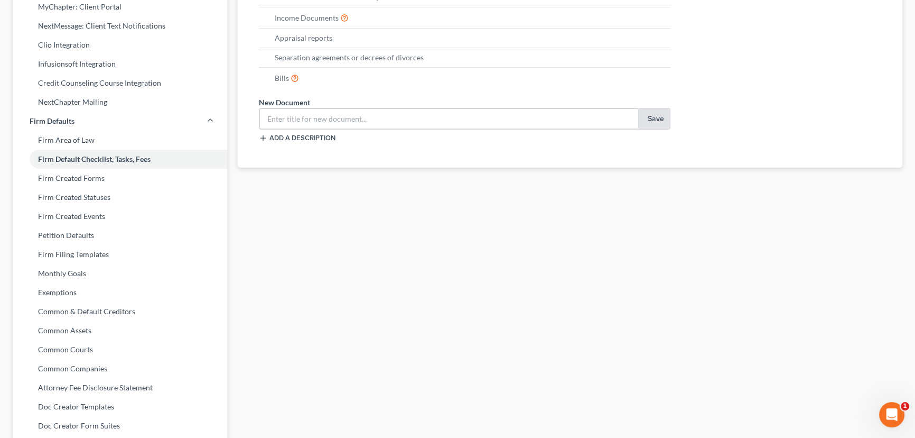
scroll to position [345, 0]
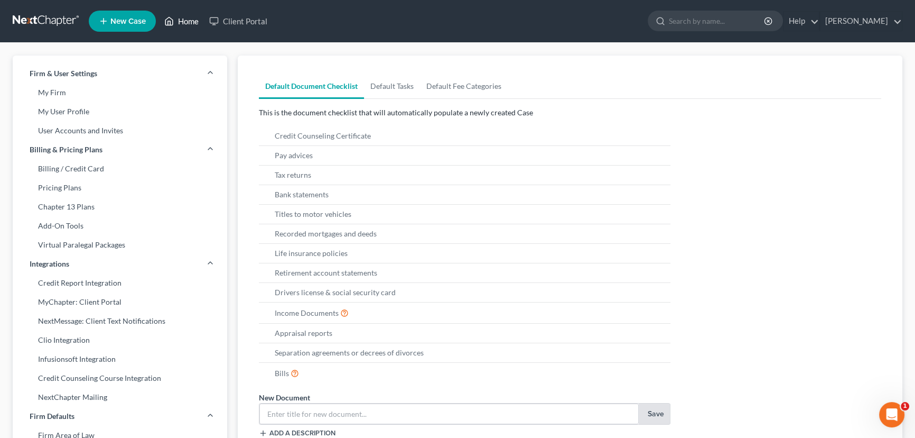
click at [193, 23] on link "Home" at bounding box center [181, 21] width 45 height 19
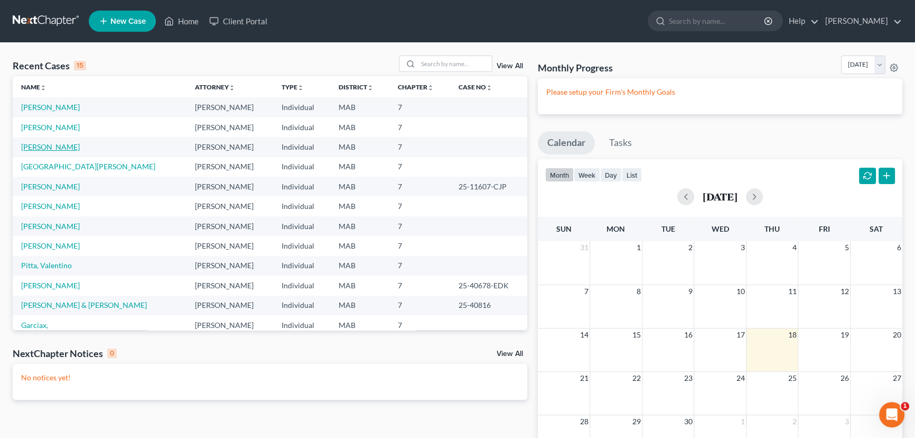
click at [41, 147] on link "Mason, Joanne" at bounding box center [50, 146] width 59 height 9
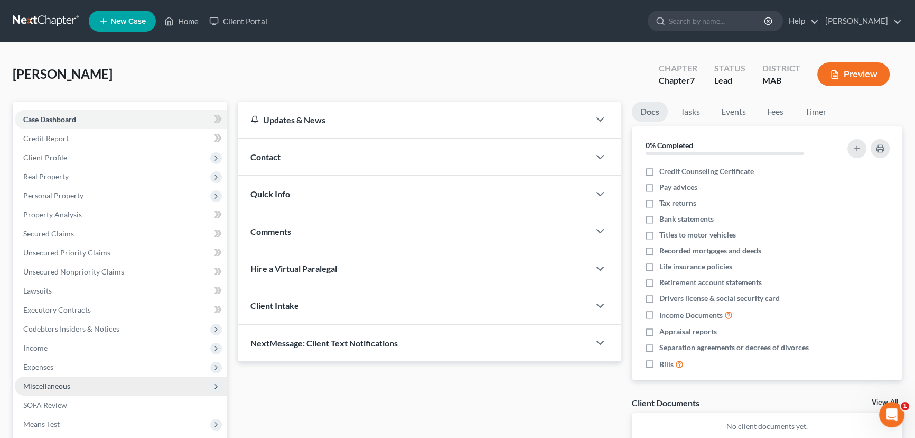
click at [47, 384] on span "Miscellaneous" at bounding box center [46, 385] width 47 height 9
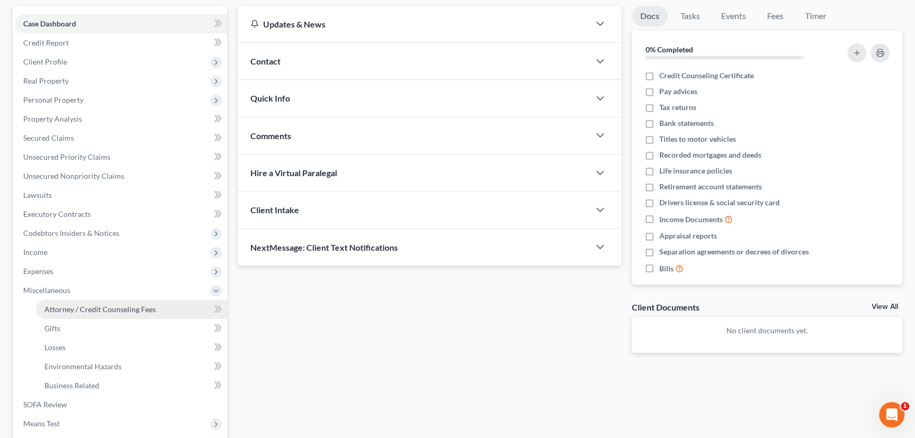
click at [100, 312] on span "Attorney / Credit Counseling Fees" at bounding box center [100, 308] width 112 height 9
select select "3"
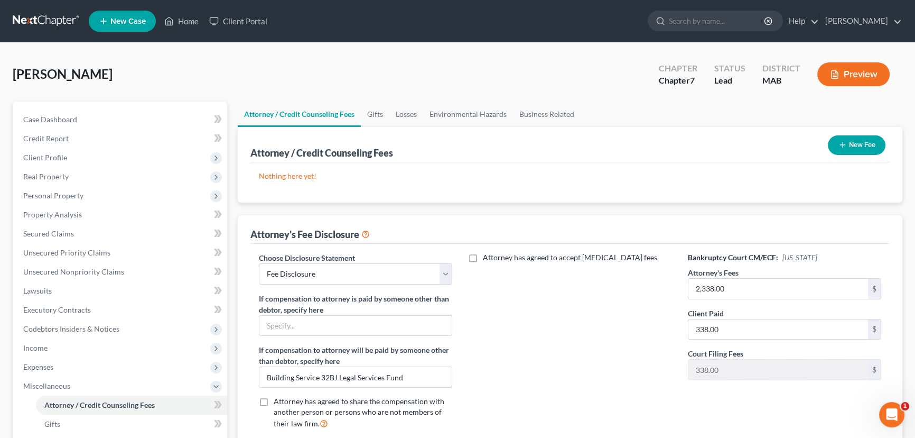
click at [840, 146] on icon "button" at bounding box center [843, 145] width 8 height 8
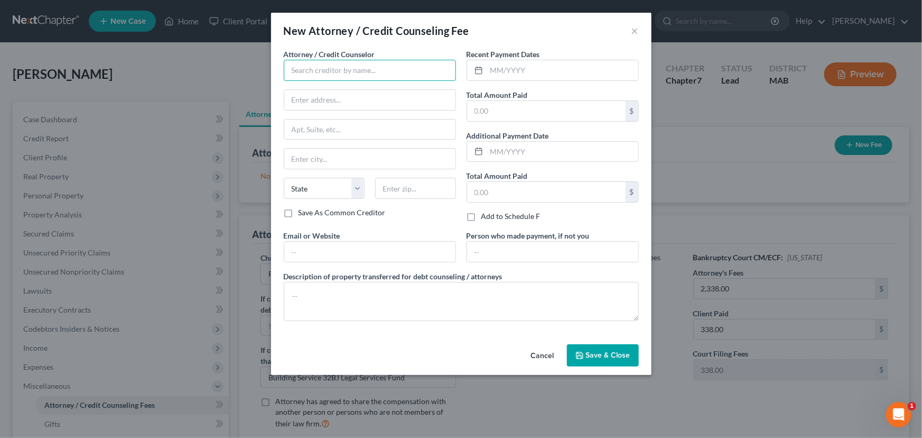
click at [291, 77] on input "text" at bounding box center [370, 70] width 172 height 21
type input "$$$$$$0$ BK Class, Inc."
click at [492, 69] on input "text" at bounding box center [563, 70] width 152 height 20
type input "09/14/2025"
type input "24.00"
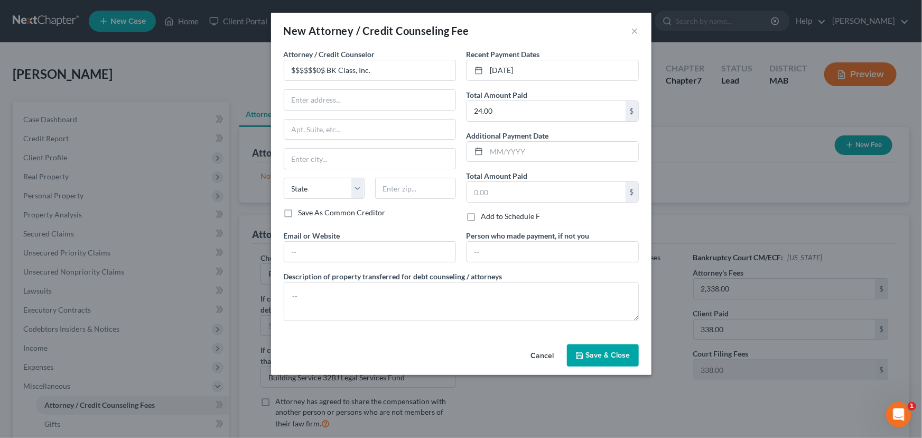
click at [602, 356] on span "Save & Close" at bounding box center [608, 354] width 44 height 9
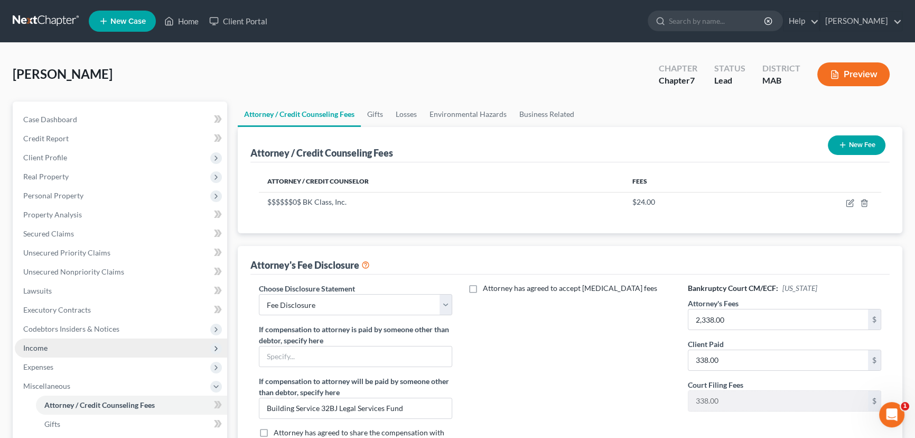
click at [35, 349] on span "Income" at bounding box center [35, 347] width 24 height 9
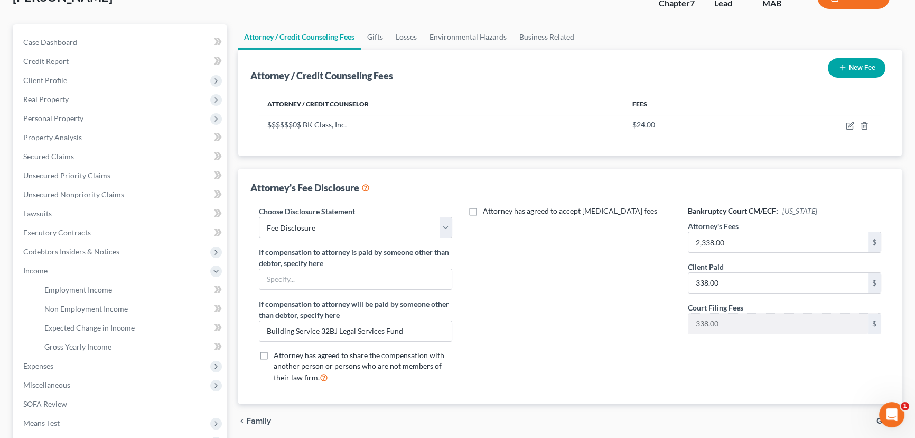
scroll to position [96, 0]
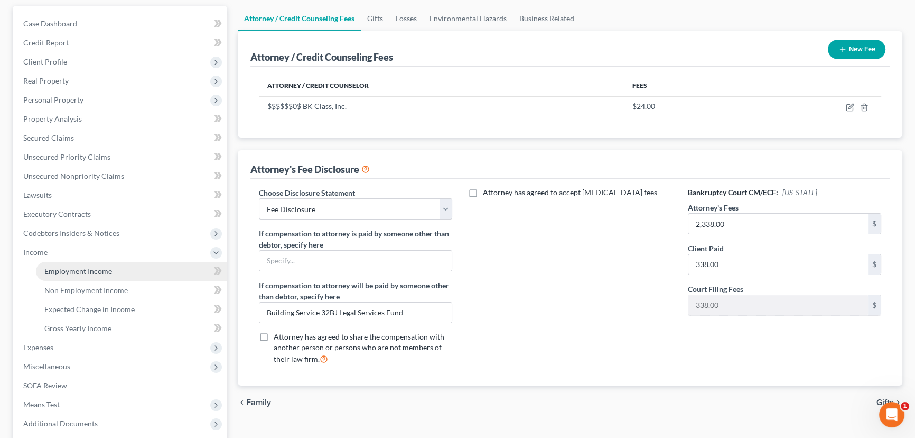
click at [92, 271] on span "Employment Income" at bounding box center [78, 270] width 68 height 9
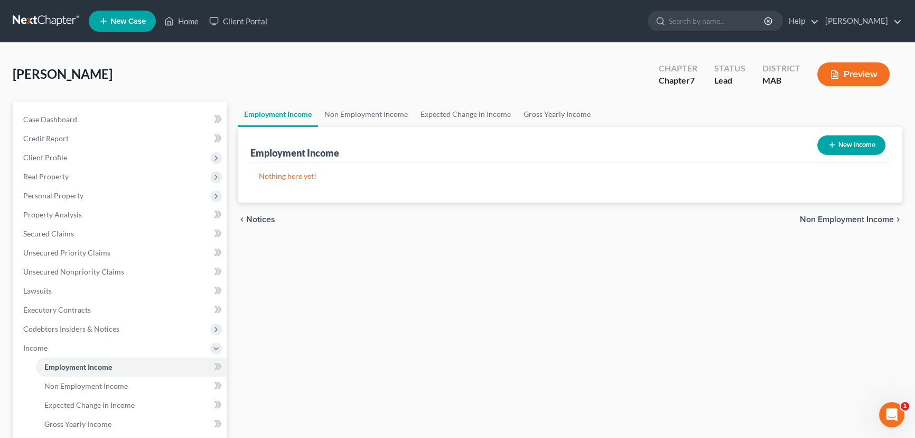
click at [852, 146] on button "New Income" at bounding box center [852, 145] width 68 height 20
select select "0"
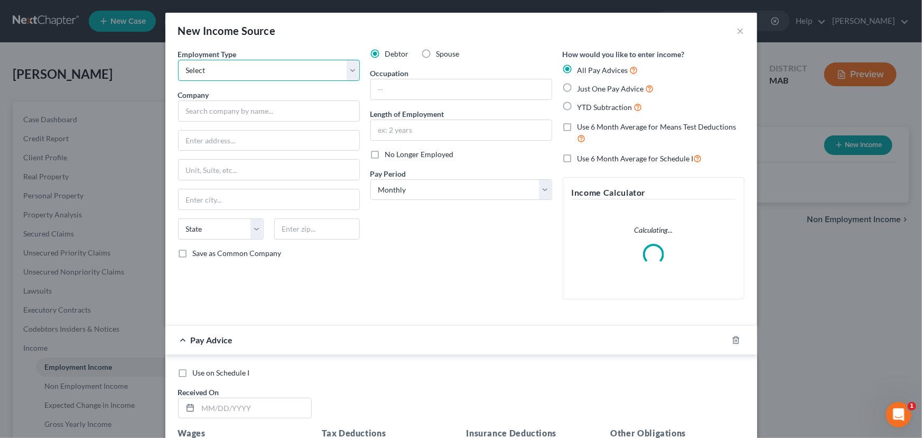
click at [216, 74] on select "Select Full or Part Time Employment Self Employment" at bounding box center [269, 70] width 182 height 21
select select "0"
click at [178, 60] on select "Select Full or Part Time Employment Self Employment" at bounding box center [269, 70] width 182 height 21
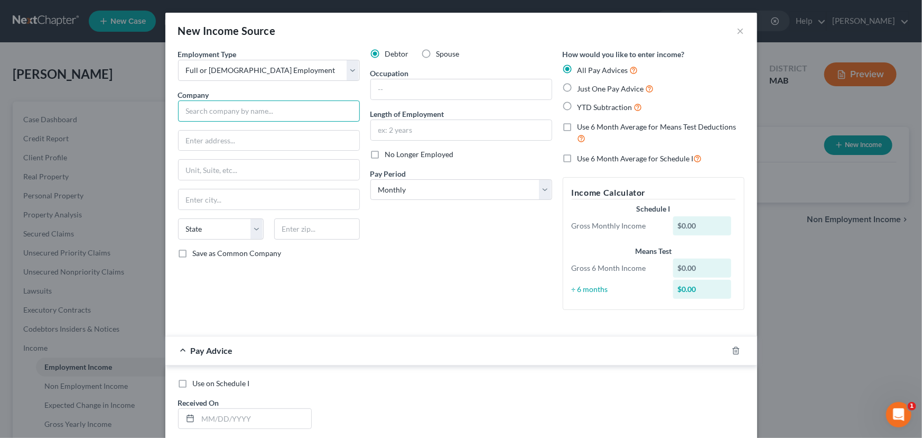
click at [188, 112] on input "text" at bounding box center [269, 110] width 182 height 21
type input "GDI Services Inc US"
click at [204, 138] on input "text" at bounding box center [269, 141] width 181 height 20
type input "24300 Southfield Road"
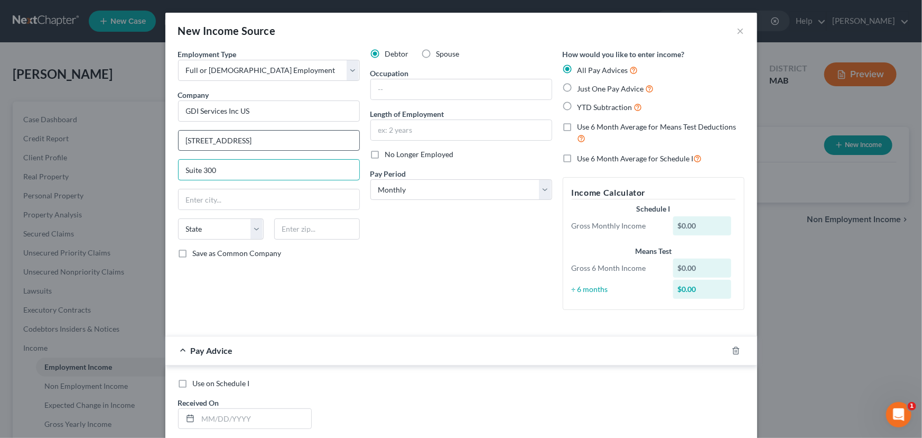
type input "Suite 300"
type input "Southfield"
select select "23"
type input "48075"
click at [542, 189] on select "Select Monthly Twice Monthly Every Other Week Weekly" at bounding box center [462, 189] width 182 height 21
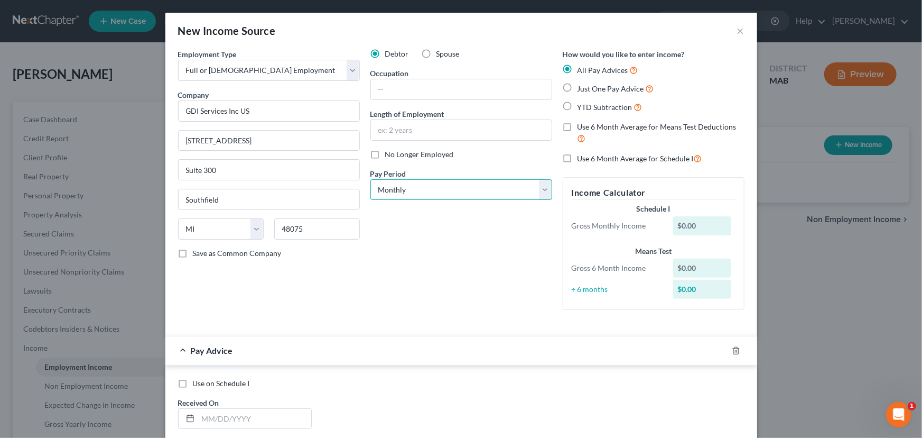
select select "3"
click at [371, 179] on select "Select Monthly Twice Monthly Every Other Week Weekly" at bounding box center [462, 189] width 182 height 21
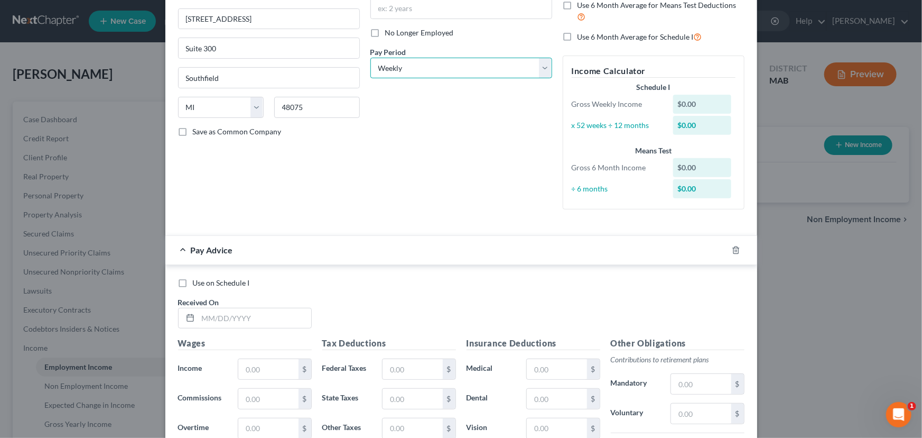
scroll to position [144, 0]
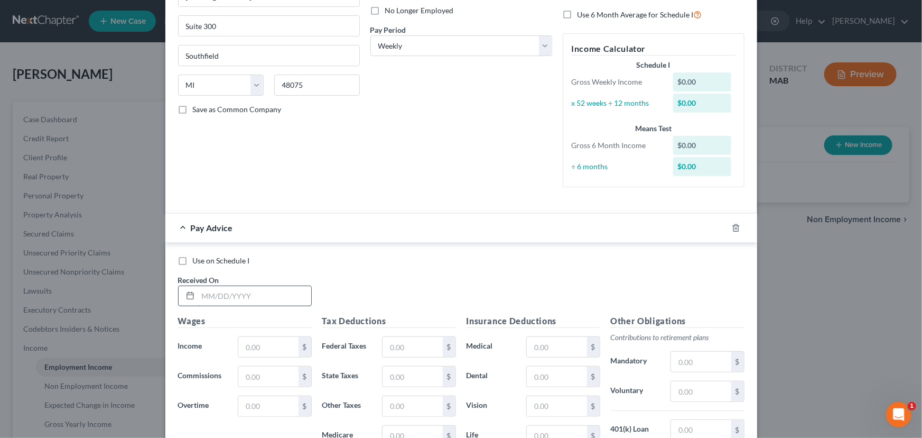
click at [213, 293] on input "text" at bounding box center [254, 296] width 113 height 20
click at [206, 293] on input "0912/2025" at bounding box center [254, 296] width 113 height 20
type input "09/12/2025"
click at [244, 348] on input "text" at bounding box center [268, 347] width 60 height 20
type input "963.56"
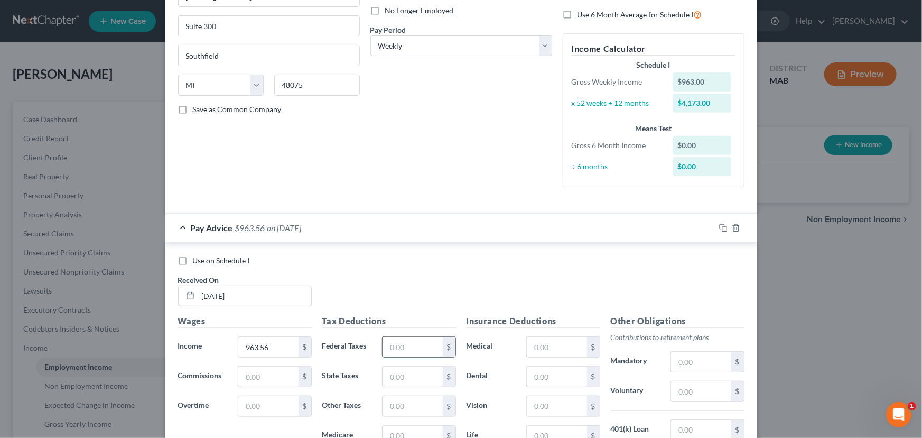
click at [396, 343] on input "text" at bounding box center [413, 347] width 60 height 20
click at [392, 341] on input "text" at bounding box center [413, 347] width 60 height 20
type input "63.66"
click at [422, 367] on input "text" at bounding box center [413, 376] width 60 height 20
type input "48.18"
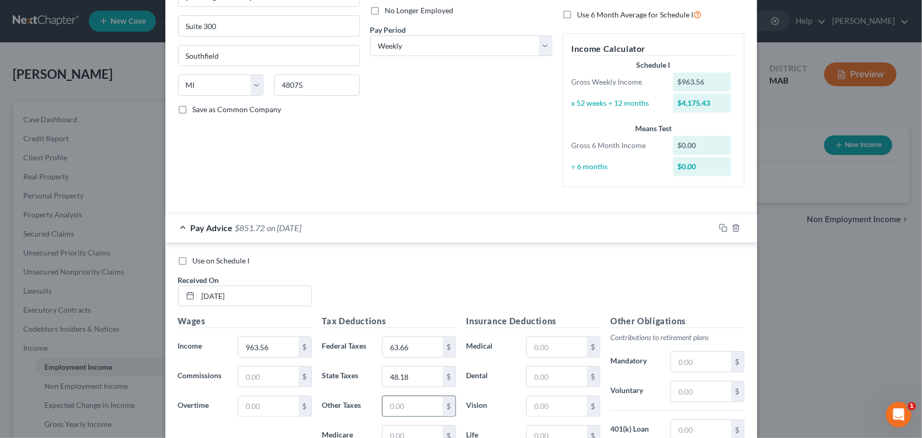
click at [388, 404] on input "text" at bounding box center [413, 406] width 60 height 20
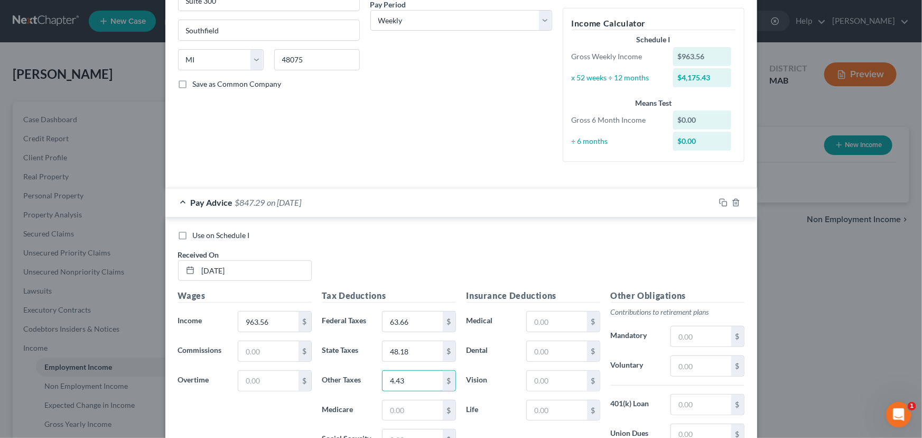
scroll to position [192, 0]
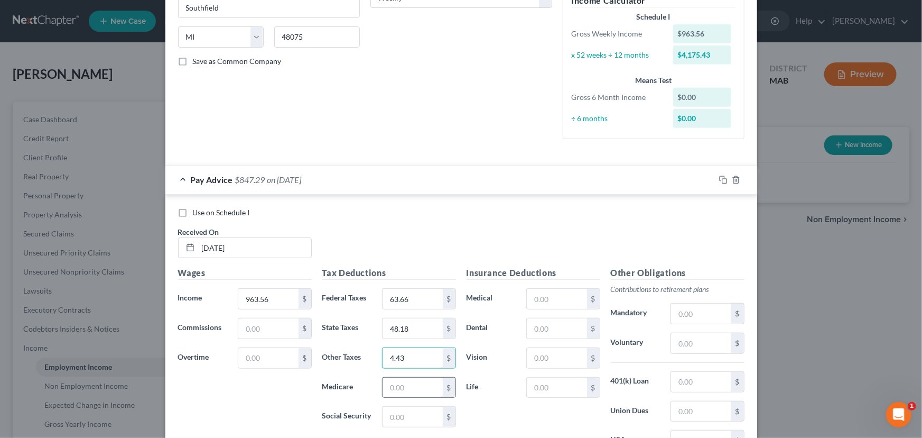
type input "4.43"
click at [406, 384] on input "text" at bounding box center [413, 387] width 60 height 20
type input "13.97"
click at [394, 419] on input "text" at bounding box center [413, 416] width 60 height 20
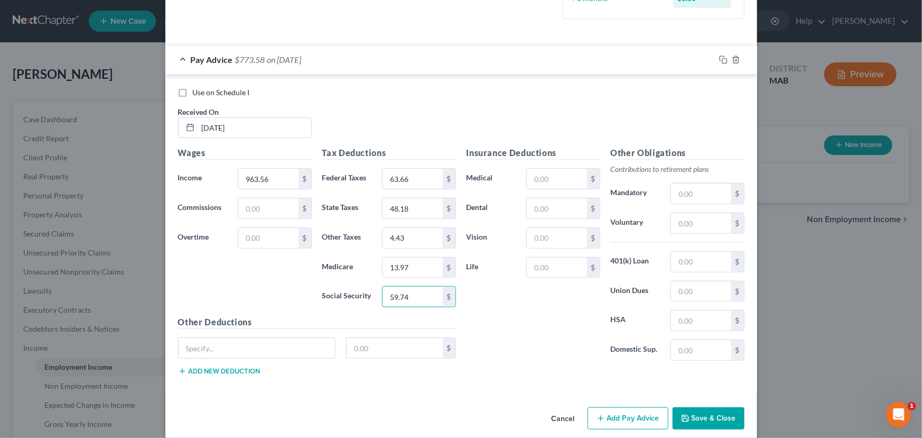
scroll to position [322, 0]
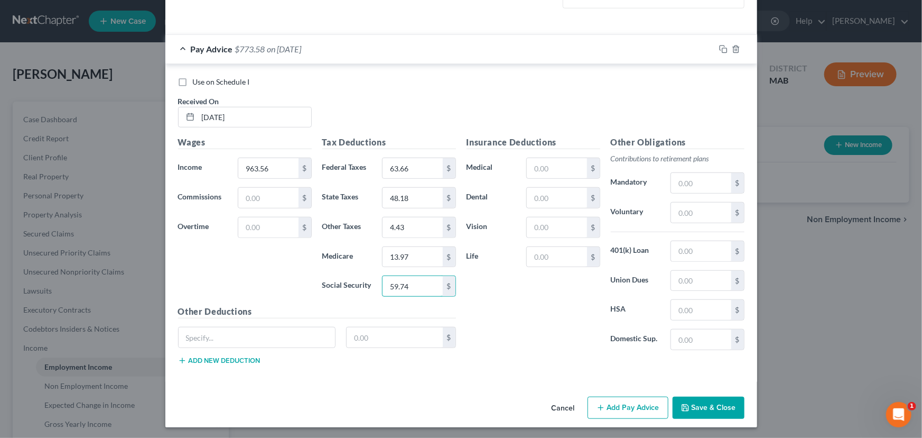
type input "59.74"
click at [624, 411] on button "Add Pay Advice" at bounding box center [628, 407] width 81 height 22
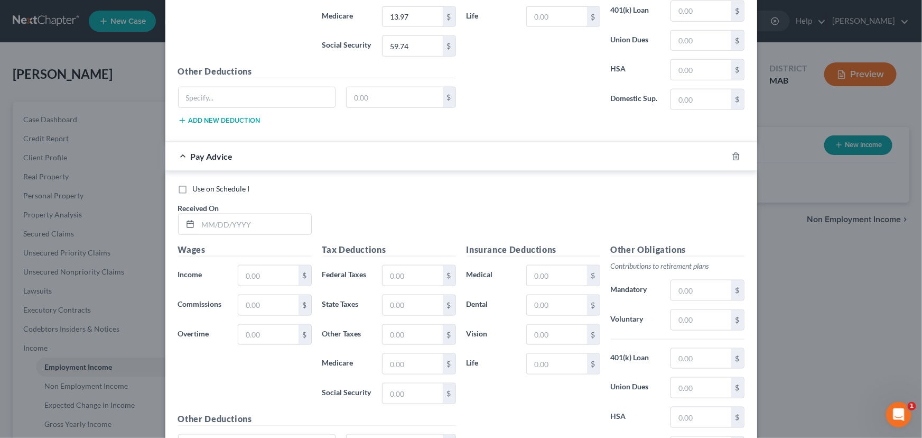
scroll to position [563, 0]
click at [204, 217] on input "text" at bounding box center [254, 224] width 113 height 20
type input "08/01/2025"
click at [247, 270] on input "text" at bounding box center [268, 275] width 60 height 20
type input "1,404.36"
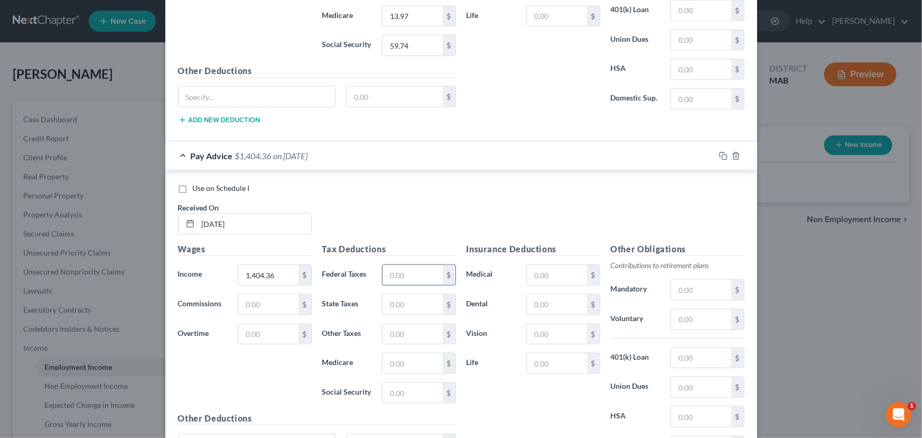
click at [394, 276] on input "text" at bounding box center [413, 275] width 60 height 20
type input "115.12"
click at [385, 296] on input "text" at bounding box center [413, 304] width 60 height 20
type input "70.22"
click at [406, 333] on input "text" at bounding box center [413, 334] width 60 height 20
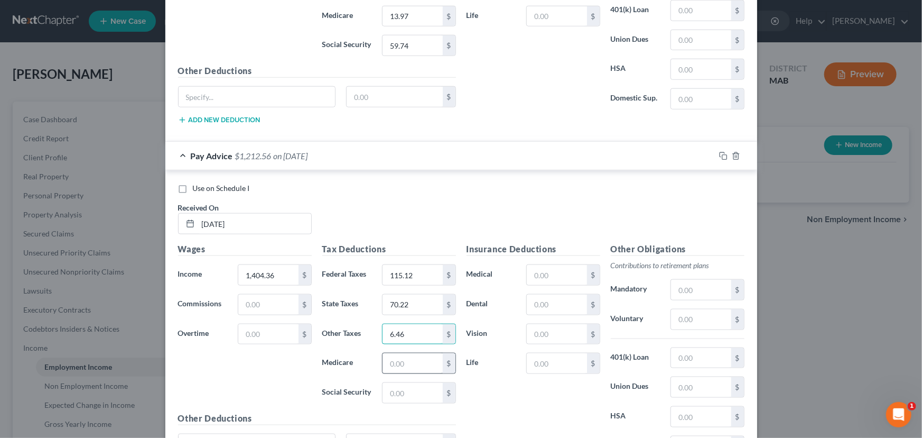
type input "6.46"
click at [402, 365] on input "text" at bounding box center [413, 363] width 60 height 20
click at [402, 360] on input "text" at bounding box center [413, 363] width 60 height 20
type input "20.37"
click at [405, 387] on input "text" at bounding box center [413, 393] width 60 height 20
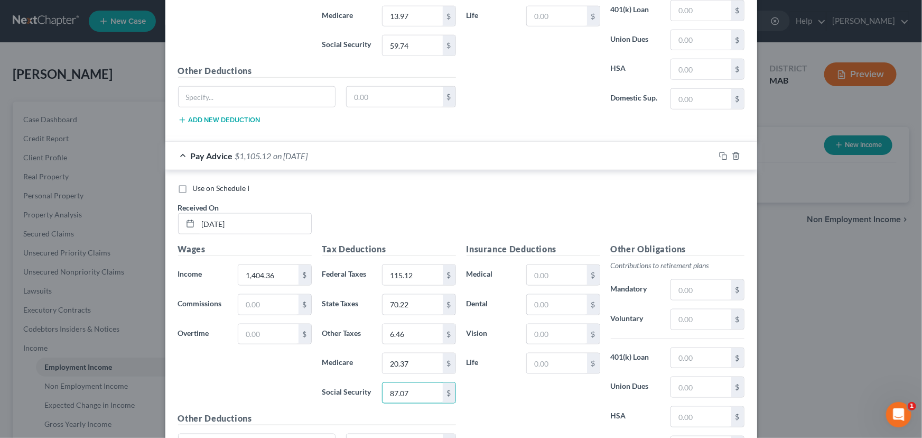
type input "87.07"
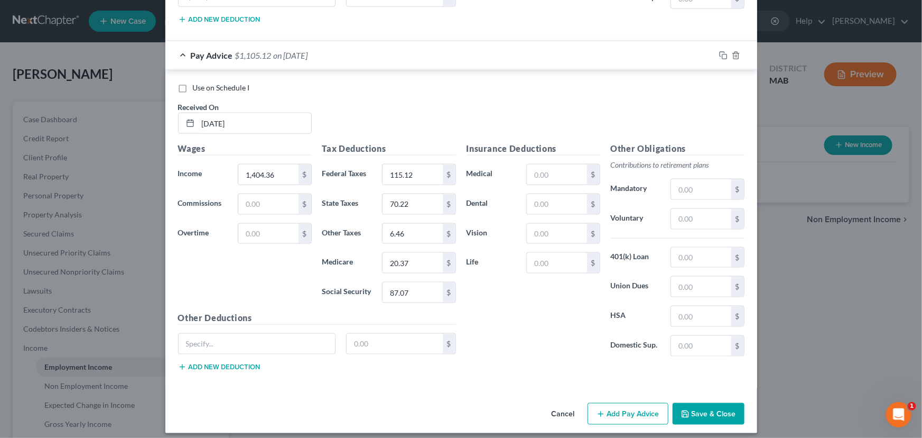
scroll to position [669, 0]
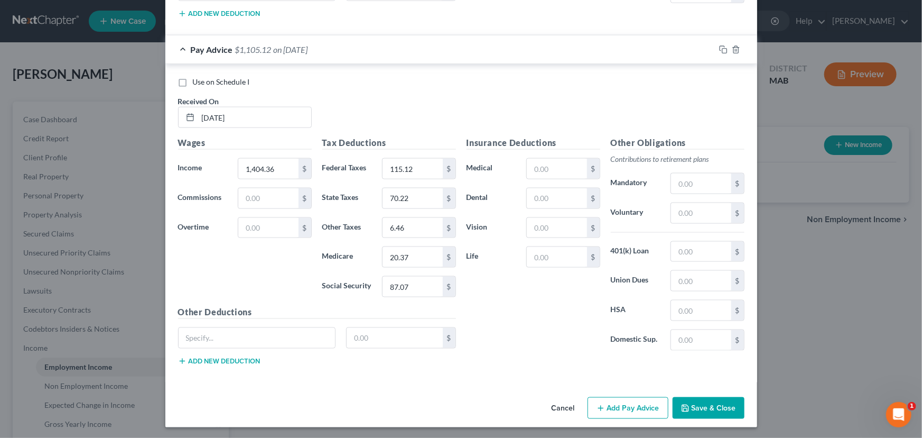
click at [612, 409] on button "Add Pay Advice" at bounding box center [628, 408] width 81 height 22
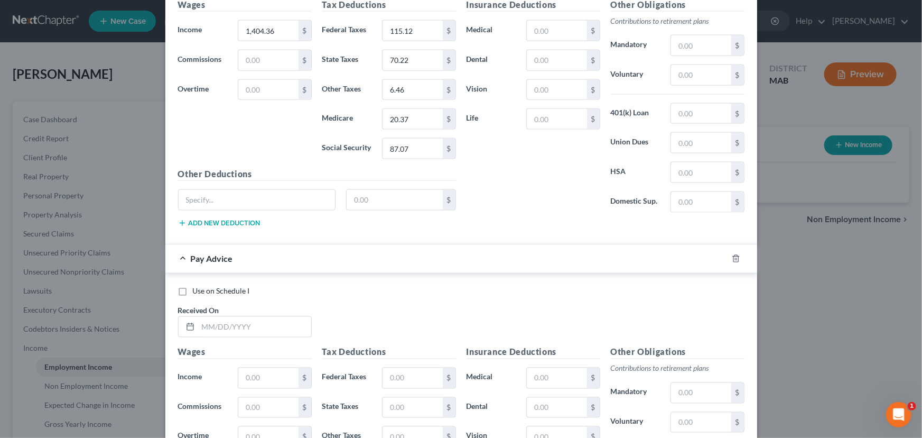
scroll to position [813, 0]
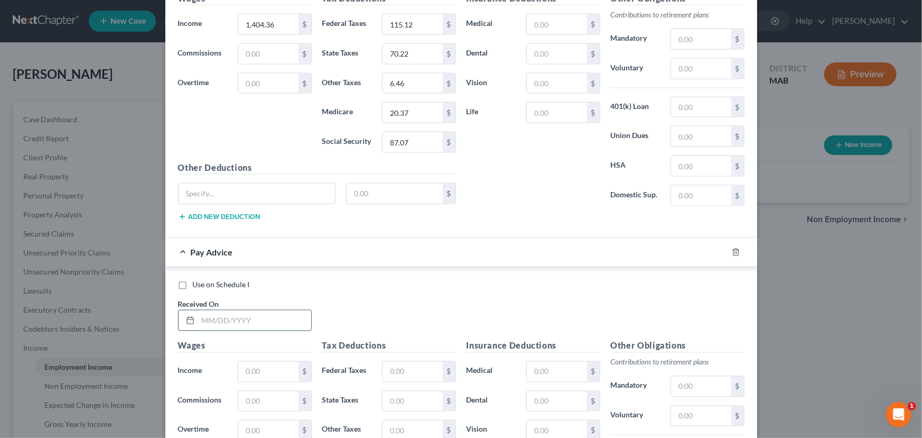
click at [198, 317] on input "text" at bounding box center [254, 320] width 113 height 20
type input "08/01/2025"
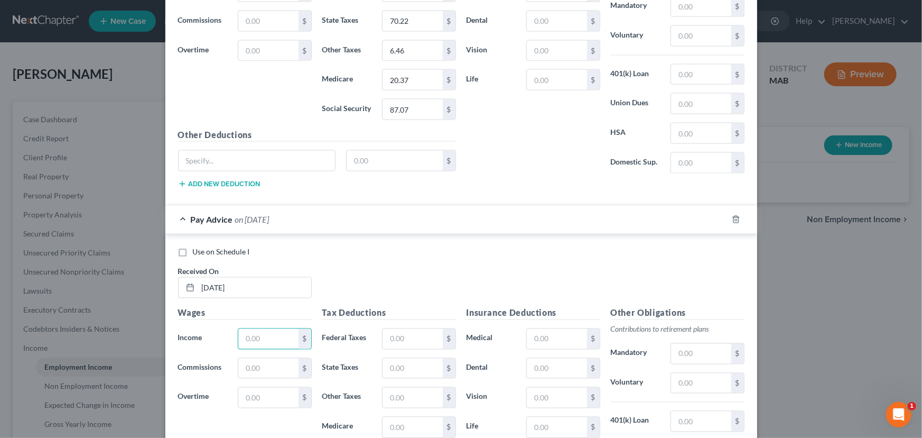
scroll to position [862, 0]
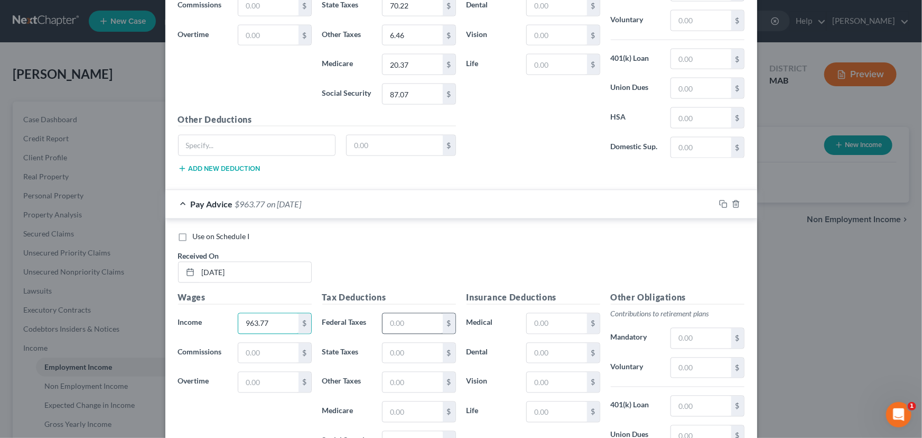
type input "963.77"
click at [385, 320] on input "text" at bounding box center [413, 323] width 60 height 20
type input "63.68"
click at [383, 350] on input "text" at bounding box center [413, 353] width 60 height 20
type input "48.19"
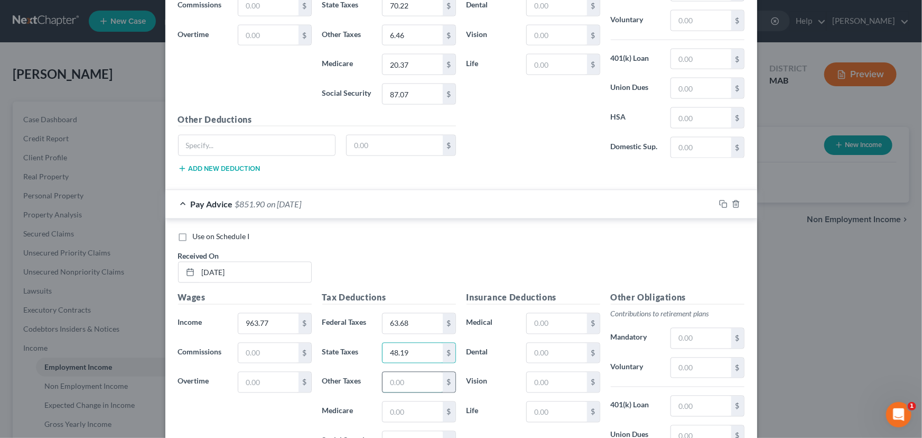
click at [391, 378] on input "text" at bounding box center [413, 382] width 60 height 20
type input "4.43"
click at [401, 409] on input "text" at bounding box center [413, 412] width 60 height 20
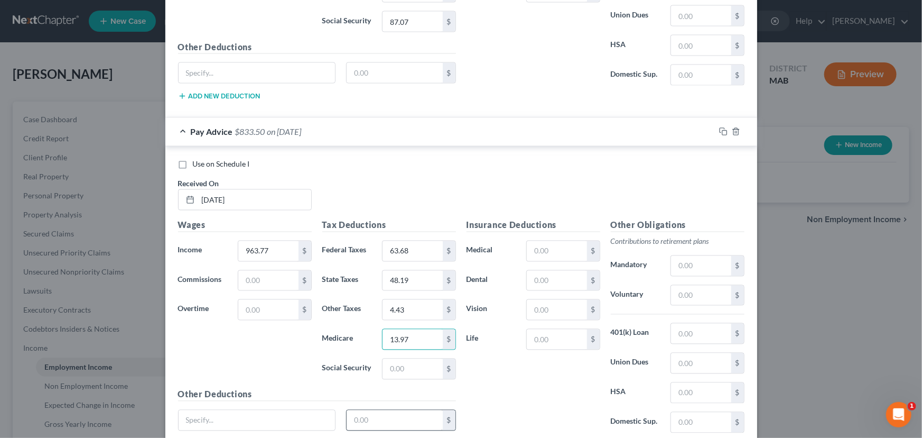
scroll to position [1005, 0]
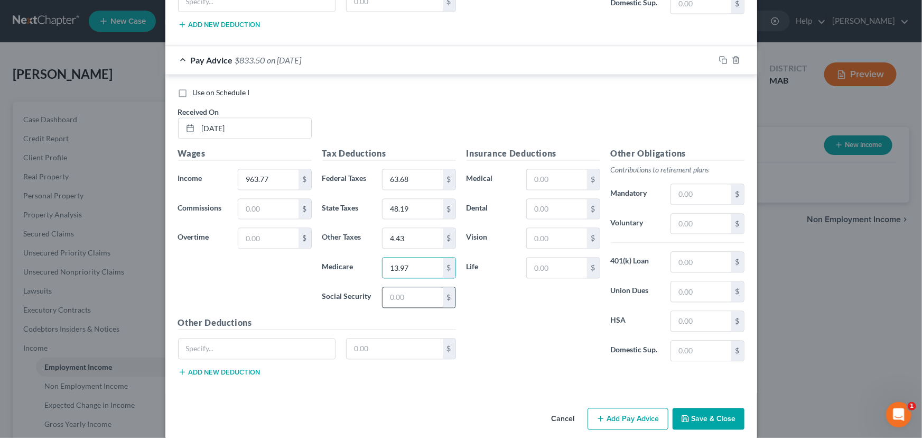
type input "13.97"
click at [388, 296] on input "text" at bounding box center [413, 298] width 60 height 20
type input "59.76"
click at [685, 288] on input "text" at bounding box center [701, 292] width 60 height 20
type input "75.00"
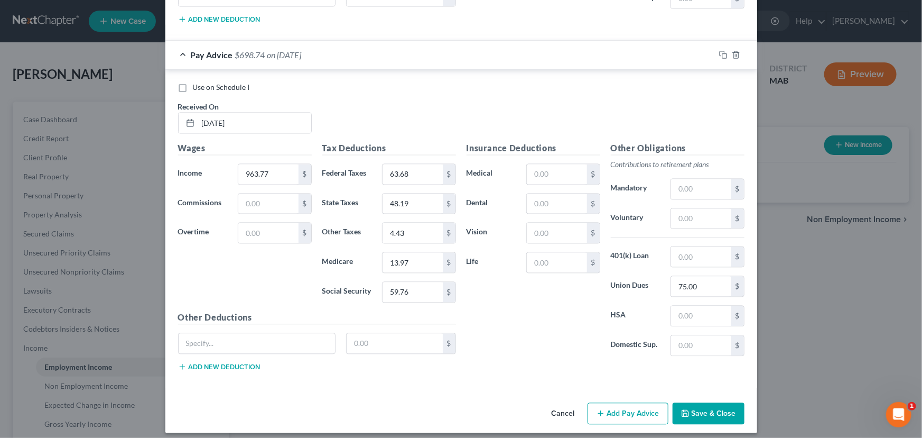
scroll to position [1015, 0]
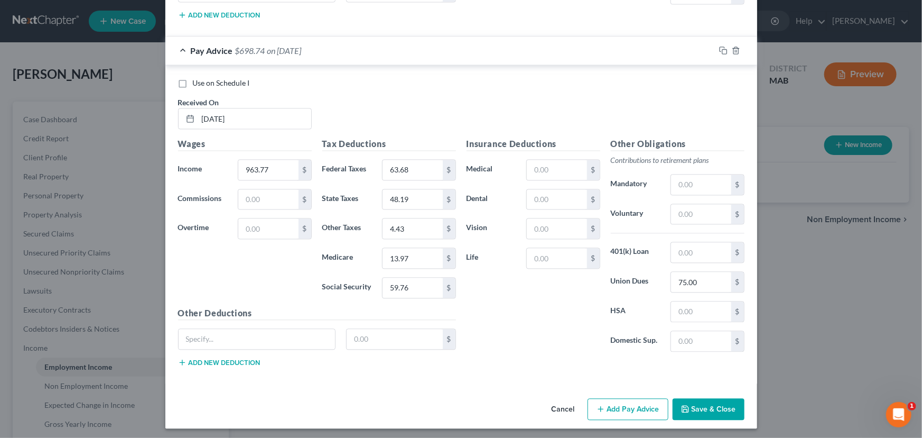
click at [614, 412] on button "Add Pay Advice" at bounding box center [628, 410] width 81 height 22
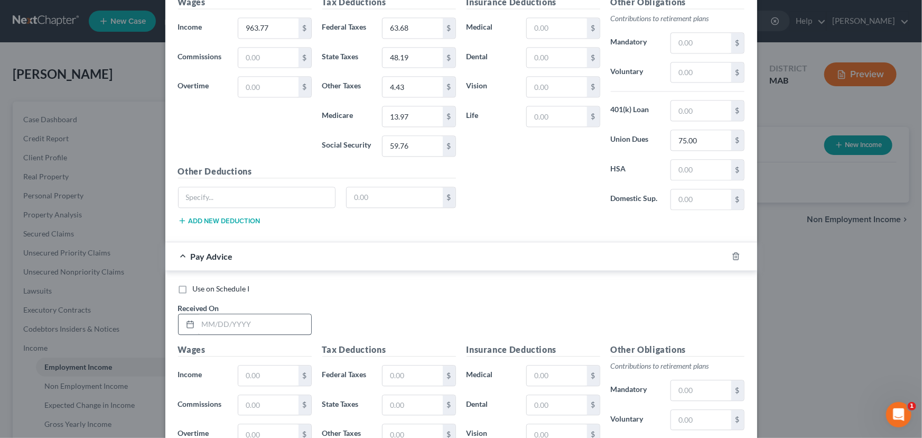
scroll to position [1159, 0]
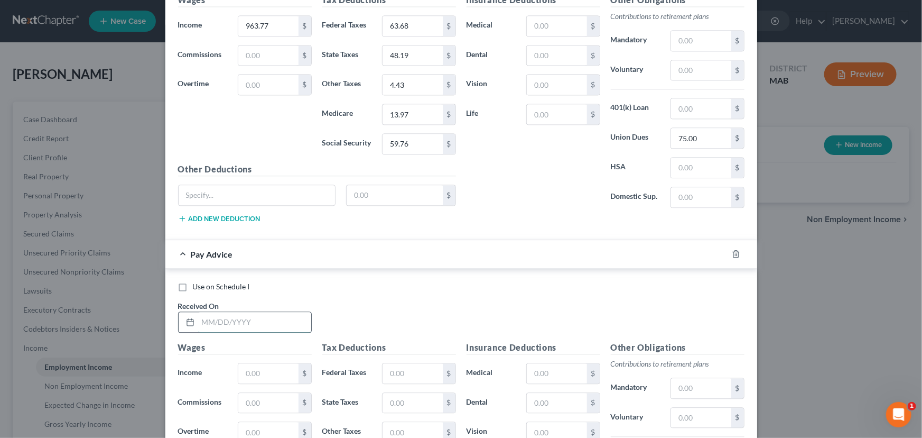
click at [200, 320] on input "text" at bounding box center [254, 322] width 113 height 20
type input "07/25/2025"
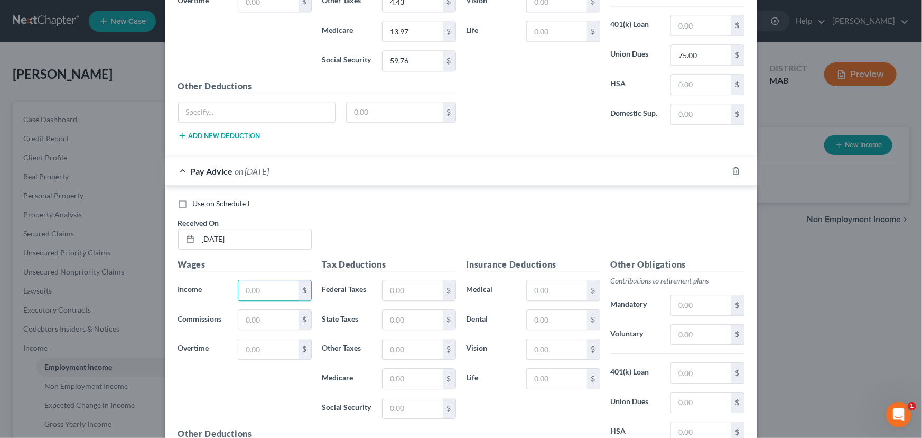
scroll to position [1255, 0]
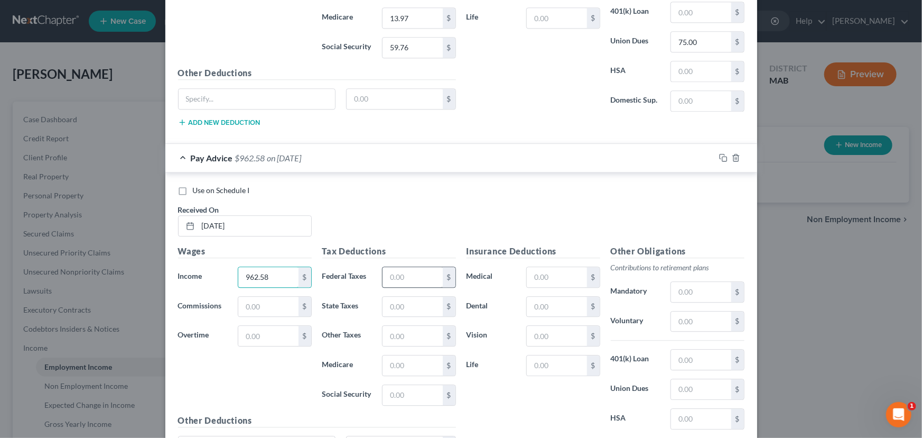
type input "962.58"
click at [392, 272] on input "text" at bounding box center [413, 277] width 60 height 20
type input "63.57"
click at [386, 299] on input "text" at bounding box center [413, 307] width 60 height 20
type input "48.13"
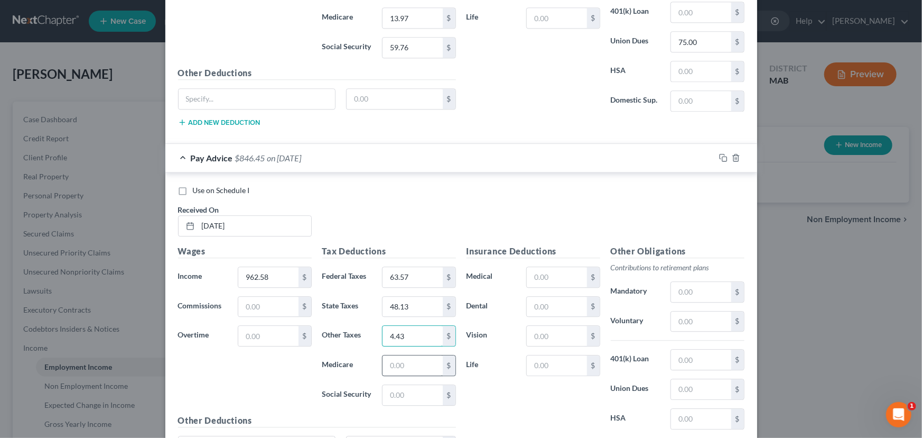
type input "4.43"
click at [390, 361] on input "text" at bounding box center [413, 365] width 60 height 20
type input "13.96"
type input "59.68"
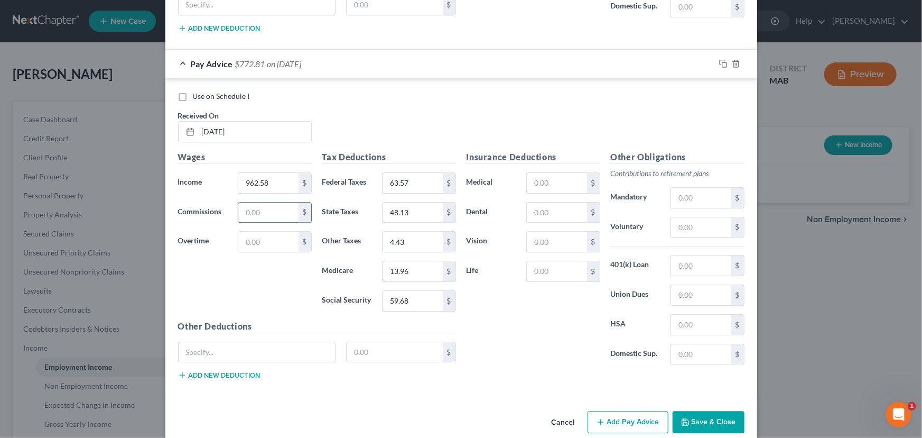
scroll to position [1362, 0]
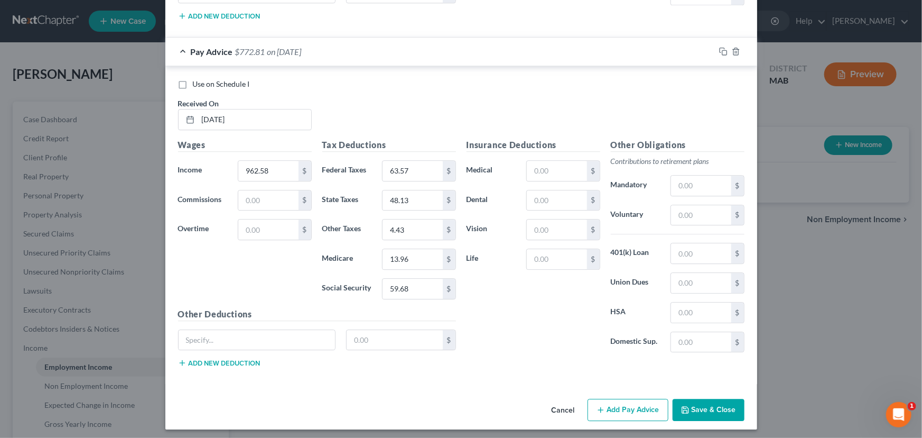
click at [622, 410] on button "Add Pay Advice" at bounding box center [628, 410] width 81 height 22
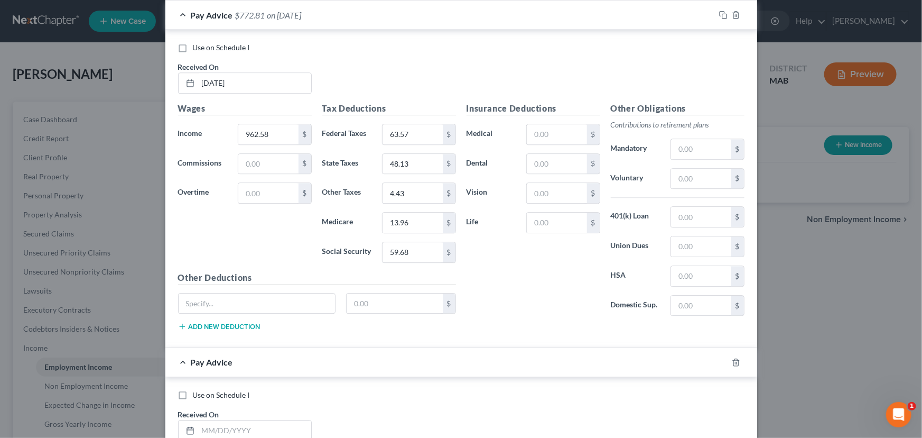
scroll to position [1554, 0]
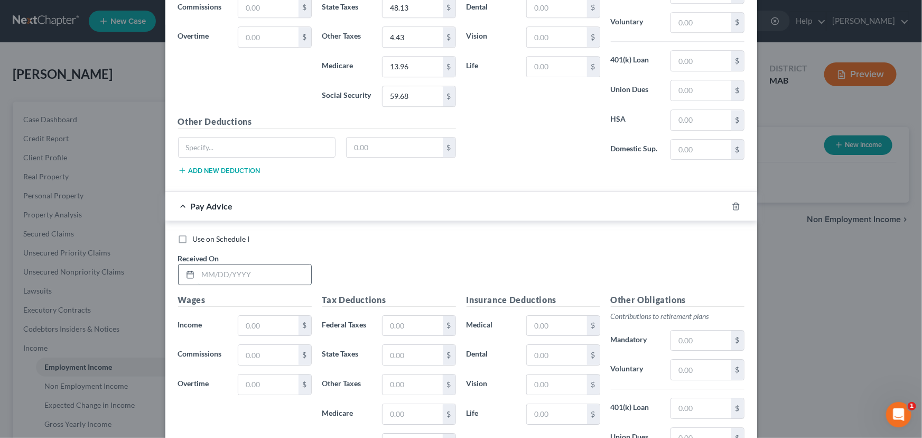
click at [199, 271] on input "text" at bounding box center [254, 274] width 113 height 20
type input "07/18/2025"
type input "981.11"
click at [391, 320] on input "text" at bounding box center [413, 326] width 60 height 20
type input "65.42"
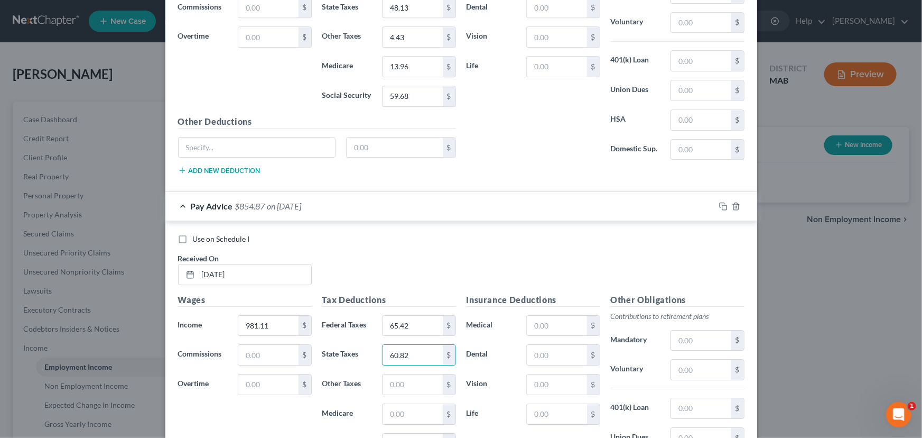
type input "60.82"
type input "4.52"
click at [404, 410] on input "text" at bounding box center [413, 414] width 60 height 20
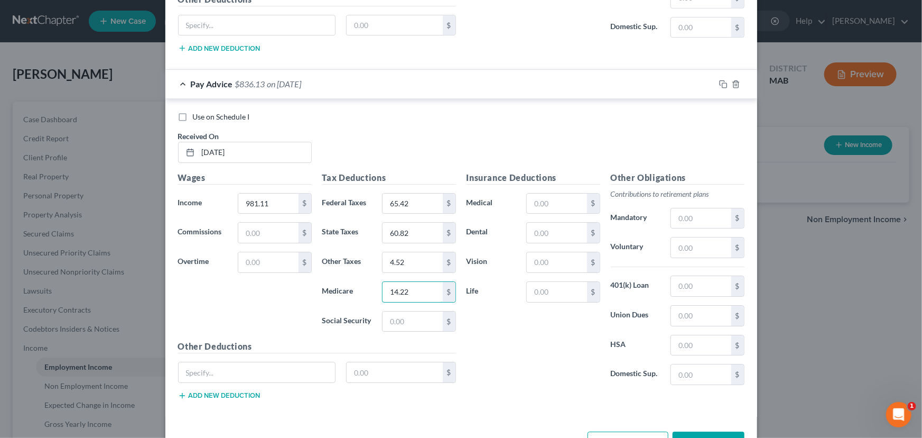
scroll to position [1707, 0]
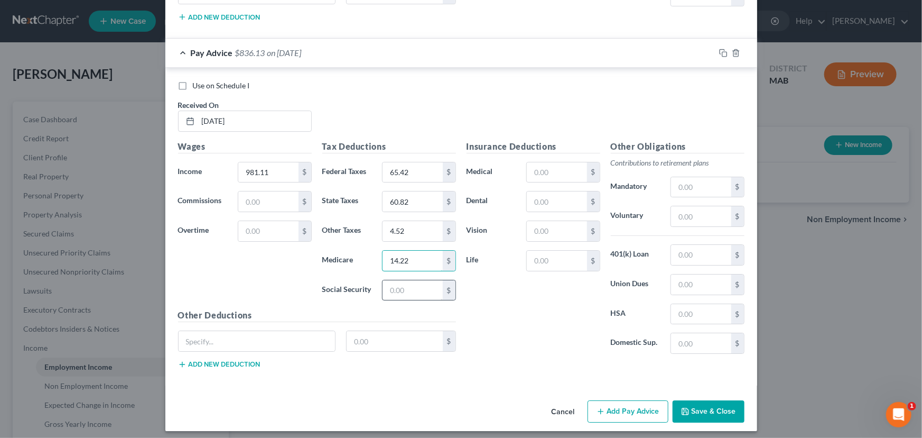
type input "14.22"
click at [390, 285] on input "text" at bounding box center [413, 290] width 60 height 20
type input "60.82"
click at [618, 407] on button "Add Pay Advice" at bounding box center [628, 411] width 81 height 22
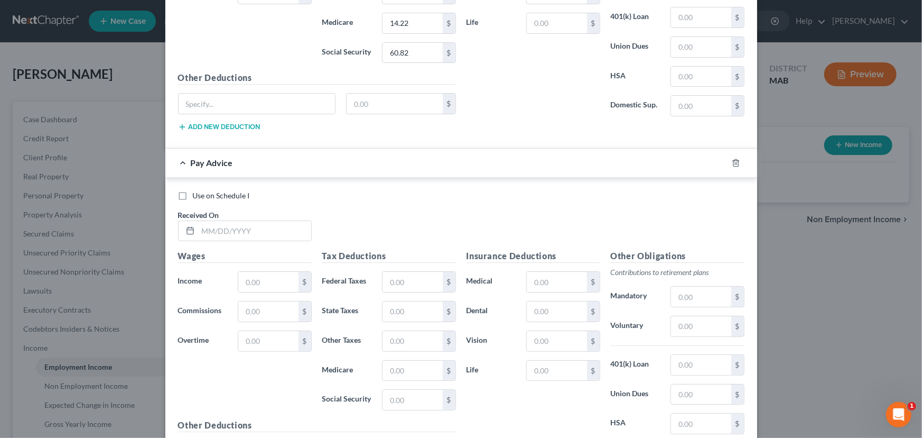
scroll to position [1948, 0]
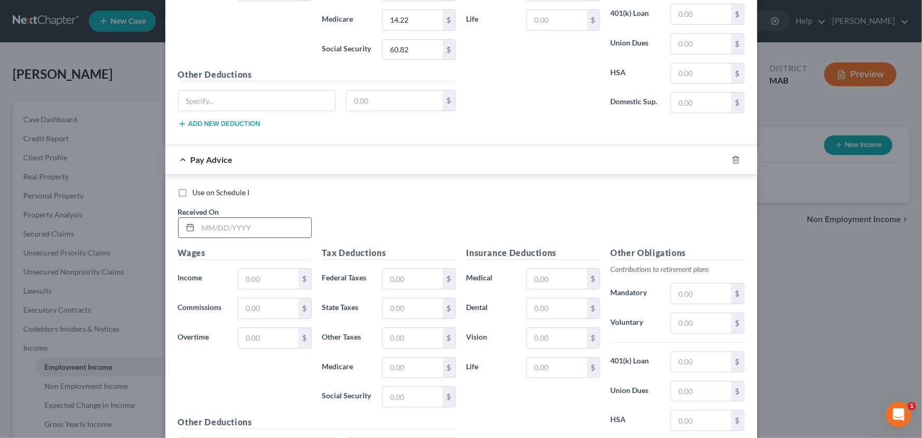
click at [198, 222] on input "text" at bounding box center [254, 228] width 113 height 20
type input "07/11/2025"
type input "1,163.93"
type input "86.27"
type input "57.98"
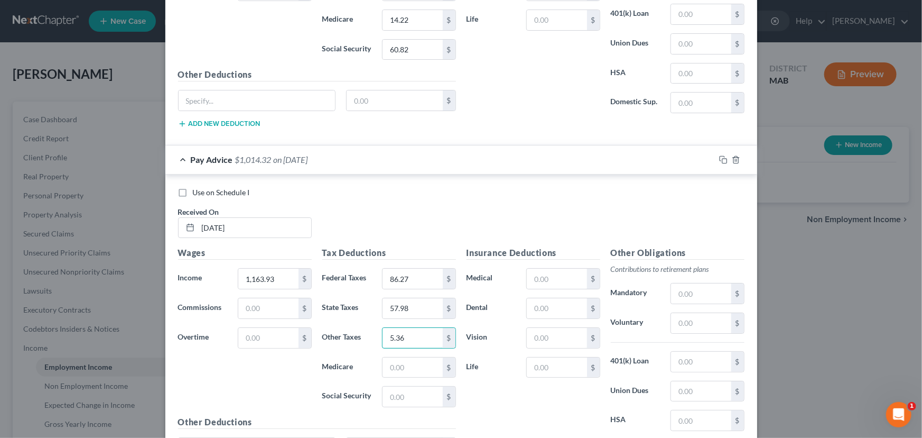
type input "5.36"
type input "16.88"
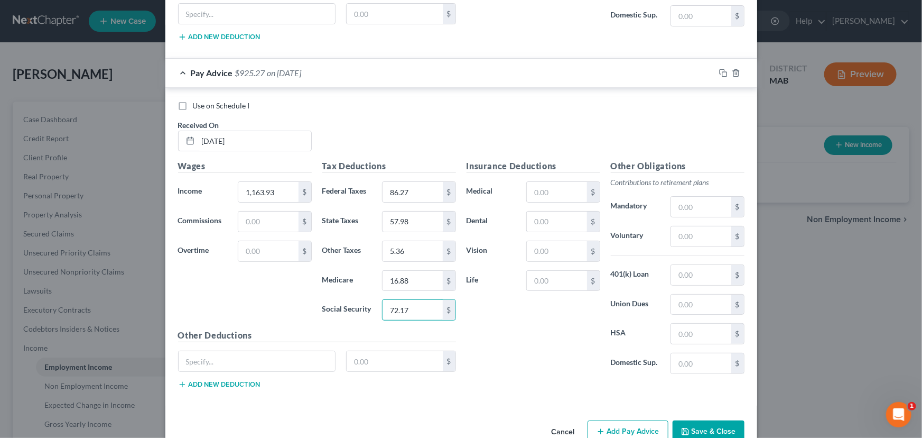
scroll to position [2054, 0]
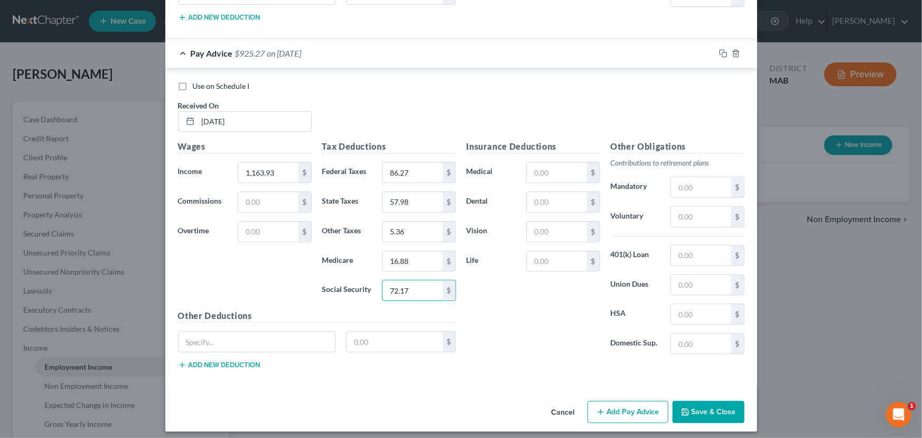
type input "72.17"
click at [617, 404] on button "Add Pay Advice" at bounding box center [628, 412] width 81 height 22
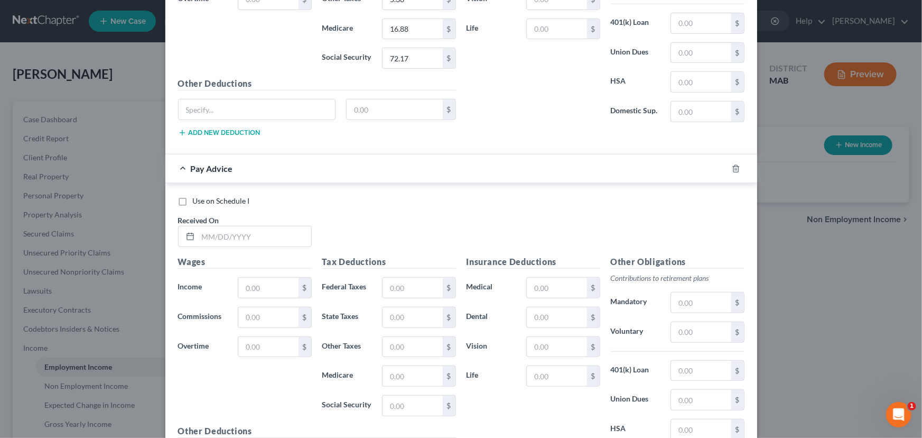
scroll to position [2294, 0]
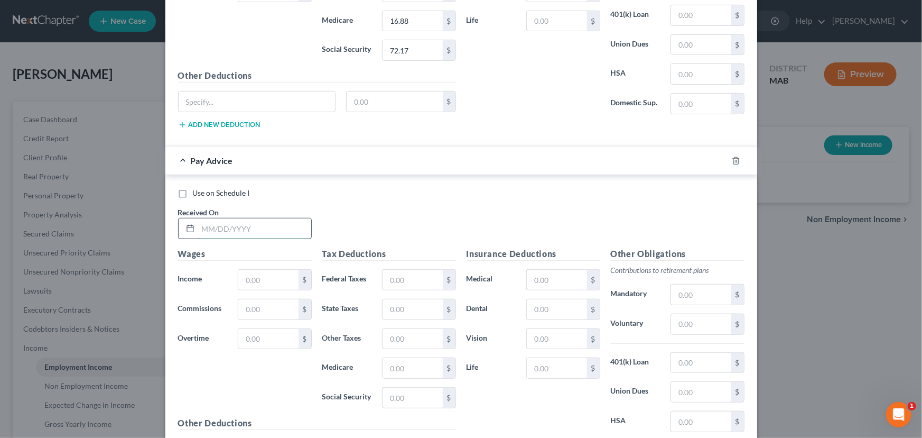
click at [201, 224] on input "text" at bounding box center [254, 228] width 113 height 20
type input "07/03/2025"
type input "966.76"
click at [391, 272] on input "text" at bounding box center [413, 280] width 60 height 20
type input "63.98"
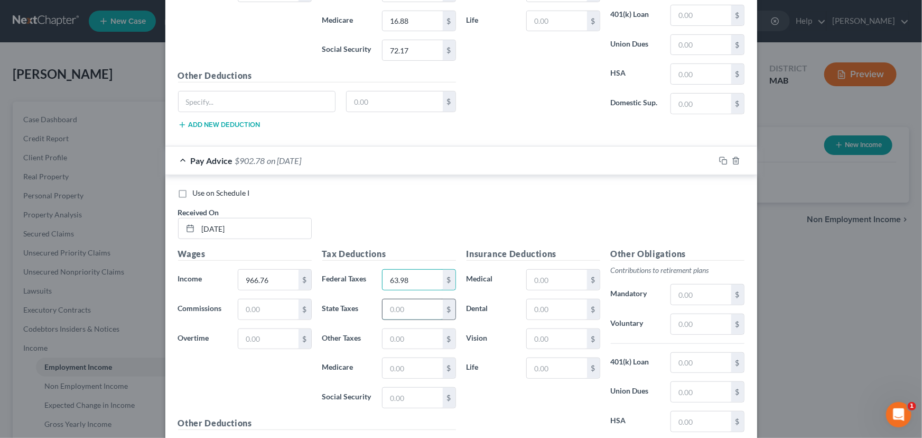
click at [392, 303] on input "text" at bounding box center [413, 309] width 60 height 20
type input "46.42"
click at [385, 329] on input "text" at bounding box center [413, 339] width 60 height 20
type input "4.45"
click at [383, 362] on input "text" at bounding box center [413, 368] width 60 height 20
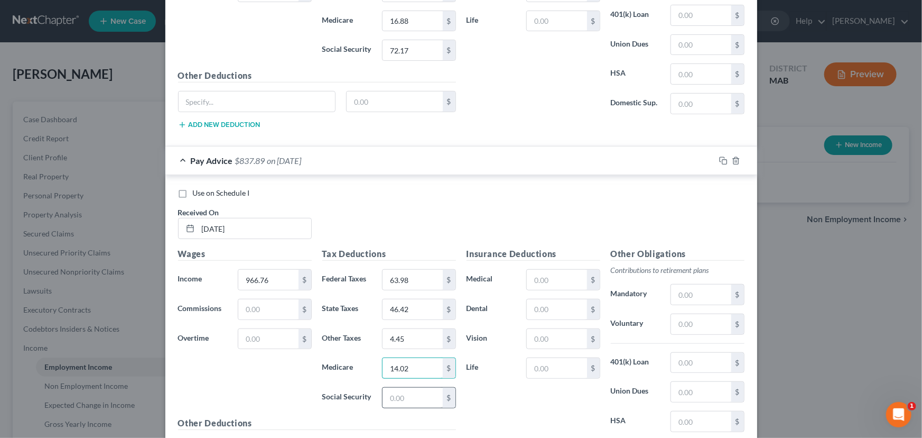
type input "14.02"
click at [395, 391] on input "text" at bounding box center [413, 397] width 60 height 20
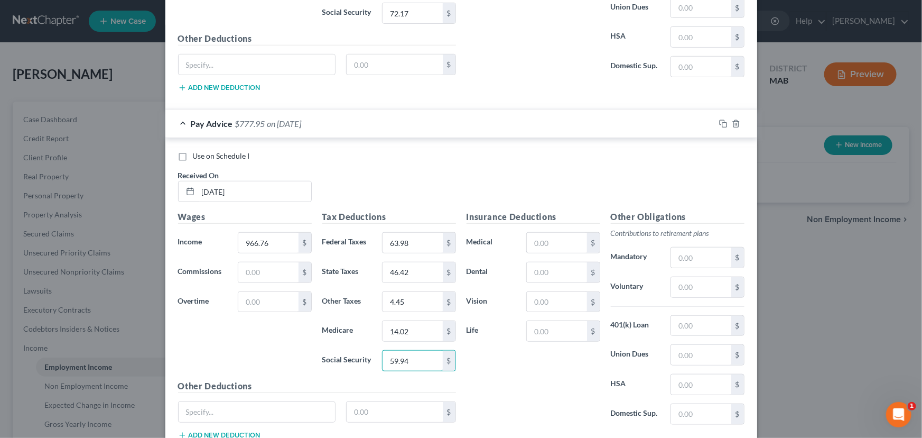
scroll to position [2400, 0]
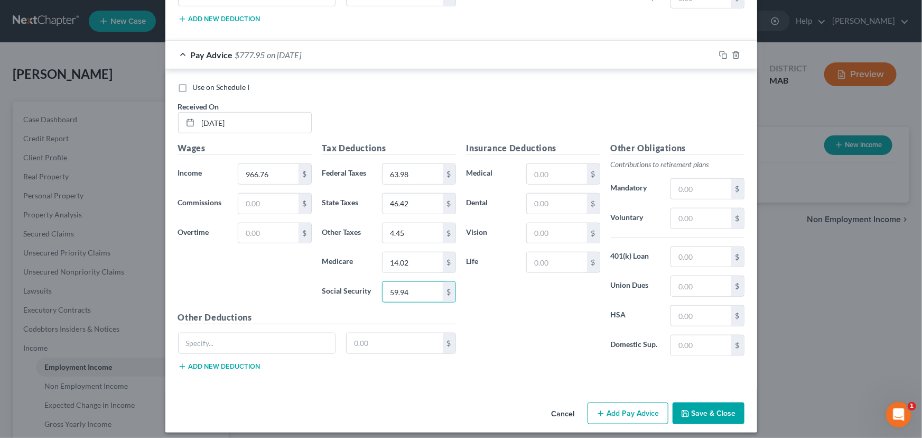
type input "59.94"
click at [618, 410] on button "Add Pay Advice" at bounding box center [628, 413] width 81 height 22
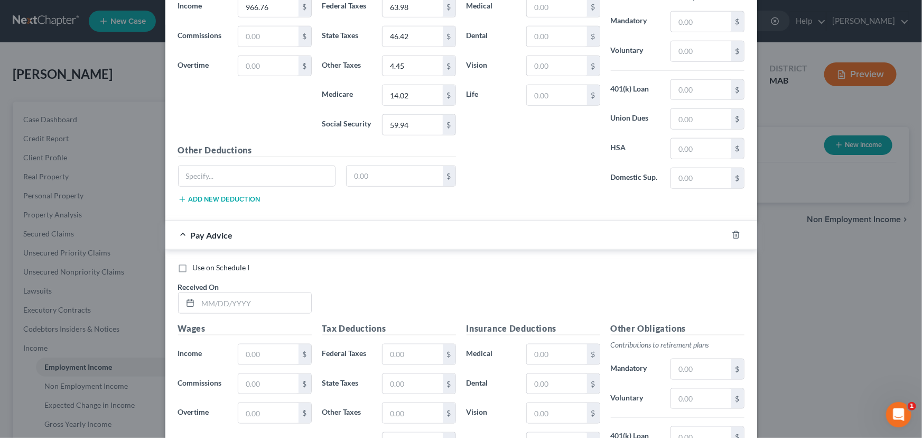
scroll to position [2592, 0]
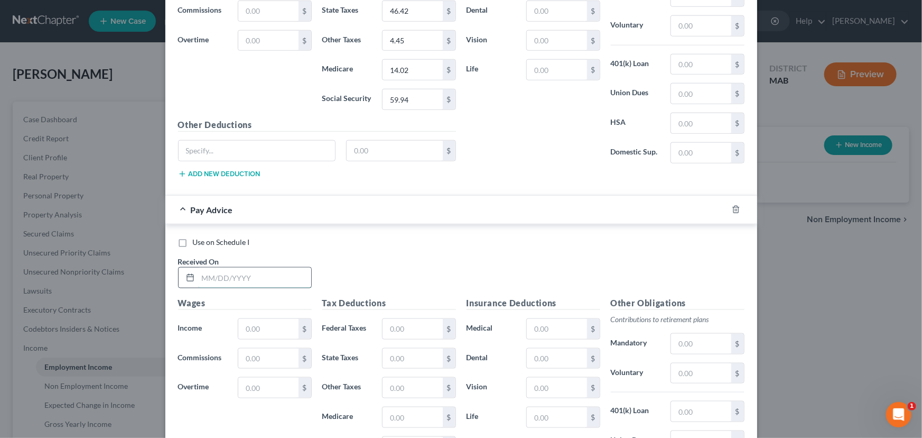
click at [201, 271] on input "text" at bounding box center [254, 277] width 113 height 20
type input "06/27/2025"
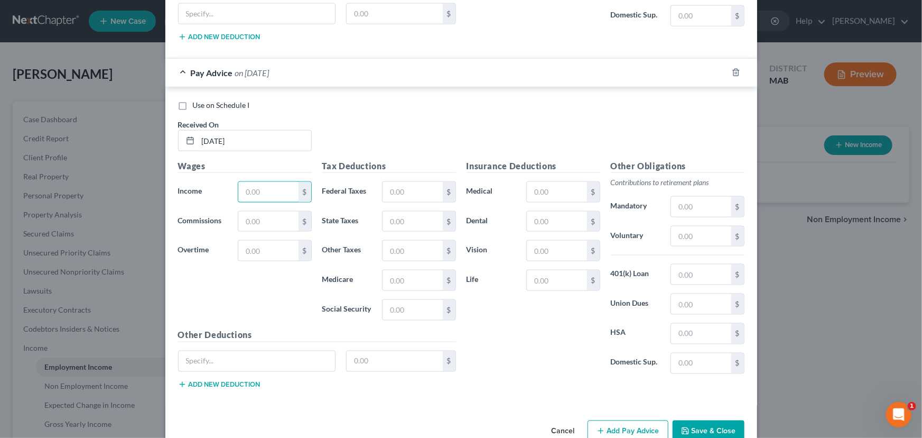
scroll to position [2736, 0]
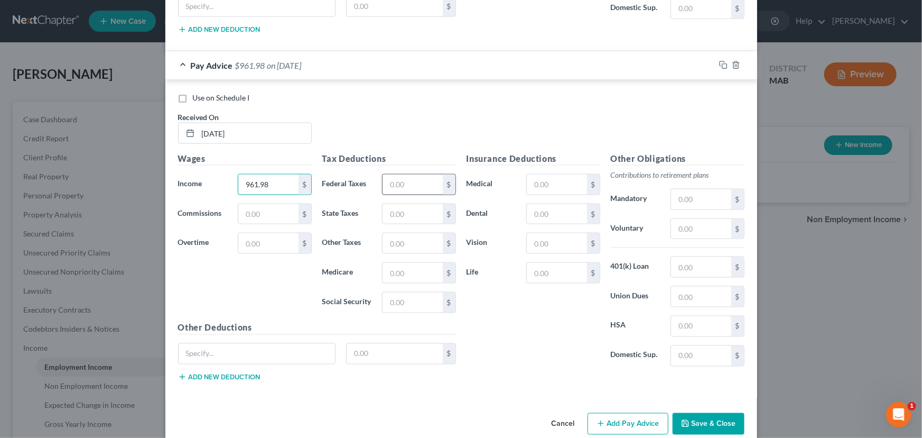
type input "961.98"
click at [388, 174] on input "text" at bounding box center [413, 184] width 60 height 20
type input "63.51"
click at [384, 204] on input "text" at bounding box center [413, 214] width 60 height 20
type input "46.18"
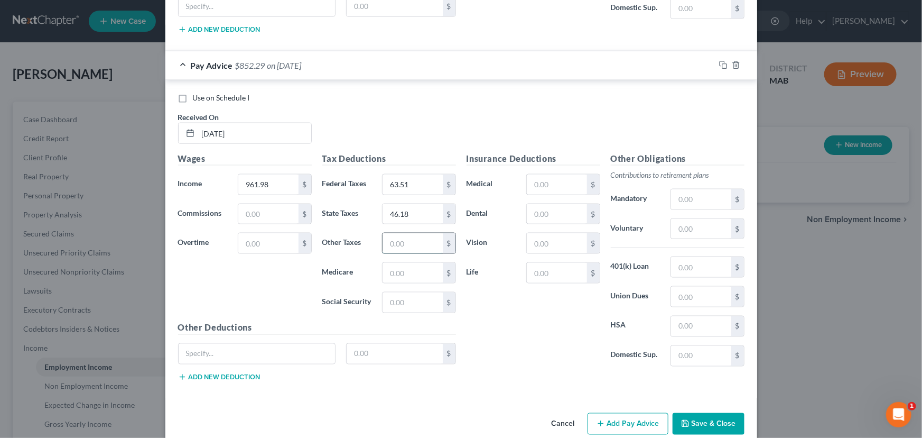
click at [393, 234] on input "text" at bounding box center [413, 243] width 60 height 20
type input "4.52"
click at [390, 264] on input "text" at bounding box center [413, 273] width 60 height 20
type input "13.95"
click at [386, 300] on input "text" at bounding box center [413, 302] width 60 height 20
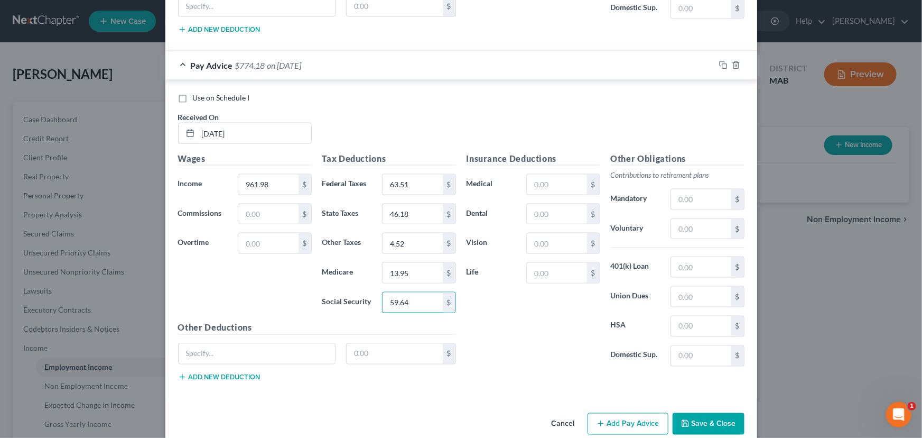
type input "59.64"
click at [630, 413] on button "Add Pay Advice" at bounding box center [628, 424] width 81 height 22
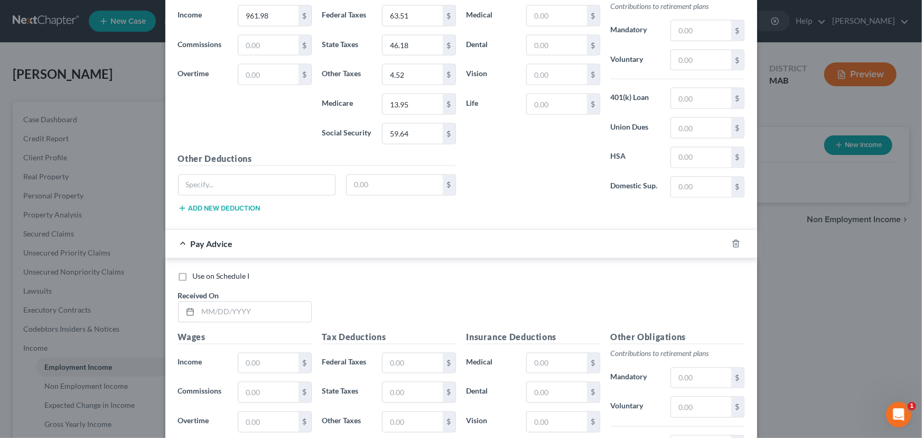
scroll to position [2976, 0]
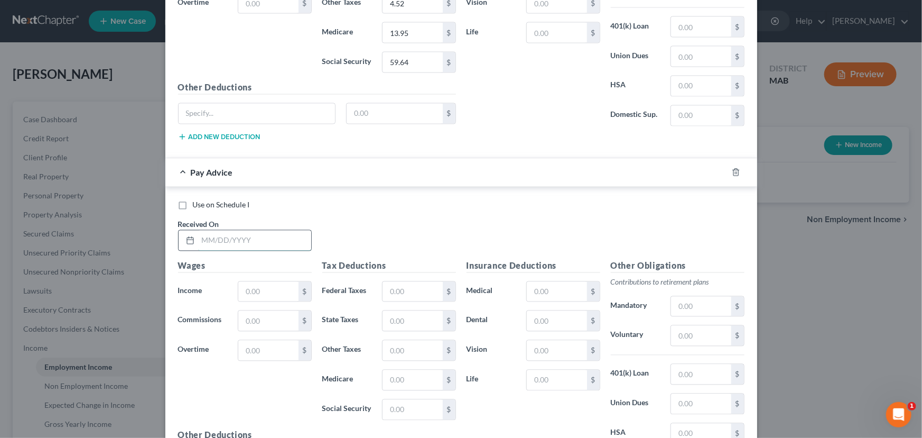
click at [201, 230] on input "text" at bounding box center [254, 240] width 113 height 20
type input "06/20/2025"
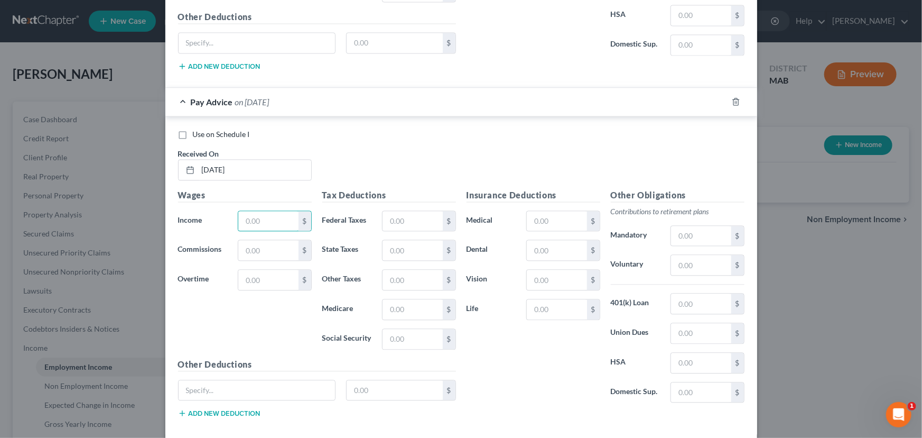
scroll to position [3073, 0]
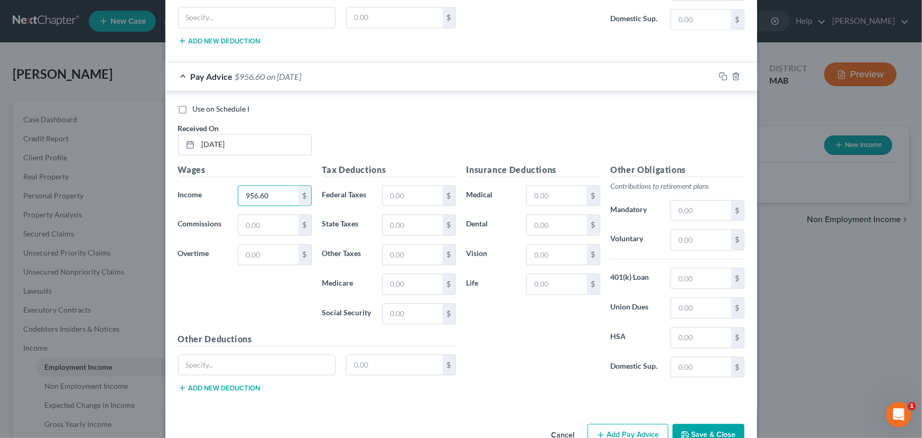
type input "956.60"
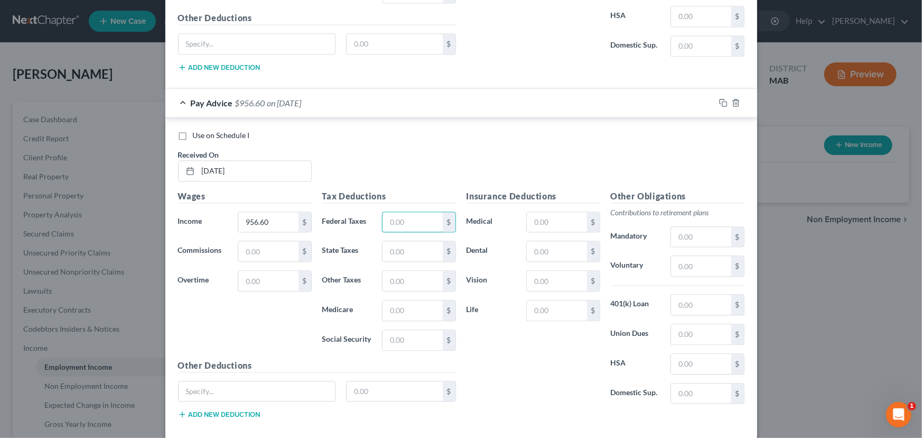
scroll to position [3025, 0]
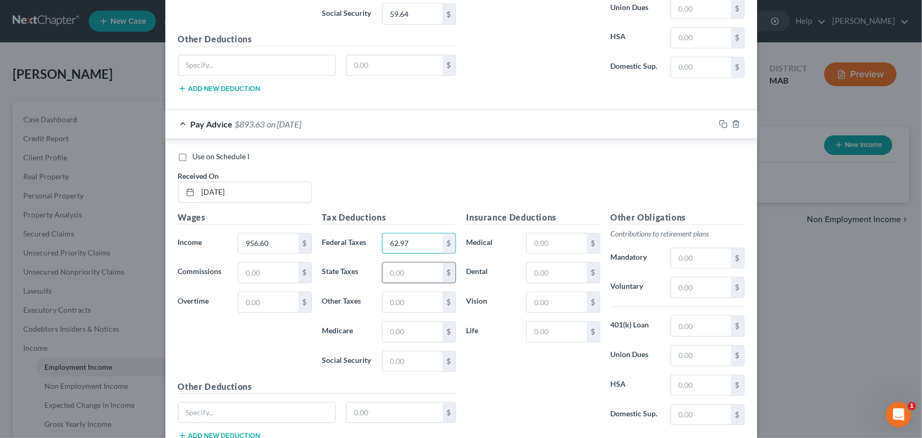
type input "62.97"
click at [390, 263] on input "text" at bounding box center [413, 273] width 60 height 20
type input "45.91"
type input "4.40"
click at [386, 323] on input "text" at bounding box center [413, 332] width 60 height 20
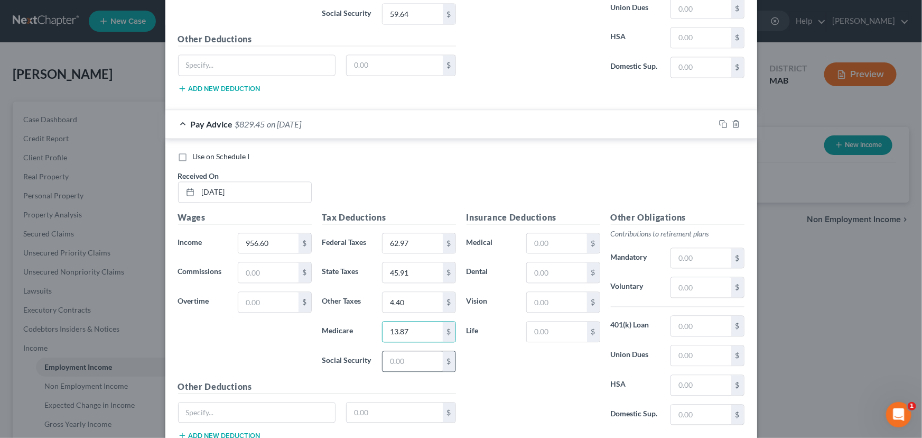
type input "13.87"
click at [386, 352] on input "text" at bounding box center [413, 362] width 60 height 20
type input "59.31"
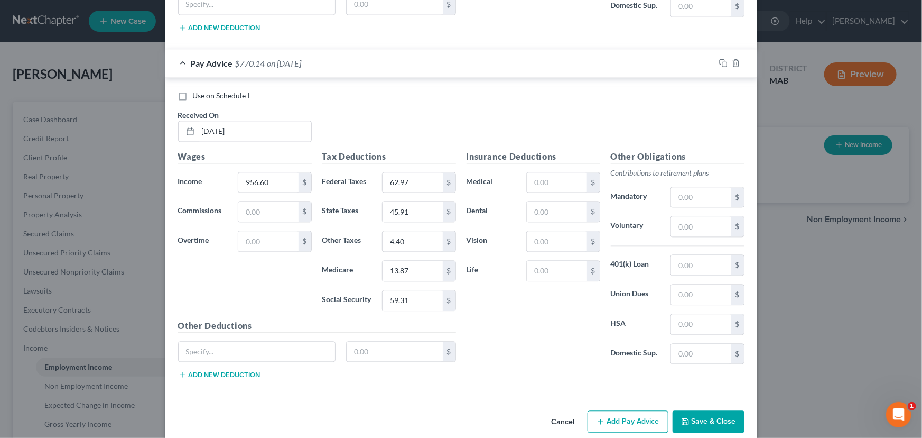
scroll to position [3092, 0]
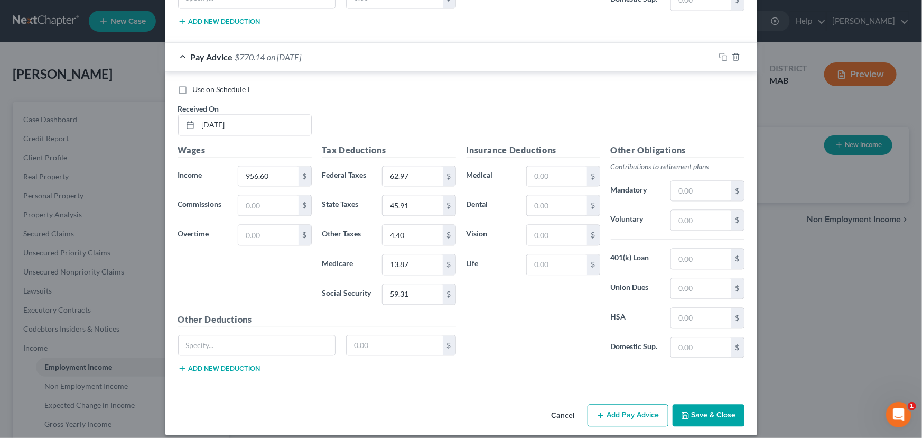
click at [608, 404] on button "Add Pay Advice" at bounding box center [628, 415] width 81 height 22
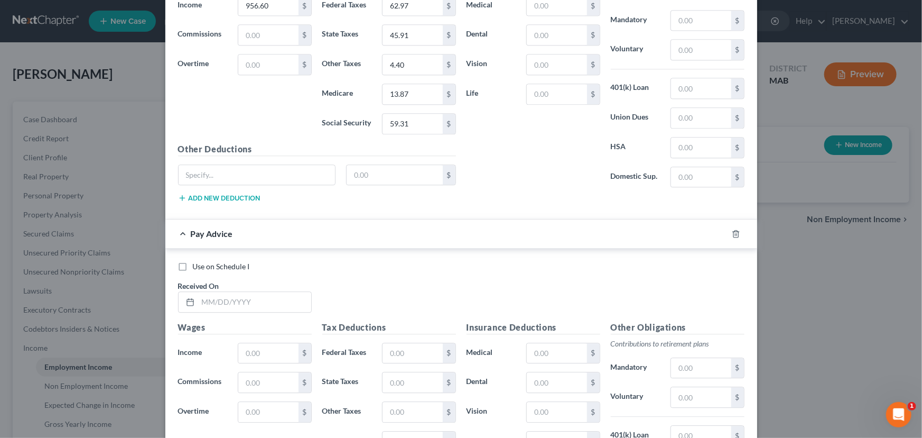
scroll to position [3285, 0]
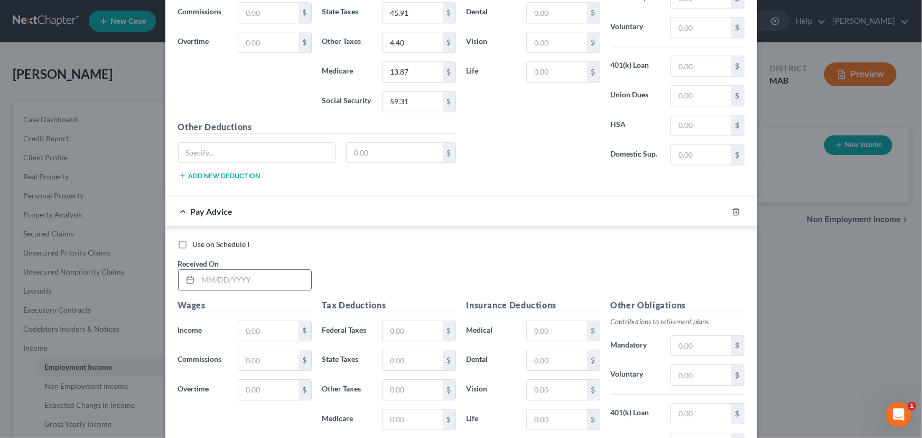
click at [203, 270] on input "text" at bounding box center [254, 280] width 113 height 20
type input "06/13/2025"
type input "962.78"
click at [390, 321] on input "text" at bounding box center [413, 331] width 60 height 20
type input "63.59"
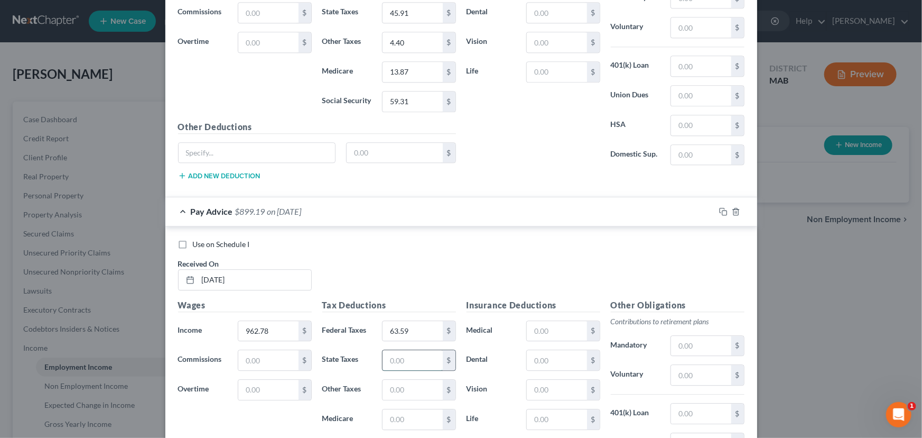
click at [389, 352] on input "text" at bounding box center [413, 360] width 60 height 20
type input "46.22"
click at [389, 380] on input "text" at bounding box center [413, 390] width 60 height 20
type input "4.43"
click at [394, 409] on input "text" at bounding box center [413, 419] width 60 height 20
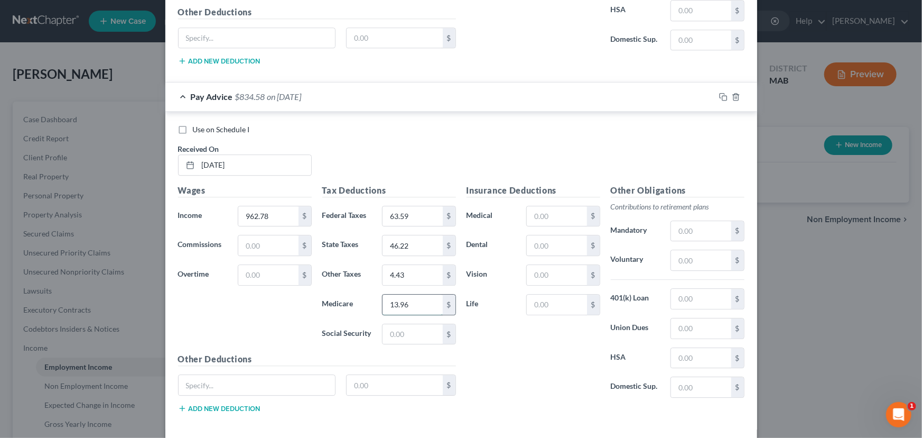
scroll to position [3438, 0]
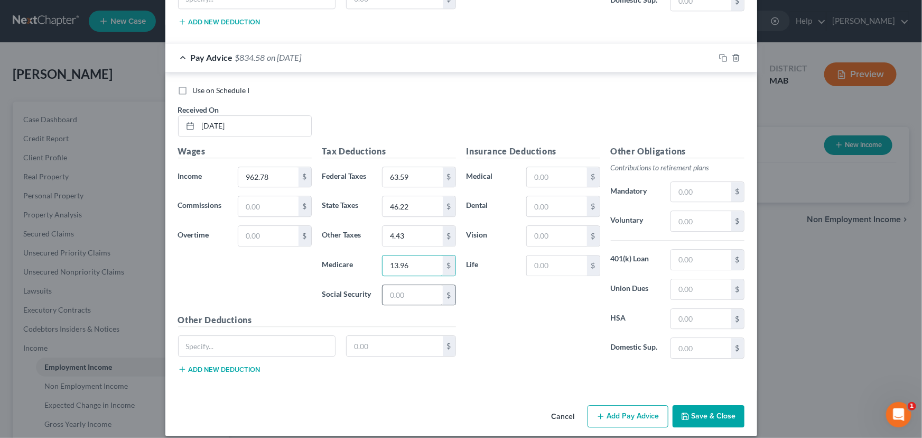
type input "13.96"
click at [384, 285] on input "text" at bounding box center [413, 295] width 60 height 20
type input "59.69"
click at [622, 411] on button "Add Pay Advice" at bounding box center [628, 416] width 81 height 22
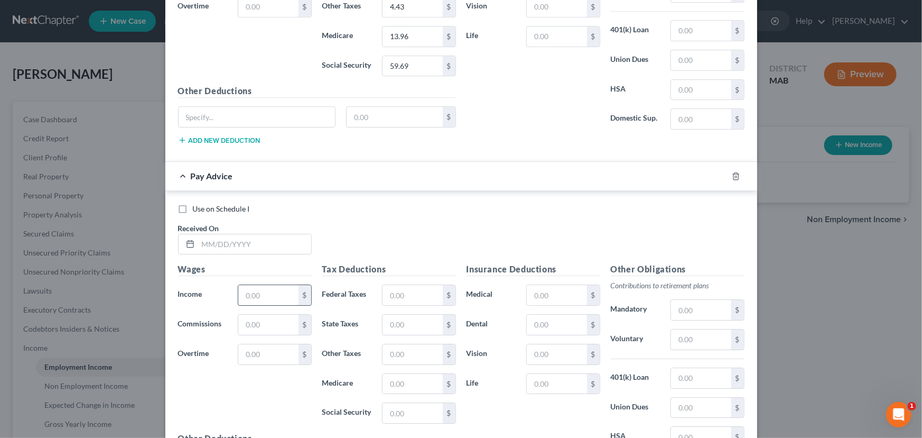
scroll to position [3679, 0]
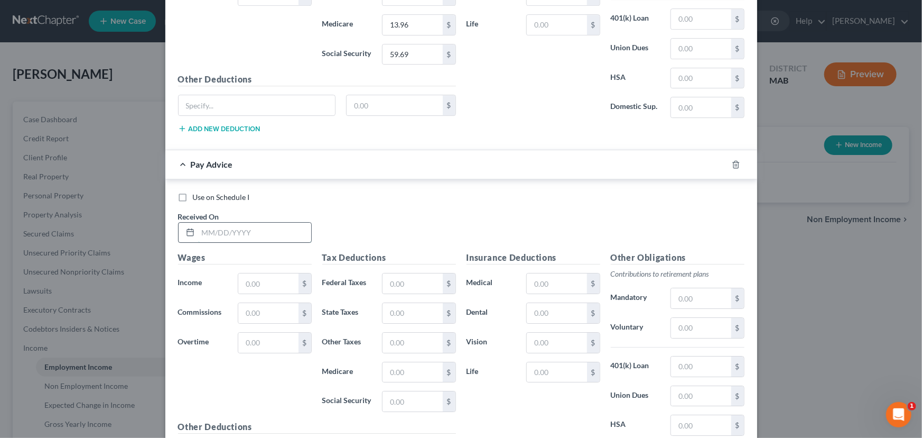
click at [201, 225] on input "text" at bounding box center [254, 233] width 113 height 20
type input "06/06/2025"
click at [248, 274] on input "text" at bounding box center [268, 283] width 60 height 20
type input "955.20"
click at [390, 273] on input "text" at bounding box center [413, 283] width 60 height 20
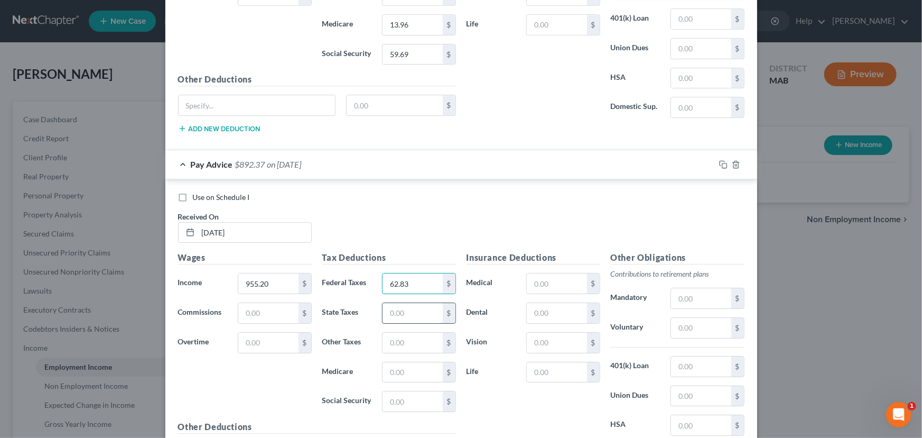
type input "62.83"
click at [391, 303] on input "text" at bounding box center [413, 313] width 60 height 20
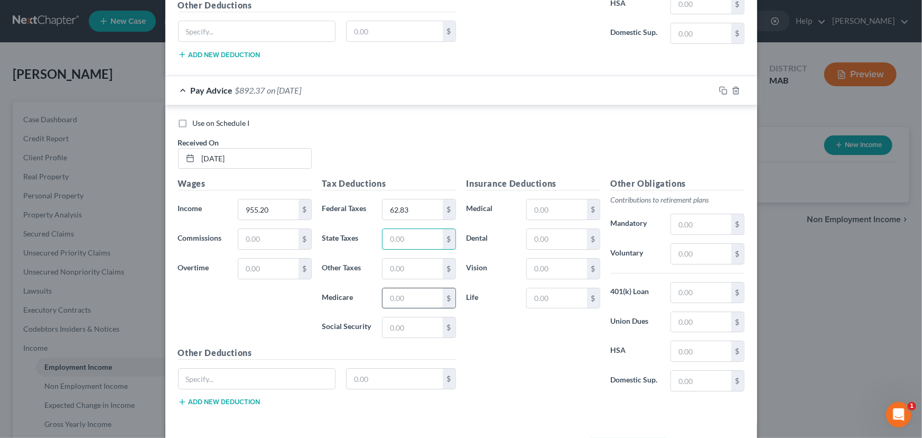
scroll to position [3775, 0]
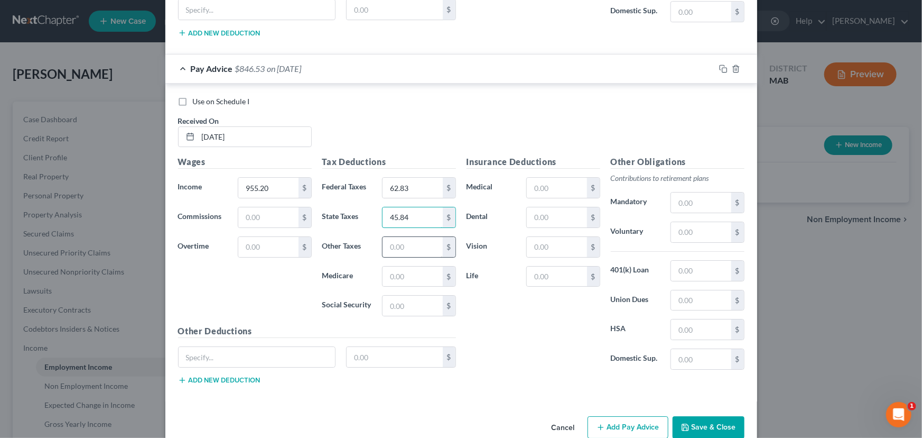
type input "45.84"
click at [393, 237] on input "text" at bounding box center [413, 247] width 60 height 20
type input "4.40"
click at [389, 266] on input "text" at bounding box center [413, 276] width 60 height 20
type input "13.85"
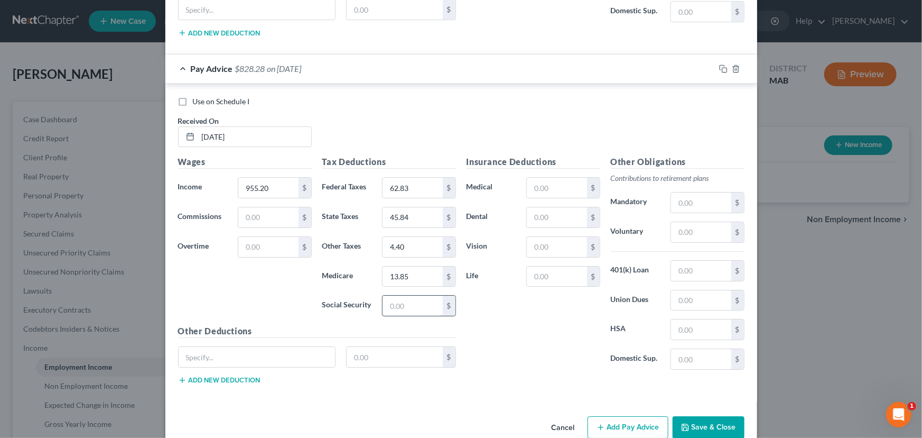
click at [384, 297] on input "text" at bounding box center [413, 305] width 60 height 20
type input "59.22"
click at [680, 290] on input "text" at bounding box center [701, 300] width 60 height 20
type input "75.00"
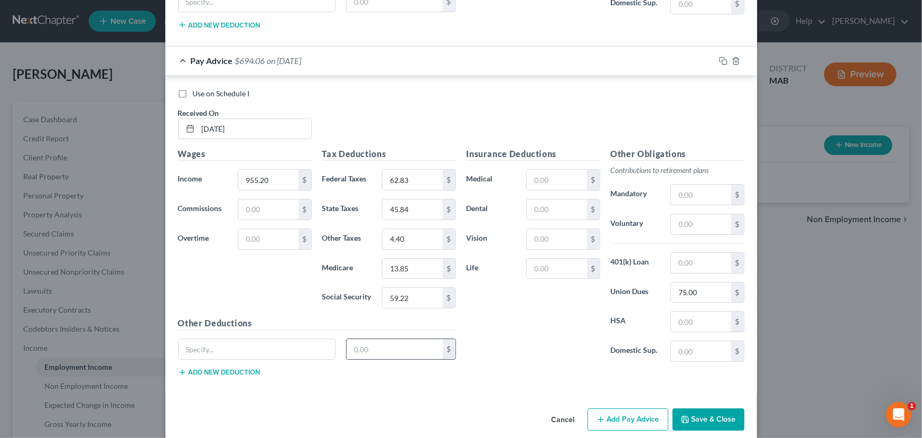
scroll to position [3785, 0]
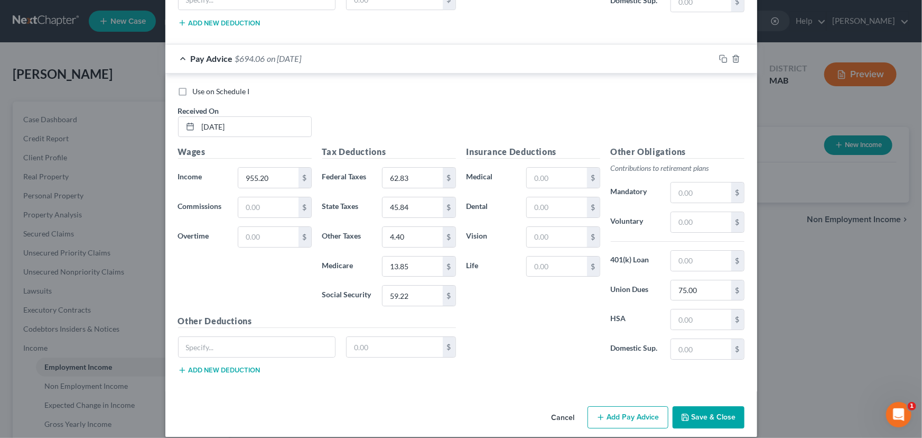
click at [630, 406] on button "Add Pay Advice" at bounding box center [628, 417] width 81 height 22
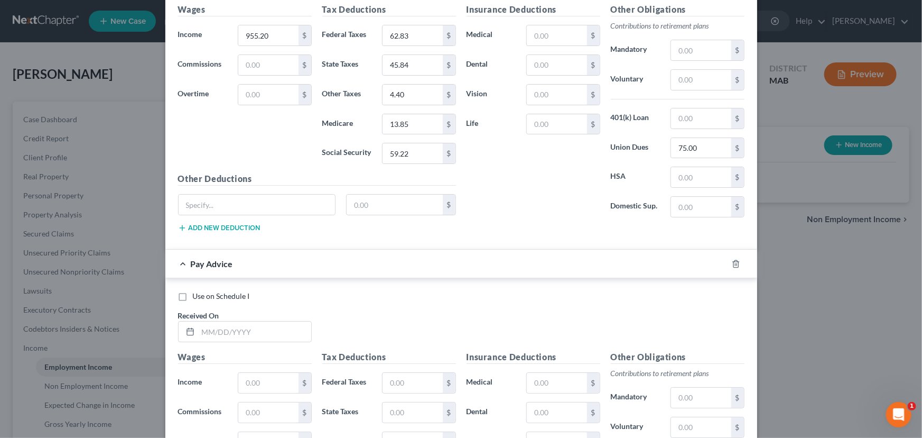
scroll to position [3977, 0]
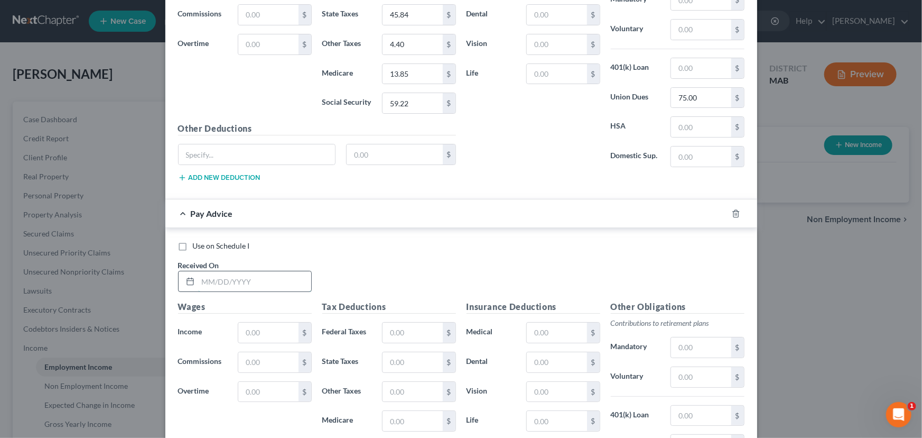
click at [201, 273] on input "text" at bounding box center [254, 281] width 113 height 20
type input "05/30/2025"
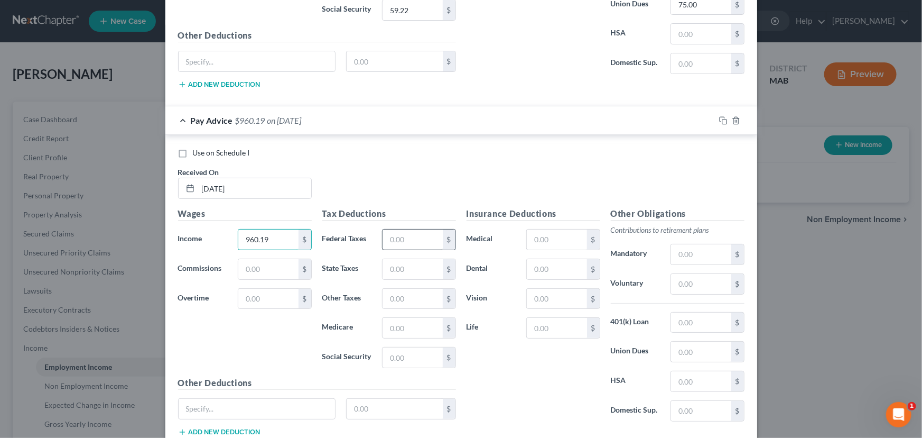
scroll to position [4121, 0]
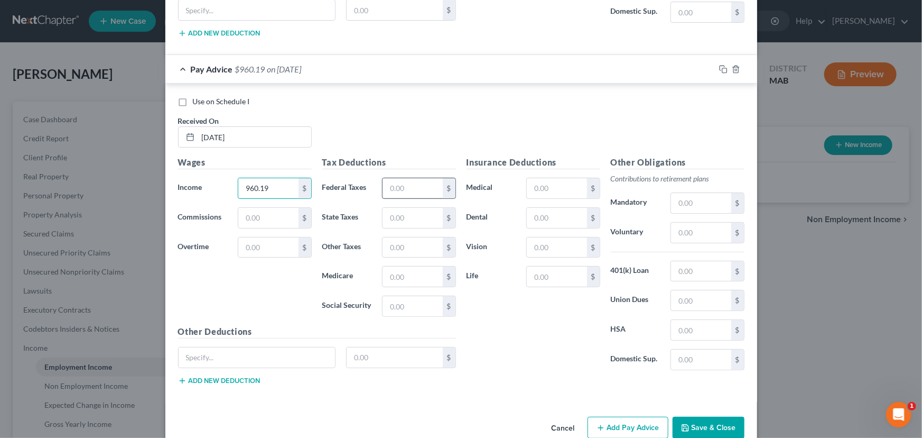
type input "960.19"
click at [394, 178] on input "text" at bounding box center [413, 188] width 60 height 20
click at [396, 208] on input "text" at bounding box center [413, 218] width 60 height 20
click at [409, 178] on input "63.88" at bounding box center [413, 188] width 60 height 20
drag, startPoint x: 409, startPoint y: 175, endPoint x: 397, endPoint y: 175, distance: 11.6
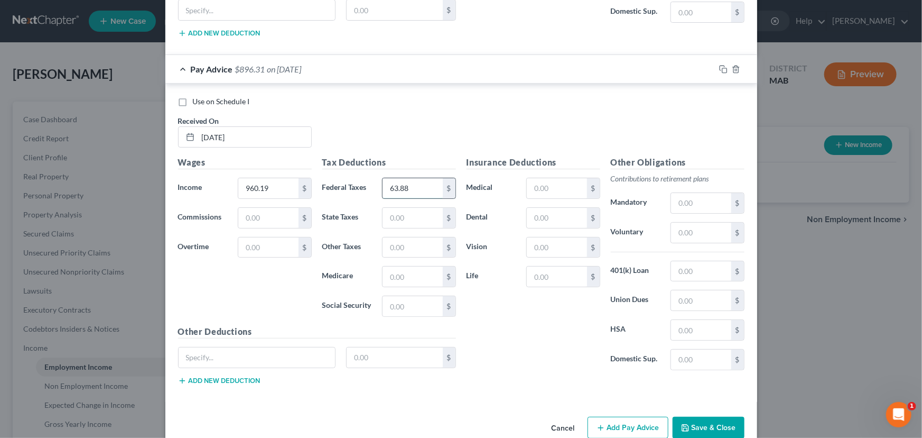
click at [397, 178] on input "63.88" at bounding box center [413, 188] width 60 height 20
type input "63.33"
click at [390, 208] on input "text" at bounding box center [413, 218] width 60 height 20
type input "44.34"
click at [393, 237] on input "text" at bounding box center [413, 247] width 60 height 20
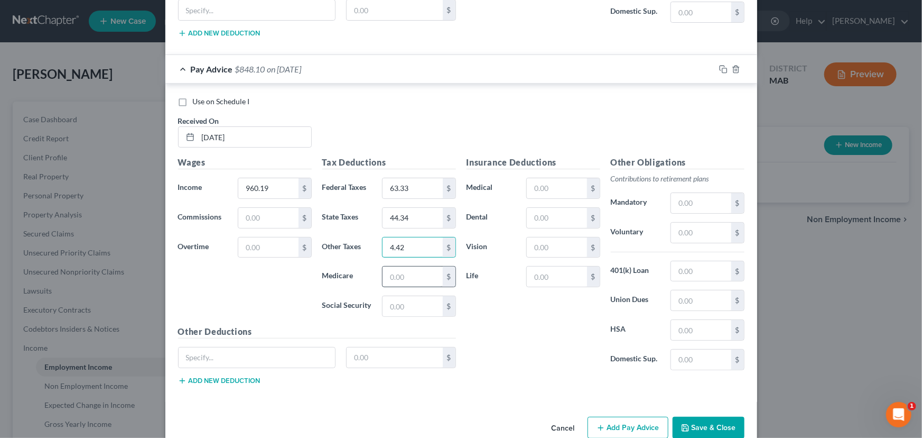
type input "4.42"
click at [391, 266] on input "text" at bounding box center [413, 276] width 60 height 20
type input "13.92"
click at [389, 296] on input "text" at bounding box center [413, 306] width 60 height 20
type input "59.54"
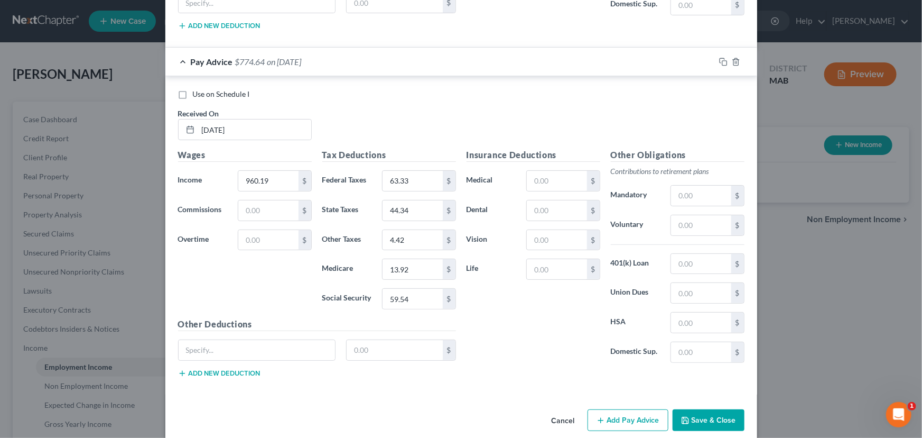
scroll to position [4131, 0]
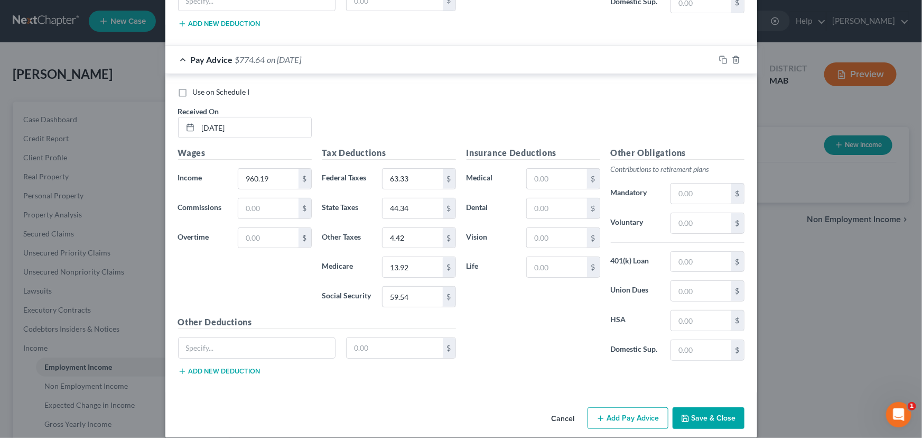
click at [622, 407] on button "Add Pay Advice" at bounding box center [628, 418] width 81 height 22
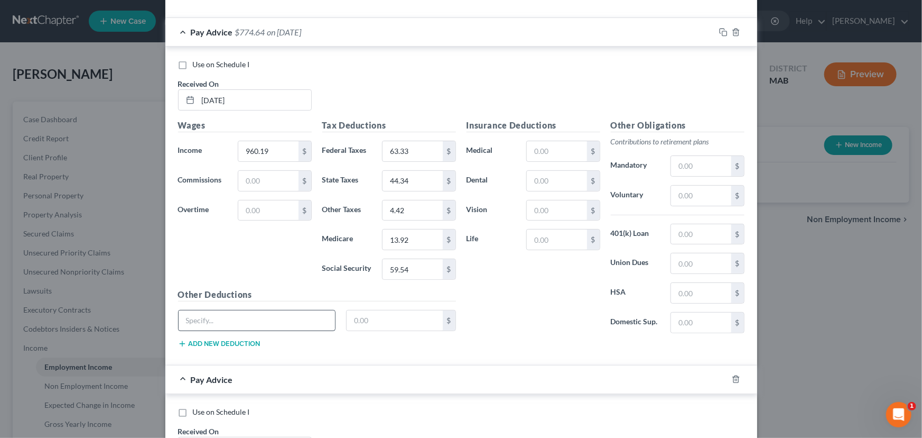
scroll to position [4323, 0]
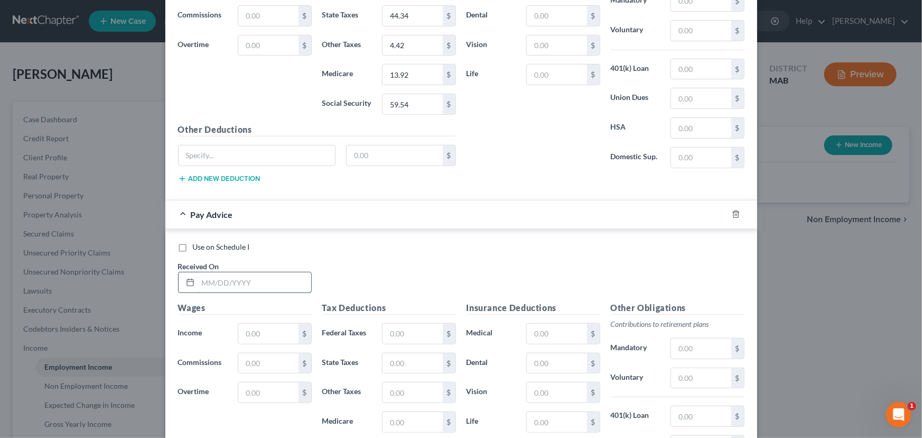
click at [198, 272] on input "text" at bounding box center [254, 282] width 113 height 20
type input "05/23/2025"
type input "954.40"
click at [389, 323] on input "text" at bounding box center [413, 333] width 60 height 20
type input "62.75"
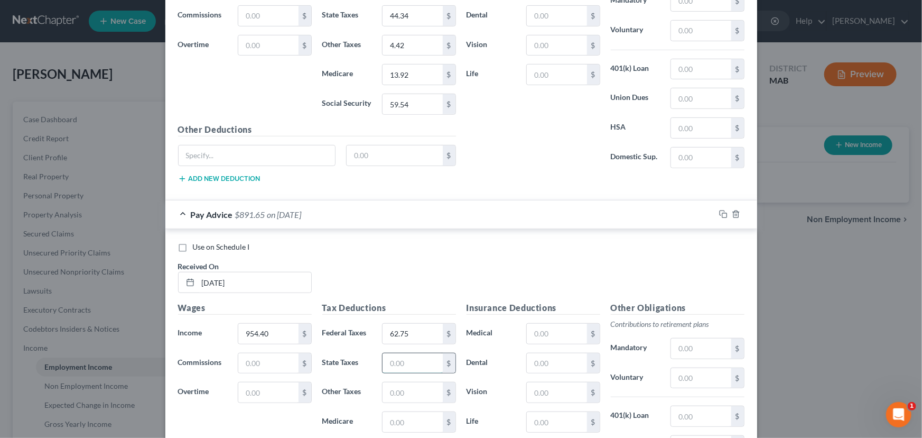
click at [388, 353] on input "text" at bounding box center [413, 363] width 60 height 20
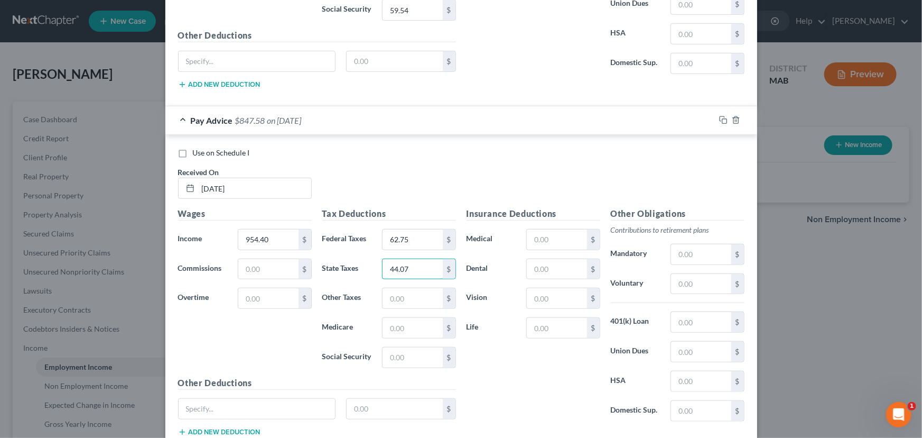
scroll to position [4419, 0]
type input "44.07"
click at [387, 286] on input "text" at bounding box center [413, 296] width 60 height 20
type input "4.39"
click at [391, 317] on input "text" at bounding box center [413, 326] width 60 height 20
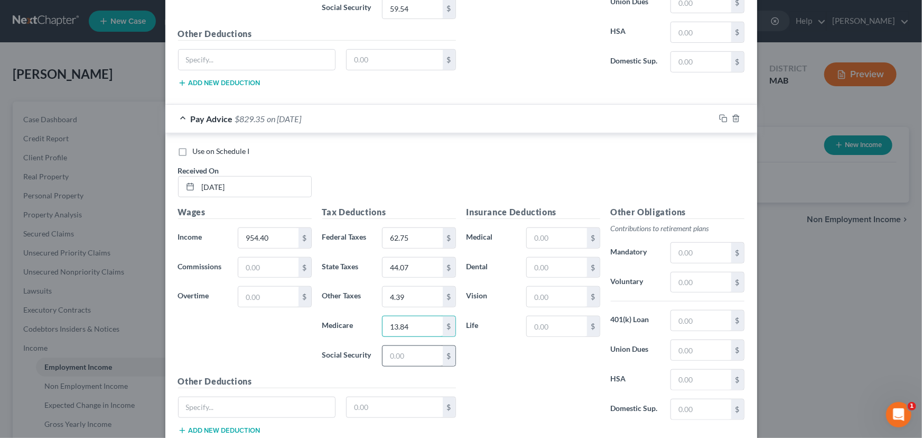
type input "13.84"
click at [394, 346] on input "text" at bounding box center [413, 356] width 60 height 20
type input "59.17"
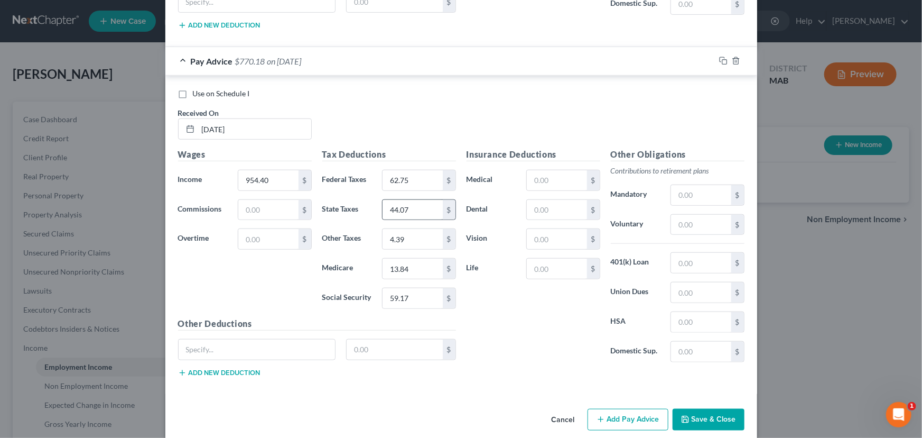
scroll to position [4477, 0]
click at [602, 414] on icon "button" at bounding box center [601, 418] width 8 height 8
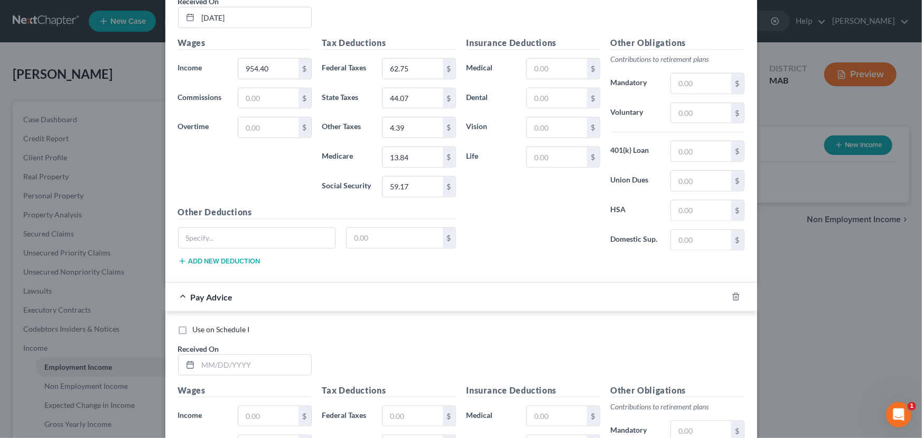
scroll to position [4621, 0]
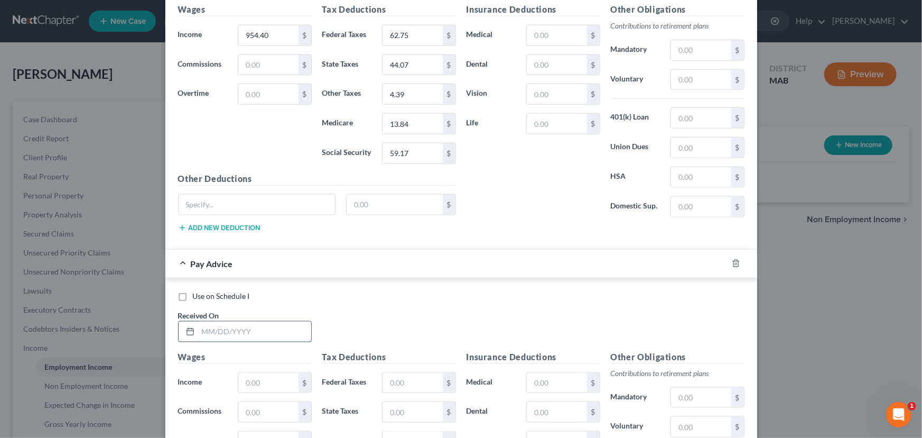
click at [203, 321] on input "text" at bounding box center [254, 331] width 113 height 20
type input "05/16/2025"
click at [256, 373] on input "text" at bounding box center [268, 383] width 60 height 20
type input "955.60"
click at [383, 373] on input "text" at bounding box center [413, 383] width 60 height 20
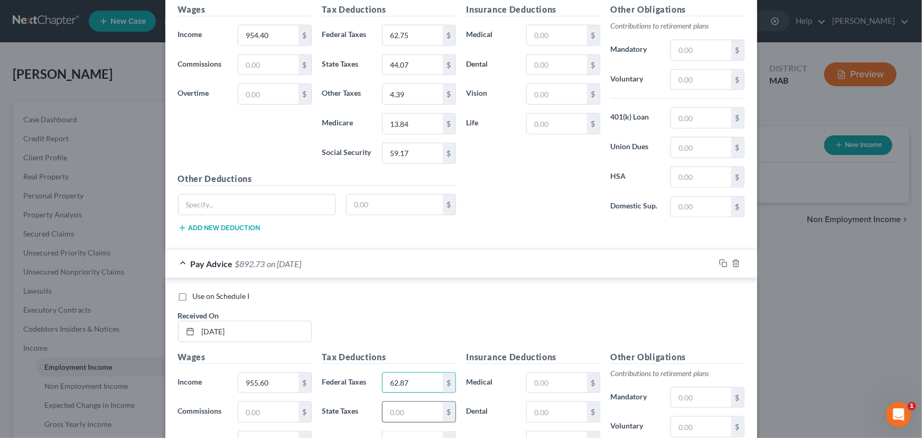
type input "62.87"
click at [386, 402] on input "text" at bounding box center [413, 412] width 60 height 20
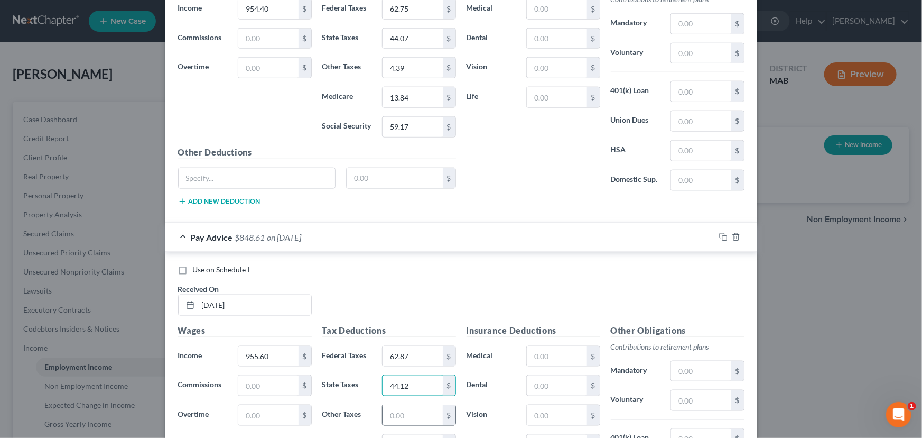
scroll to position [4718, 0]
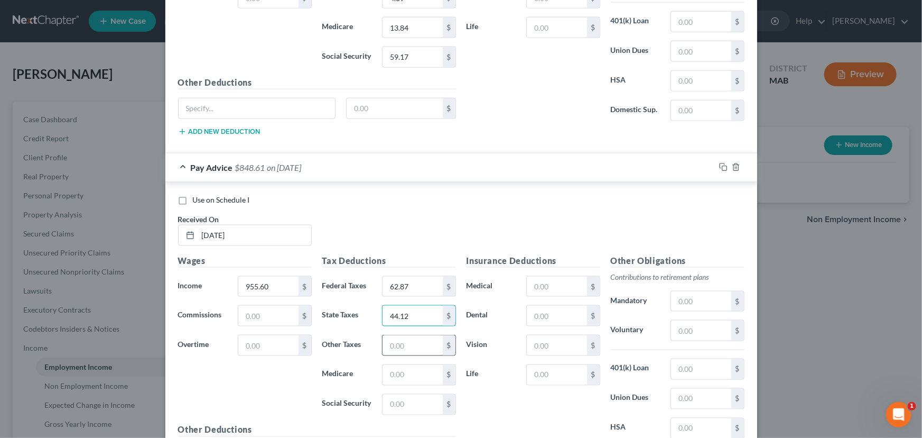
type input "44.12"
click at [386, 335] on input "text" at bounding box center [413, 345] width 60 height 20
type input "4.40"
click at [395, 365] on input "text" at bounding box center [413, 375] width 60 height 20
type input "13.86"
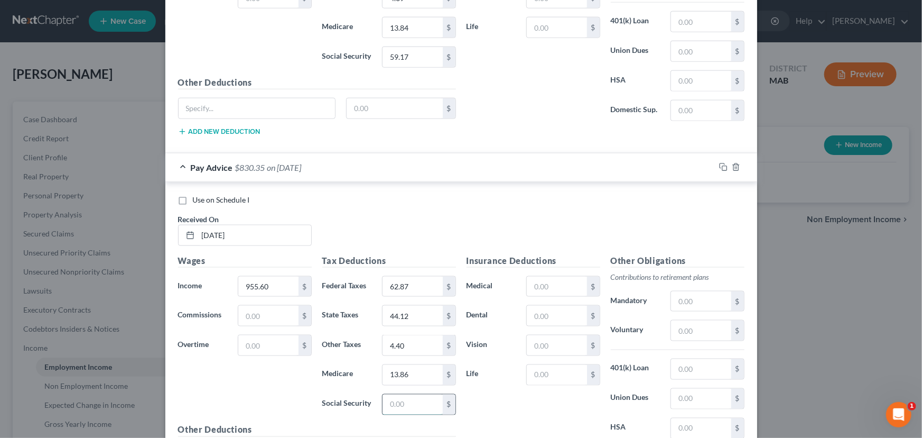
click at [392, 395] on input "text" at bounding box center [413, 404] width 60 height 20
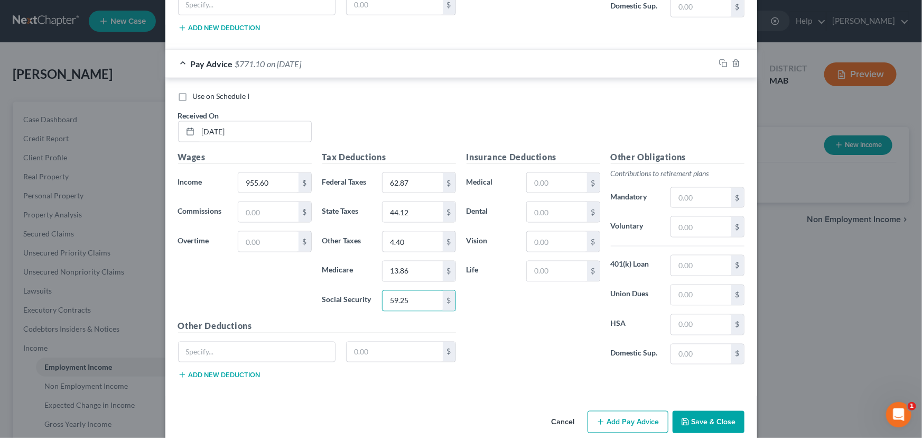
scroll to position [4823, 0]
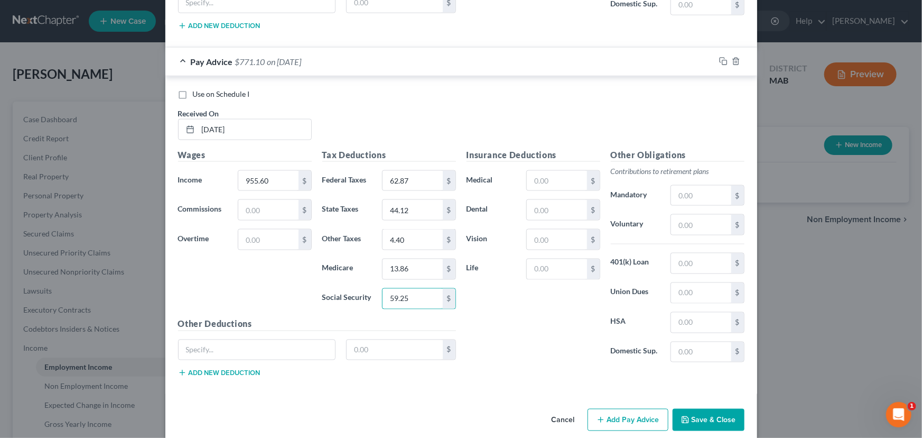
type input "59.25"
click at [613, 409] on button "Add Pay Advice" at bounding box center [628, 420] width 81 height 22
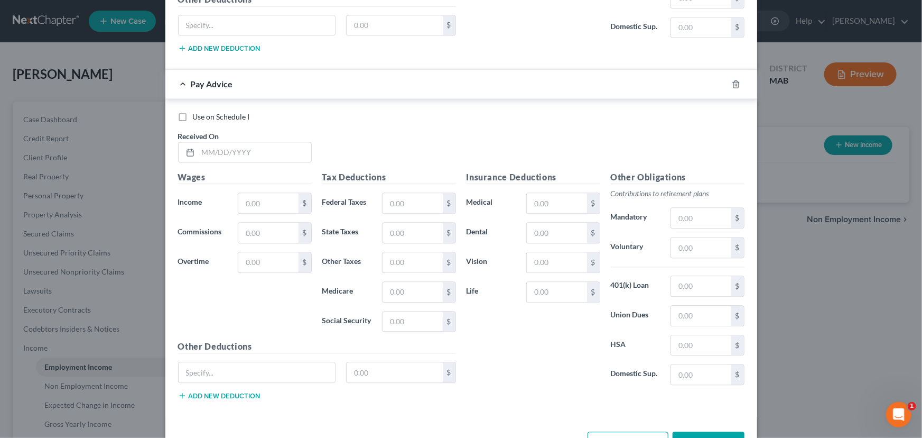
scroll to position [5159, 0]
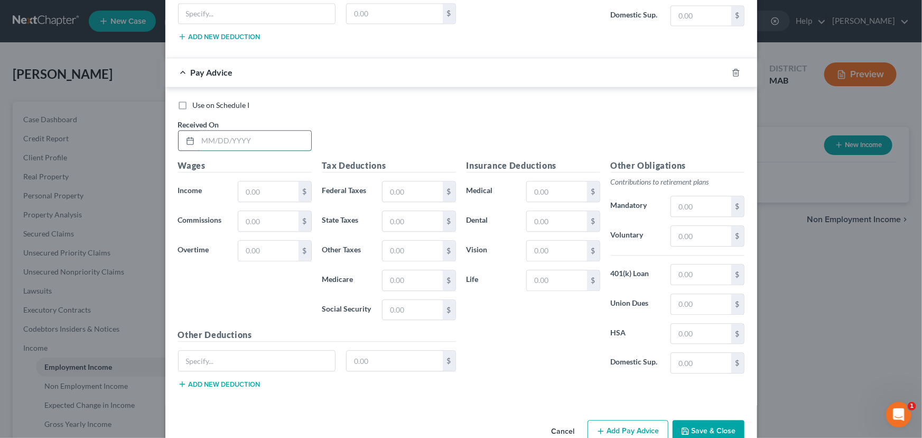
click at [199, 131] on input "text" at bounding box center [254, 141] width 113 height 20
type input "05/09/2025"
click at [252, 181] on input "text" at bounding box center [268, 191] width 60 height 20
type input "972.14"
click at [394, 181] on input "text" at bounding box center [413, 191] width 60 height 20
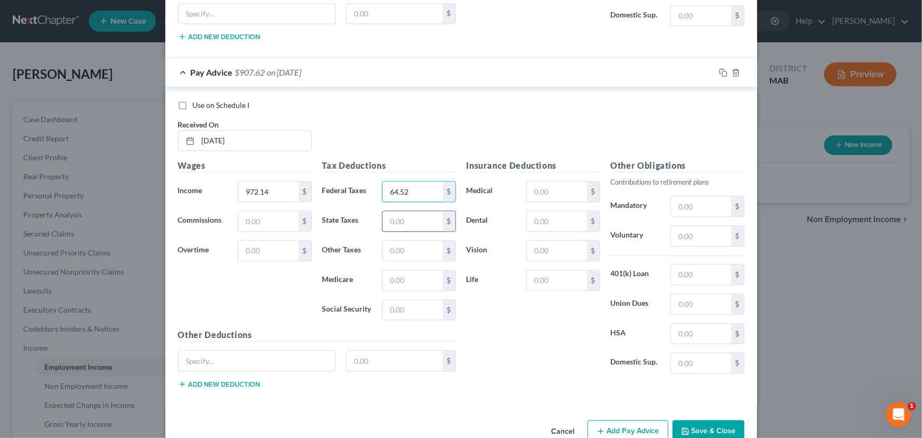
type input "64.52"
click at [385, 211] on input "text" at bounding box center [413, 221] width 60 height 20
type input "44.89"
click at [384, 241] on input "text" at bounding box center [413, 251] width 60 height 20
type input "4.47"
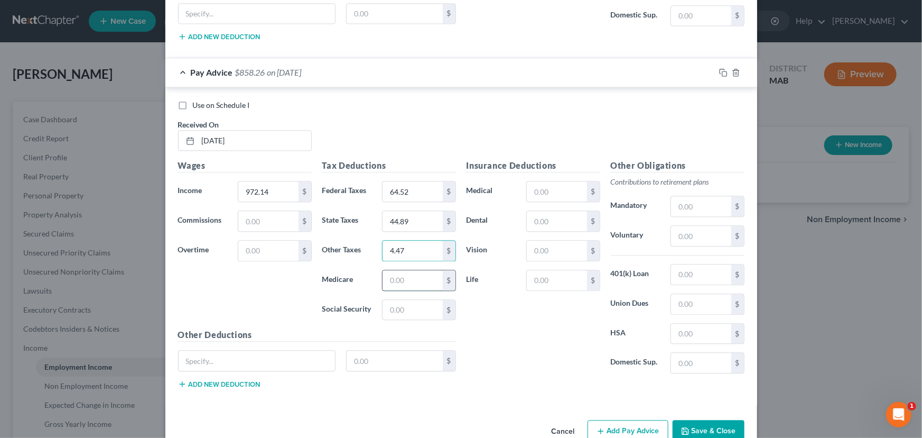
click at [385, 270] on input "text" at bounding box center [413, 280] width 60 height 20
type input "14.09"
click at [396, 300] on input "text" at bounding box center [413, 310] width 60 height 20
type input "60.27"
click at [621, 420] on button "Add Pay Advice" at bounding box center [628, 431] width 81 height 22
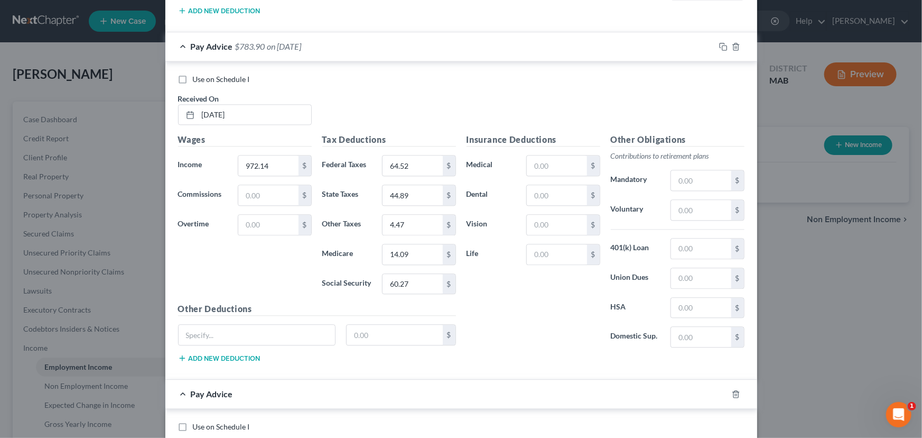
scroll to position [5304, 0]
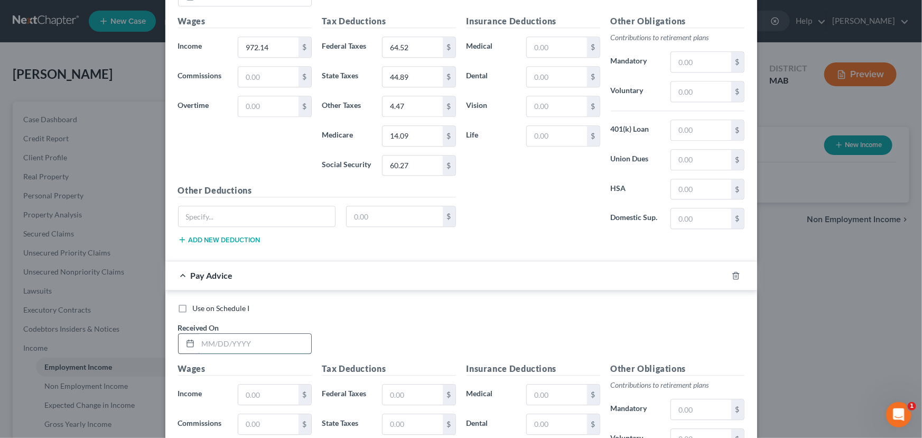
click at [202, 334] on input "text" at bounding box center [254, 344] width 113 height 20
type input "05/09/2025"
click at [253, 384] on input "text" at bounding box center [268, 394] width 60 height 20
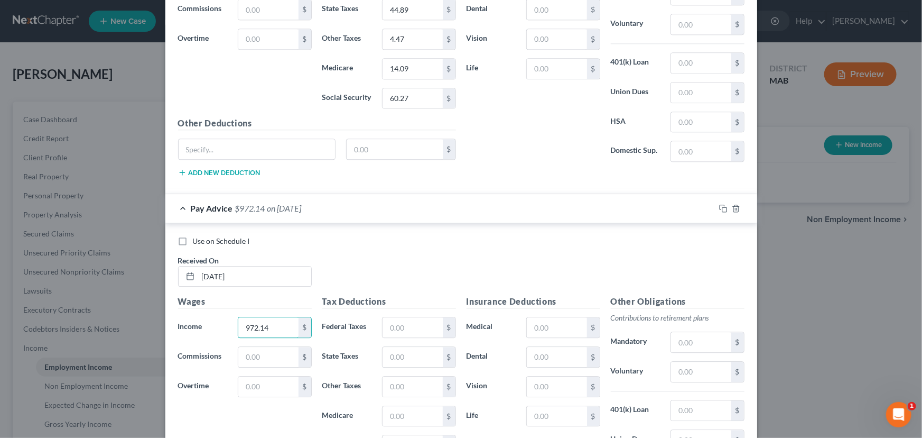
scroll to position [5400, 0]
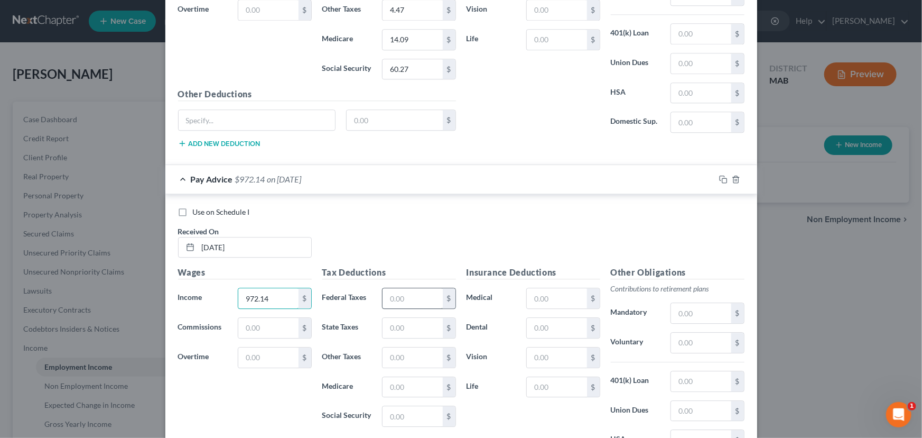
type input "972.14"
click at [386, 288] on input "text" at bounding box center [413, 298] width 60 height 20
type input "64.52"
click at [384, 318] on input "text" at bounding box center [413, 328] width 60 height 20
type input "44.89"
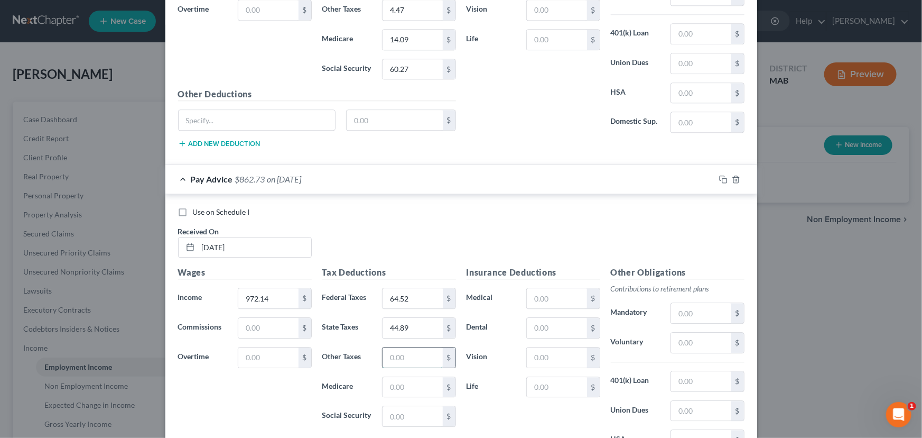
click at [386, 347] on input "text" at bounding box center [413, 357] width 60 height 20
type input "4.47"
click at [383, 377] on input "text" at bounding box center [413, 387] width 60 height 20
type input "14.09"
click at [393, 406] on input "text" at bounding box center [413, 416] width 60 height 20
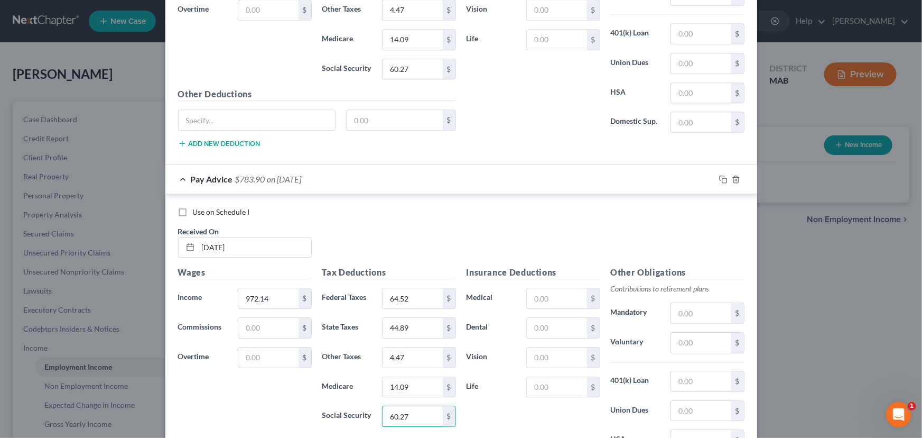
type input "60.27"
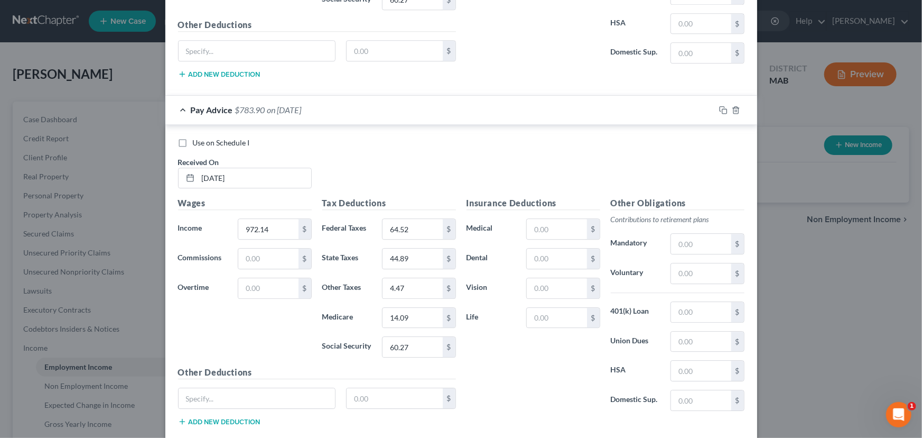
scroll to position [5496, 0]
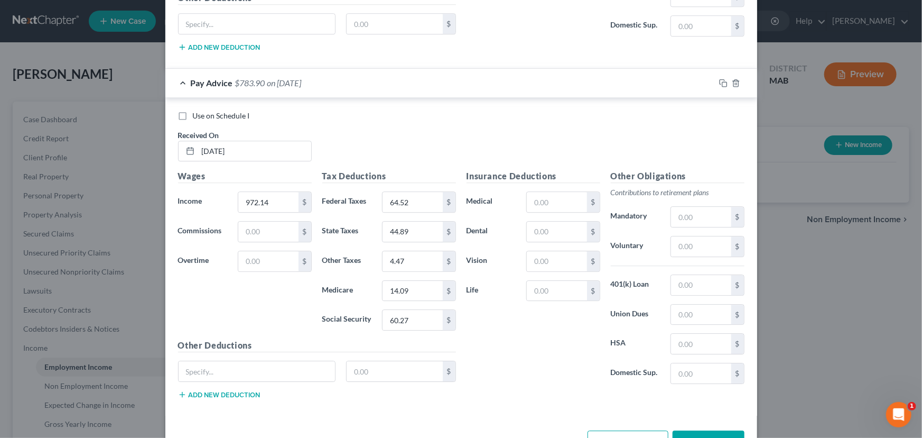
click at [698, 430] on button "Save & Close" at bounding box center [709, 441] width 72 height 22
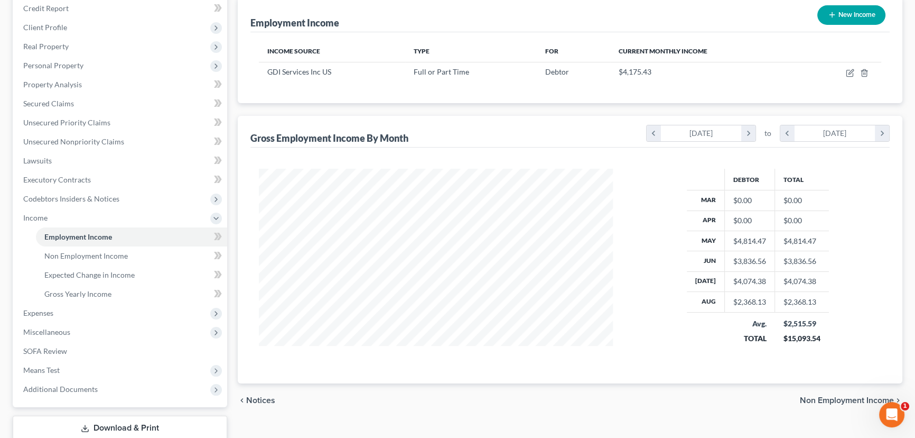
scroll to position [144, 0]
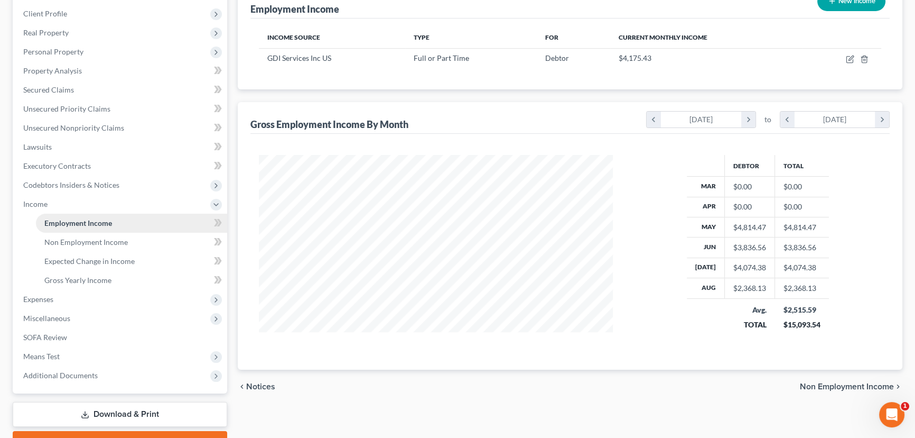
click at [84, 222] on span "Employment Income" at bounding box center [78, 222] width 68 height 9
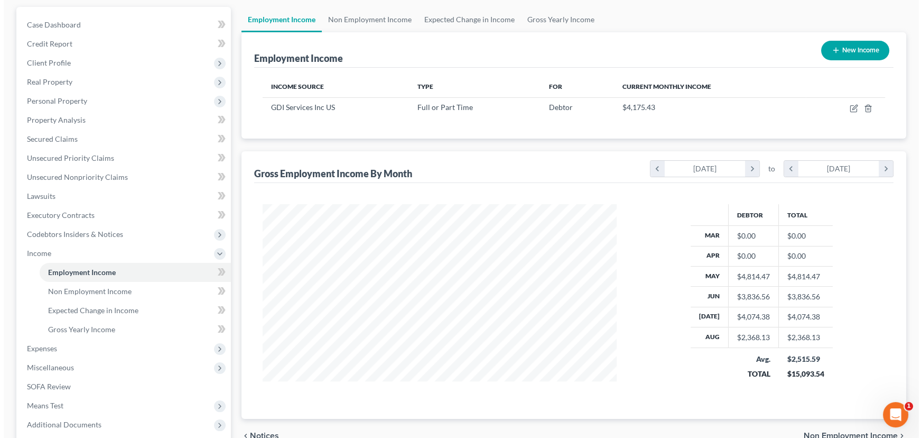
scroll to position [48, 0]
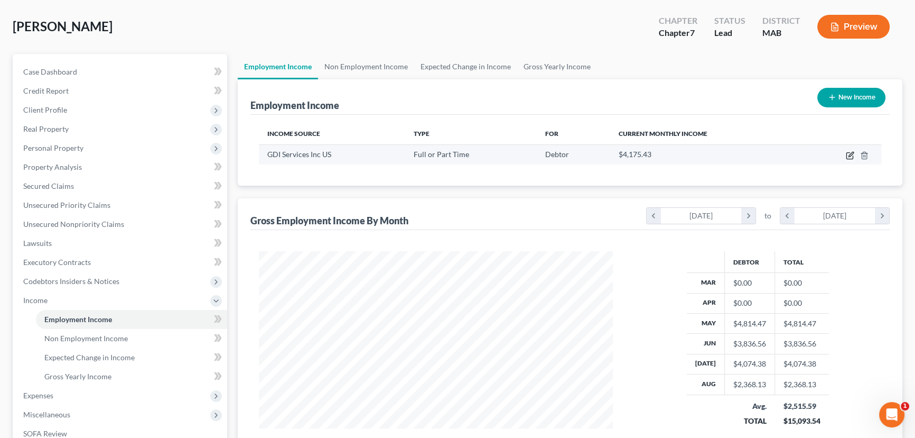
click at [849, 153] on icon "button" at bounding box center [850, 156] width 6 height 6
select select "0"
select select "23"
select select "3"
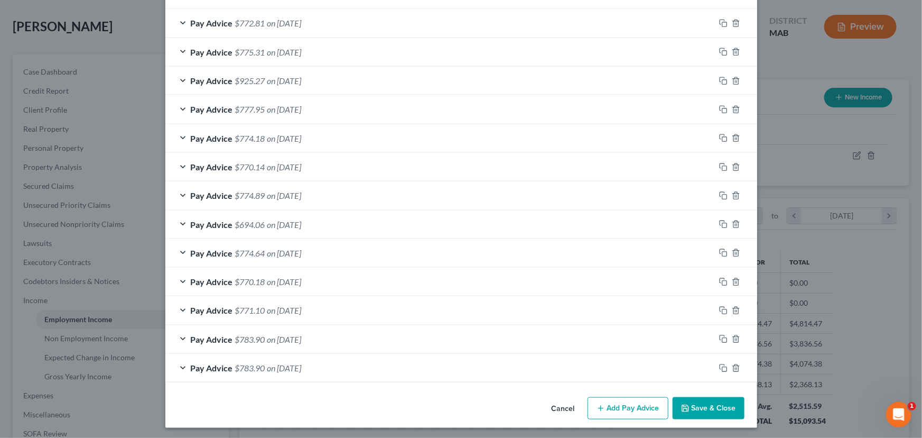
scroll to position [436, 0]
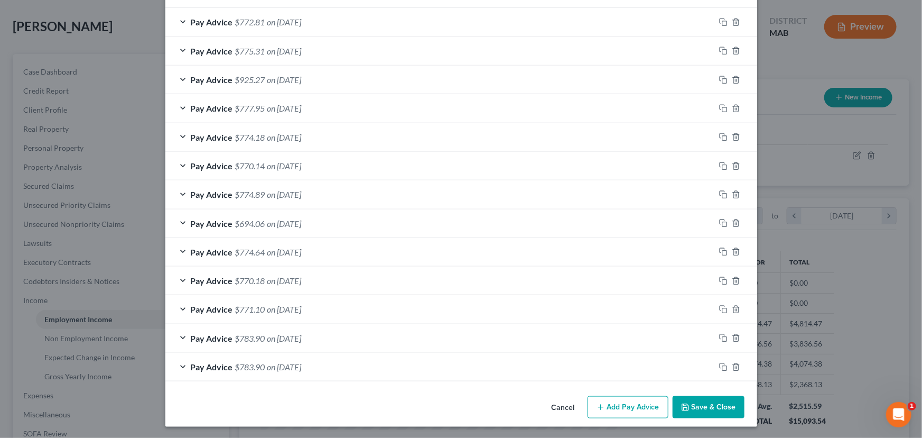
click at [178, 364] on div "Pay Advice $783.90 on 05/09/2025" at bounding box center [440, 367] width 550 height 28
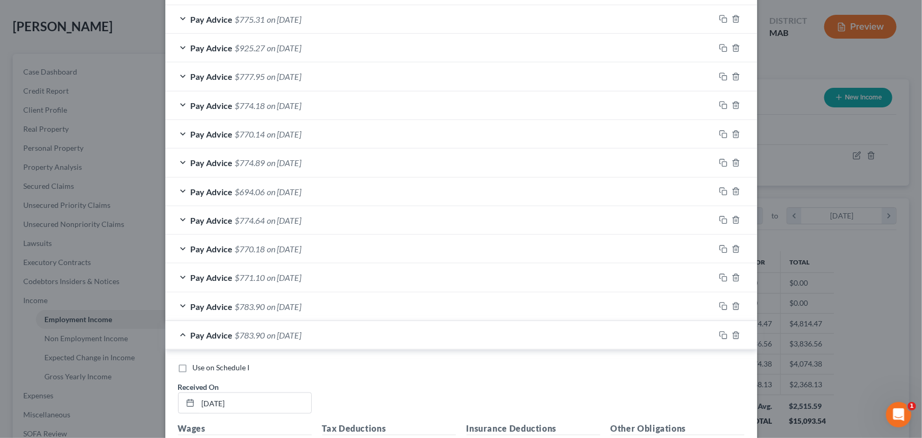
scroll to position [484, 0]
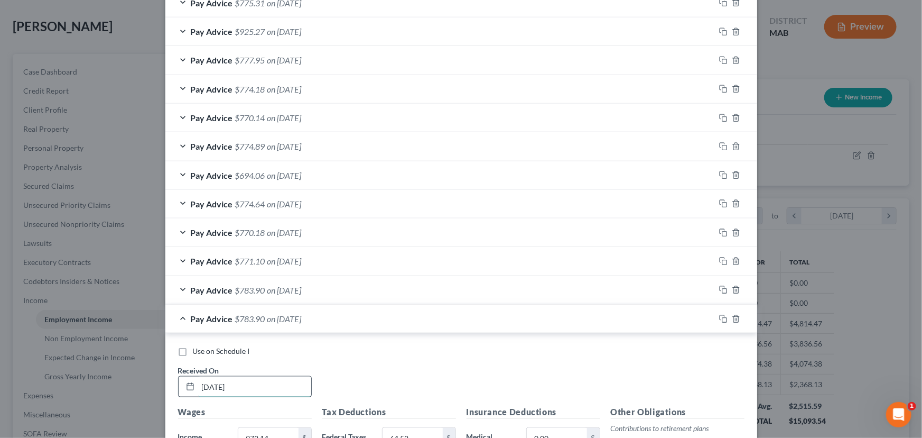
click at [214, 381] on input "05/09/2025" at bounding box center [254, 386] width 113 height 20
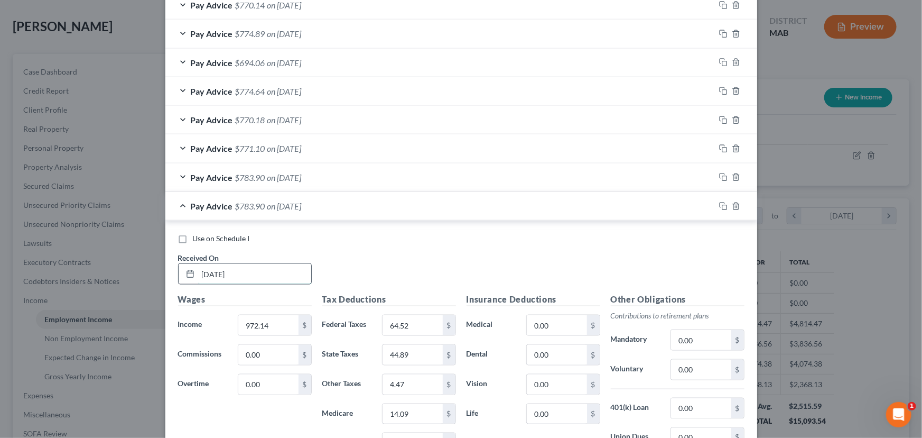
scroll to position [628, 0]
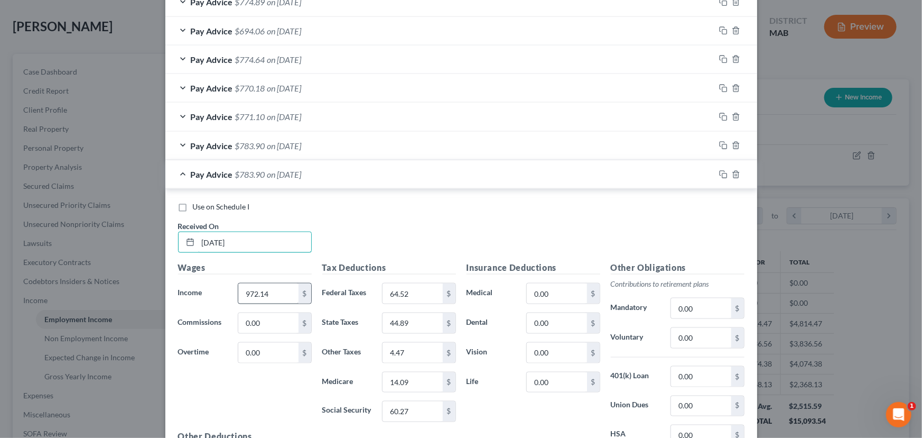
type input "05/02/2025"
type input "1,250.37"
click at [423, 292] on input "64.52" at bounding box center [413, 293] width 60 height 20
type input "96.64"
type input "57.74"
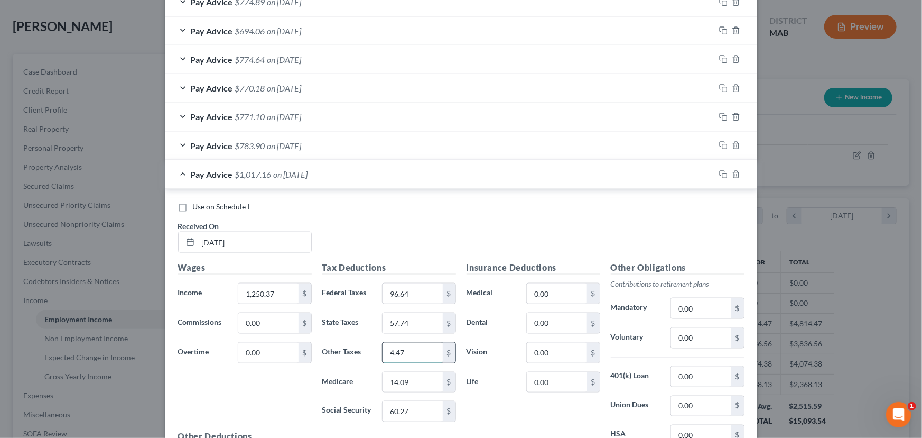
click at [383, 353] on input "4.47" at bounding box center [413, 353] width 60 height 20
type input "575"
click at [394, 374] on input "14.09" at bounding box center [413, 382] width 60 height 20
type input "18.13"
click at [390, 411] on input "60.27" at bounding box center [413, 411] width 60 height 20
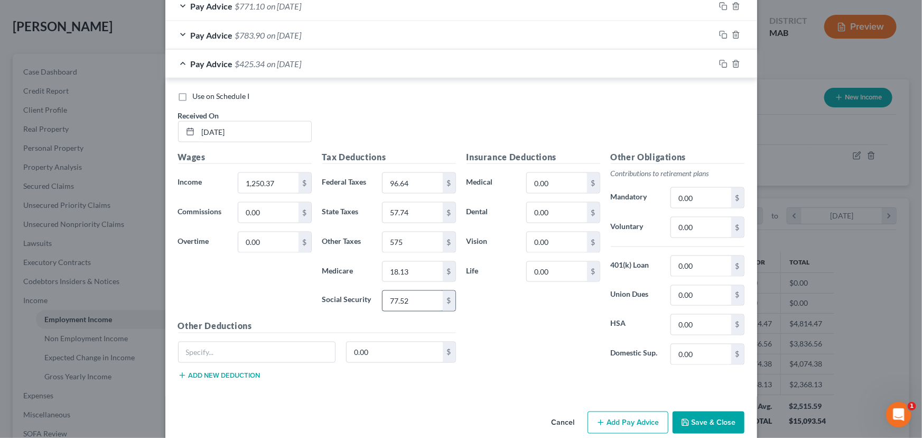
scroll to position [753, 0]
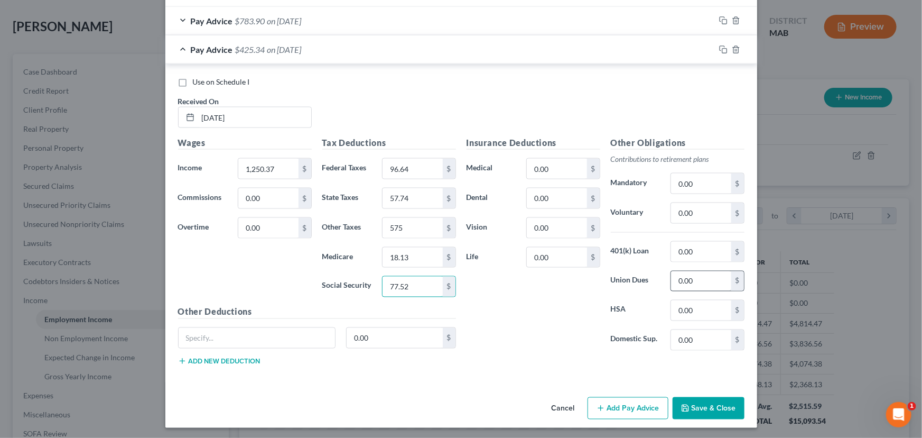
type input "77.52"
click at [679, 283] on input "0.00" at bounding box center [701, 281] width 60 height 20
type input "75.00"
click at [618, 402] on button "Add Pay Advice" at bounding box center [628, 408] width 81 height 22
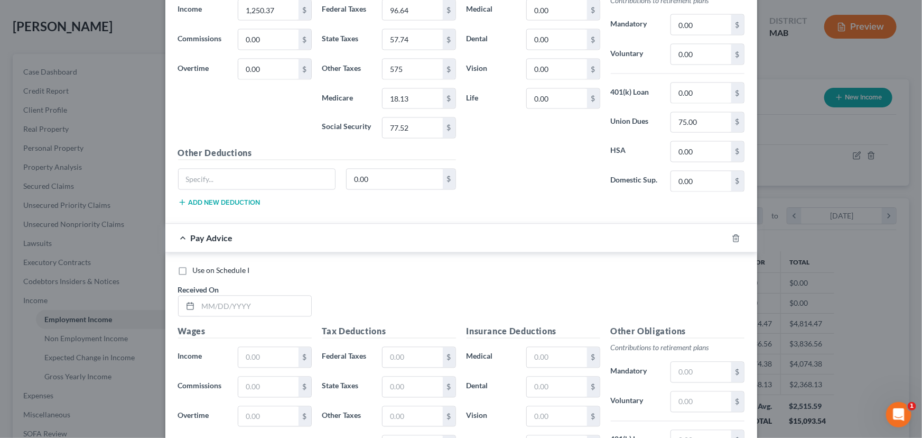
scroll to position [945, 0]
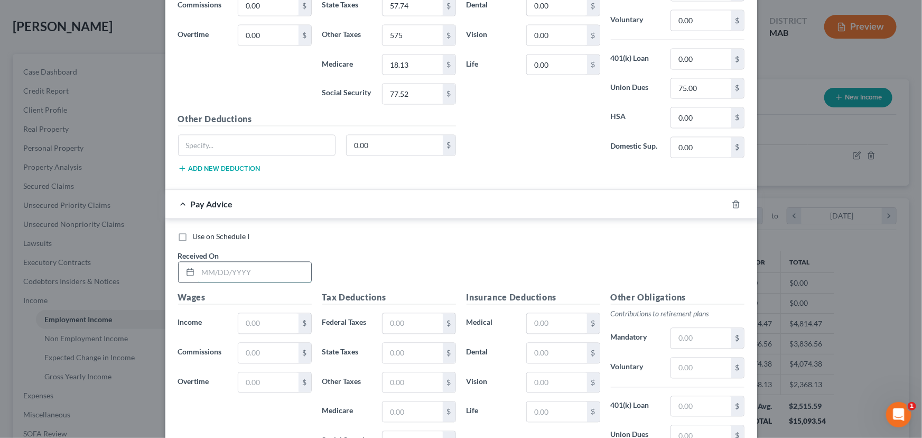
click at [234, 270] on input "text" at bounding box center [254, 272] width 113 height 20
type input "04/25/2025"
type input "965.96"
click at [396, 322] on input "text" at bounding box center [413, 323] width 60 height 20
type input "63.90"
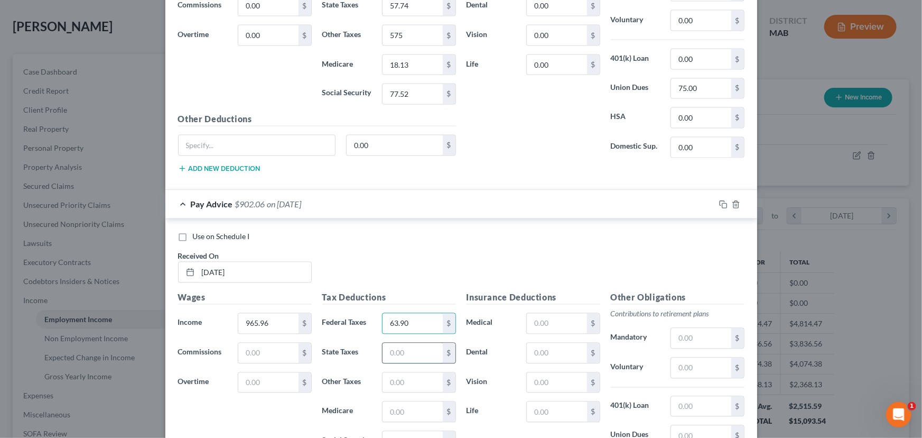
click at [392, 354] on input "text" at bounding box center [413, 353] width 60 height 20
type input "44.60"
click at [409, 373] on input "text" at bounding box center [413, 383] width 60 height 20
type input "4.44"
click at [387, 412] on input "text" at bounding box center [413, 412] width 60 height 20
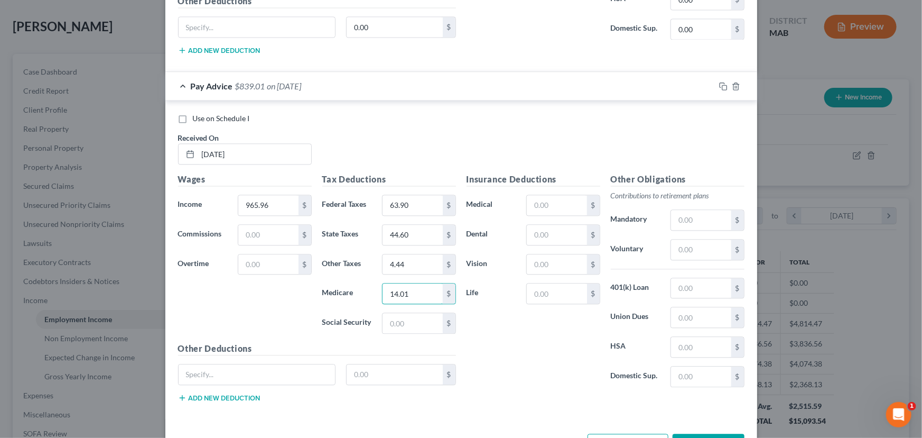
scroll to position [1089, 0]
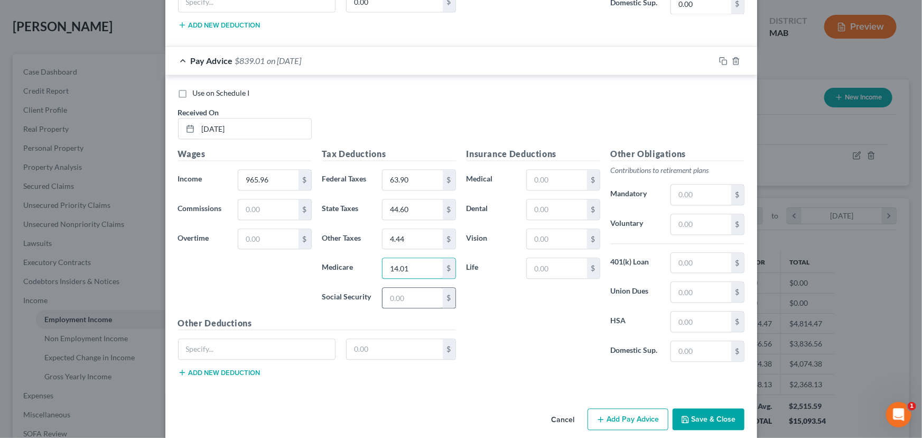
type input "14.01"
click at [397, 291] on input "text" at bounding box center [413, 298] width 60 height 20
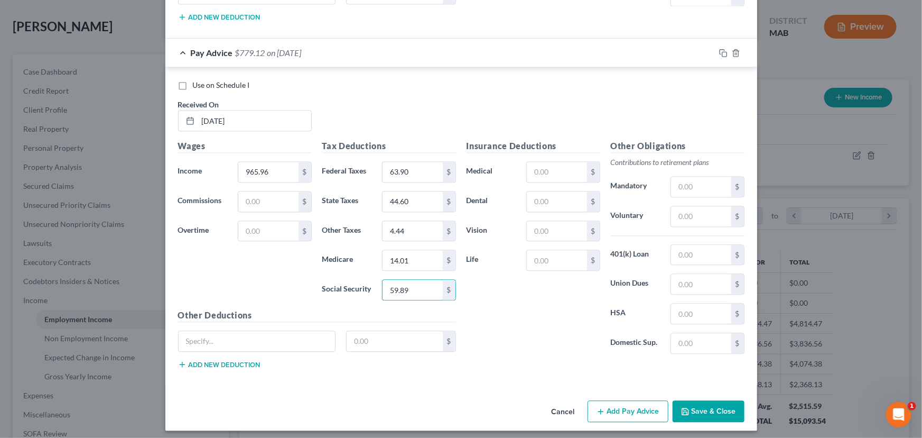
scroll to position [1099, 0]
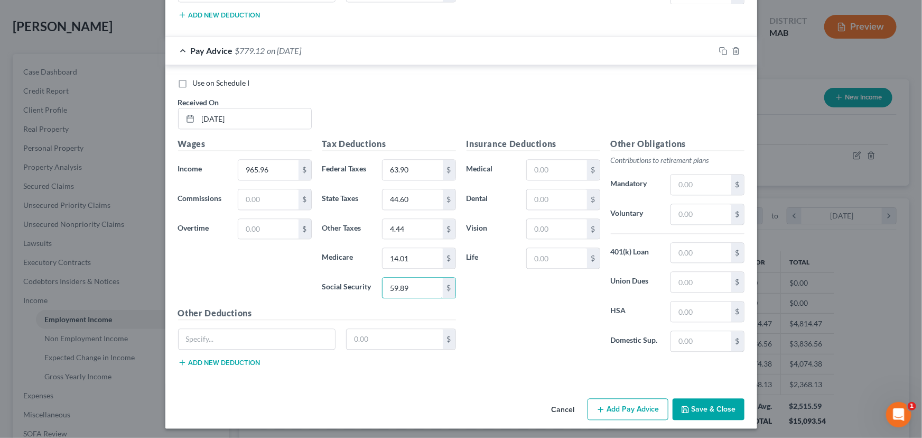
type input "59.89"
click at [608, 407] on button "Add Pay Advice" at bounding box center [628, 409] width 81 height 22
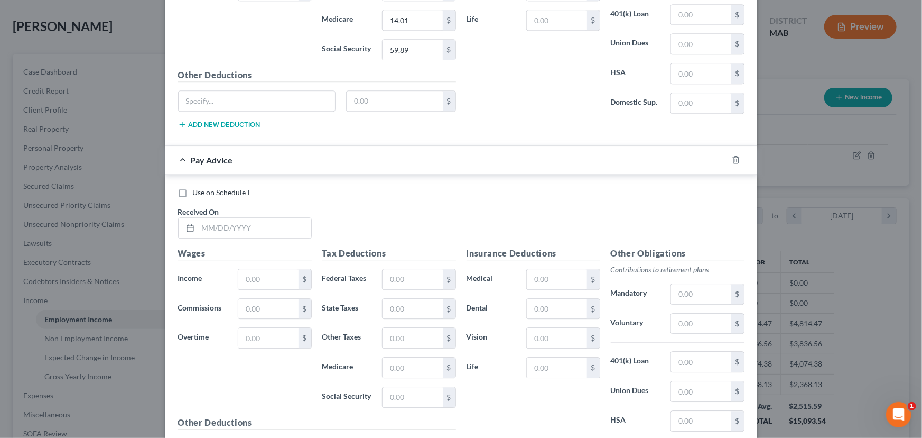
scroll to position [1339, 0]
click at [198, 222] on input "text" at bounding box center [254, 226] width 113 height 20
type input "04/18/2025"
click at [238, 270] on input "text" at bounding box center [268, 277] width 60 height 20
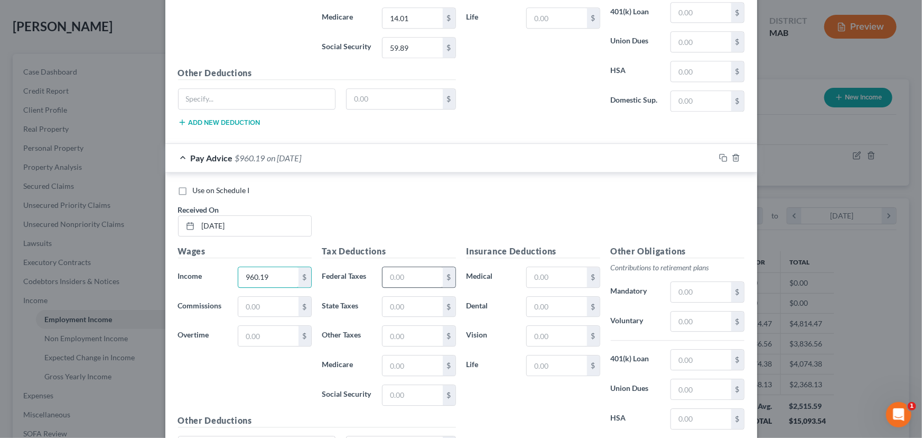
type input "960.19"
click at [399, 267] on input "text" at bounding box center [413, 277] width 60 height 20
type input "63.33"
click at [390, 305] on input "text" at bounding box center [413, 307] width 60 height 20
type input "44.34"
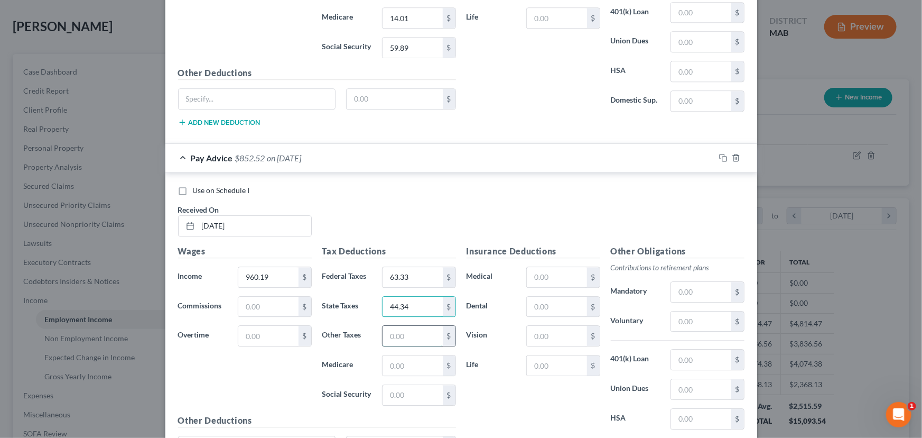
click at [393, 328] on input "text" at bounding box center [413, 336] width 60 height 20
type input "4.62"
click at [402, 364] on input "text" at bounding box center [413, 365] width 60 height 20
type input "13.92"
click at [400, 387] on input "text" at bounding box center [413, 395] width 60 height 20
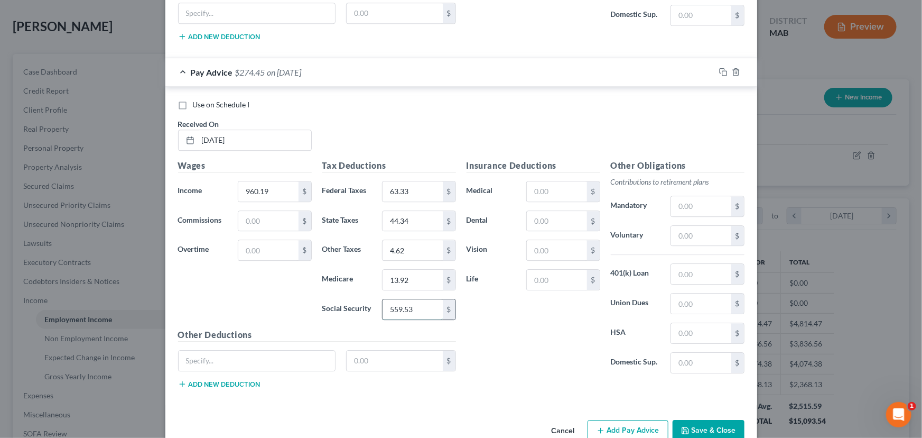
scroll to position [1445, 0]
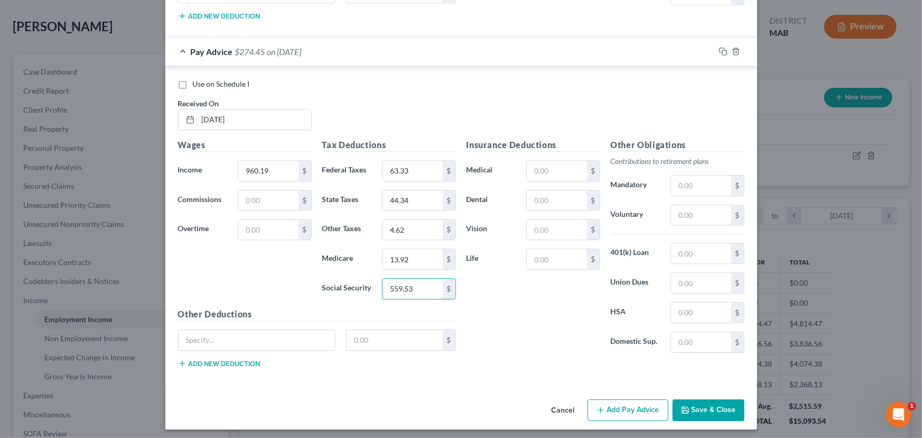
type input "559.53"
click at [640, 412] on button "Add Pay Advice" at bounding box center [628, 410] width 81 height 22
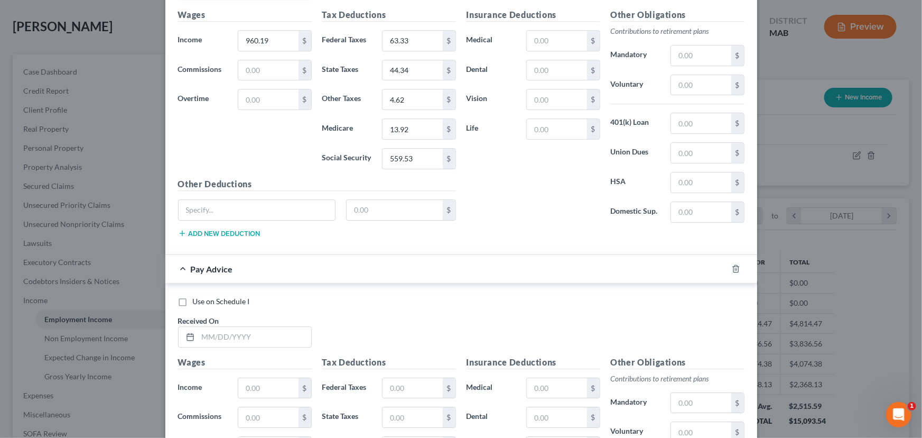
scroll to position [1589, 0]
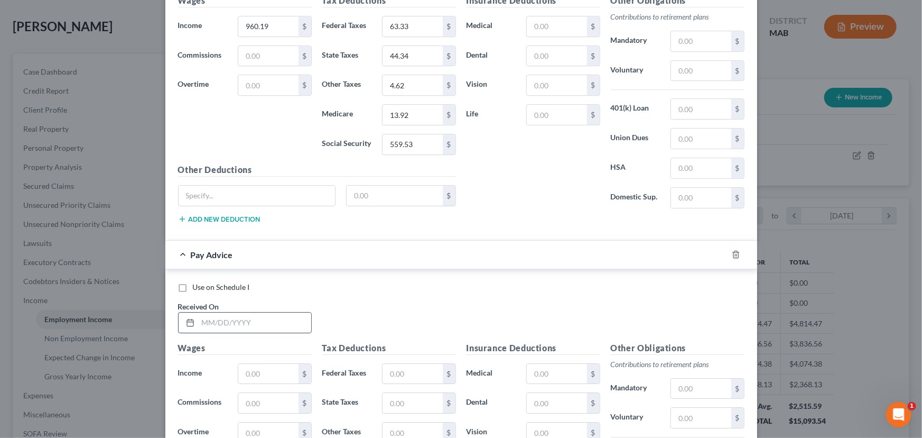
click at [193, 316] on div at bounding box center [189, 322] width 20 height 20
click at [198, 317] on input "text" at bounding box center [254, 322] width 113 height 20
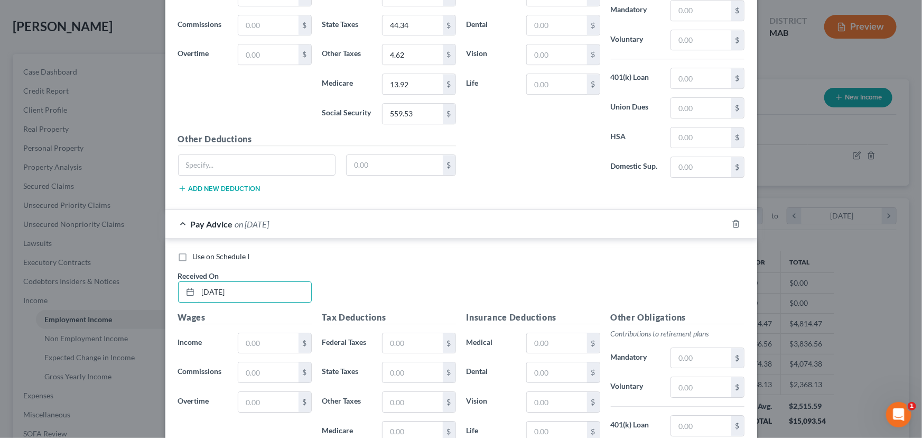
scroll to position [1638, 0]
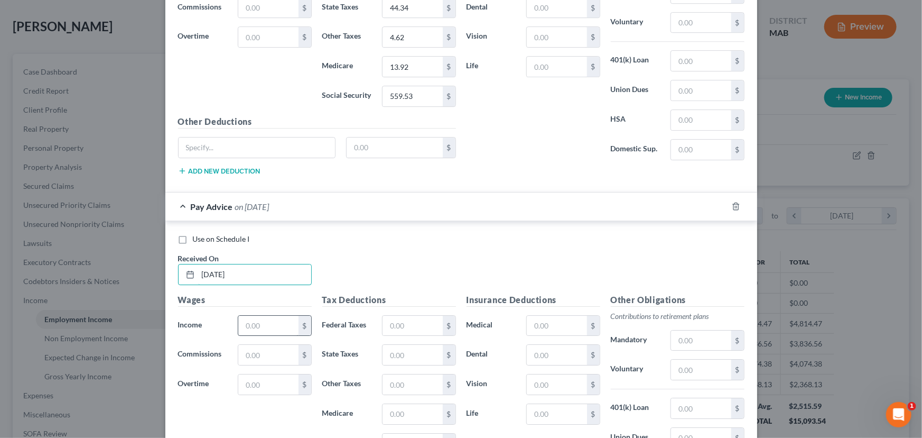
type input "04/11/2025"
click at [244, 318] on input "text" at bounding box center [268, 326] width 60 height 20
type input "962.57"
click at [391, 316] on input "text" at bounding box center [413, 326] width 60 height 20
type input "63.56"
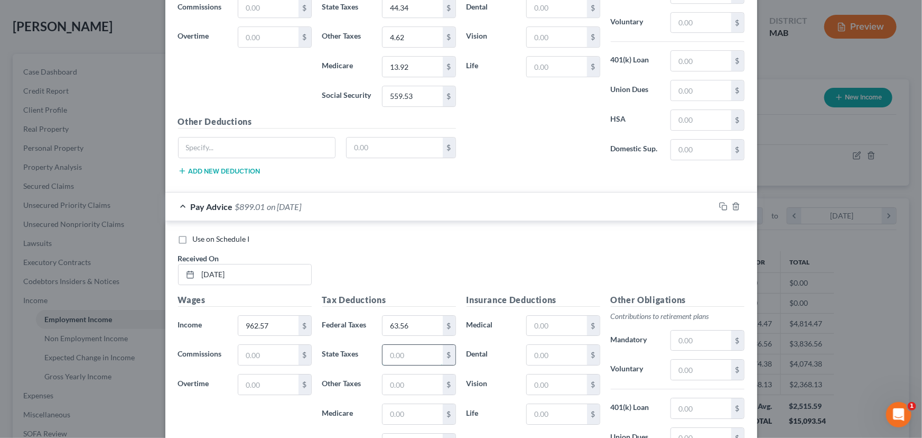
click at [390, 349] on input "text" at bounding box center [413, 355] width 60 height 20
type input "44.45"
click at [392, 374] on input "text" at bounding box center [413, 384] width 60 height 20
type input "4.43"
click at [394, 408] on input "text" at bounding box center [413, 414] width 60 height 20
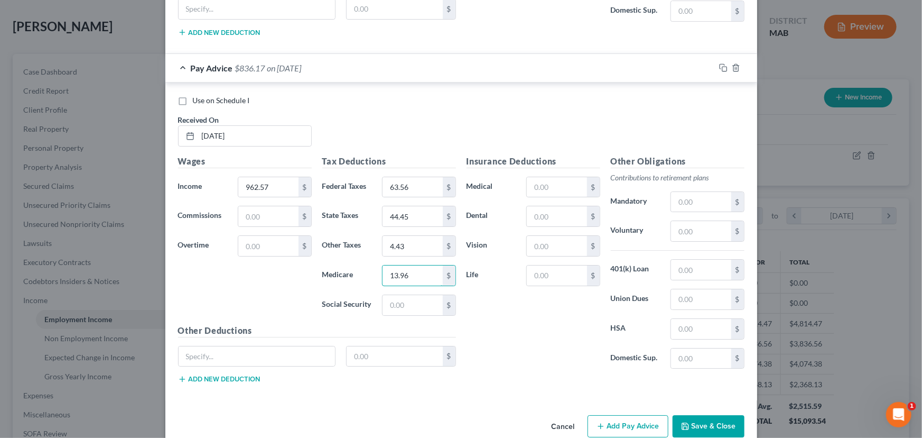
scroll to position [1781, 0]
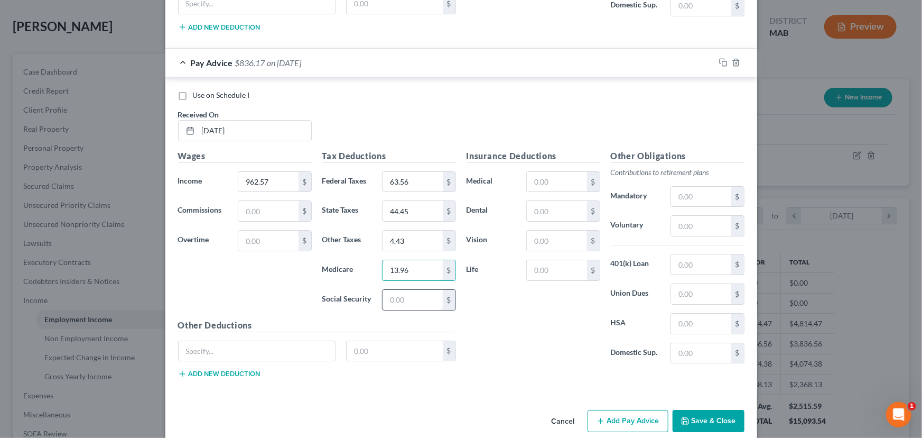
type input "13.96"
click at [389, 293] on input "text" at bounding box center [413, 300] width 60 height 20
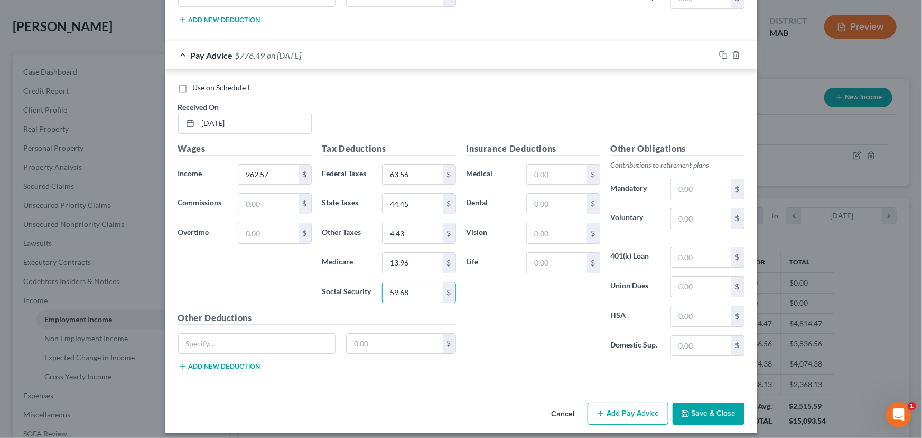
scroll to position [1791, 0]
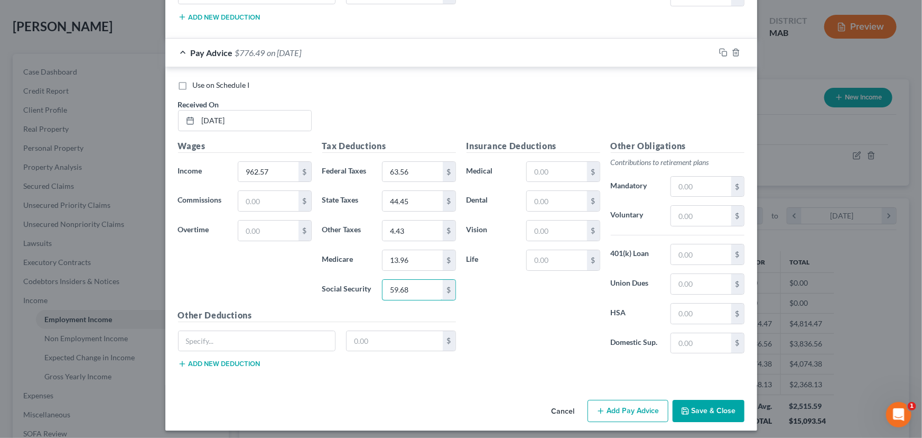
type input "59.68"
click at [606, 402] on button "Add Pay Advice" at bounding box center [628, 411] width 81 height 22
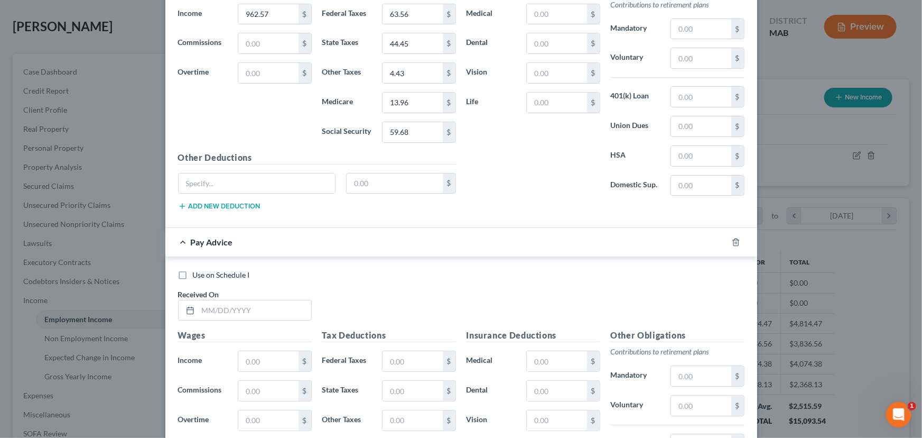
scroll to position [1983, 0]
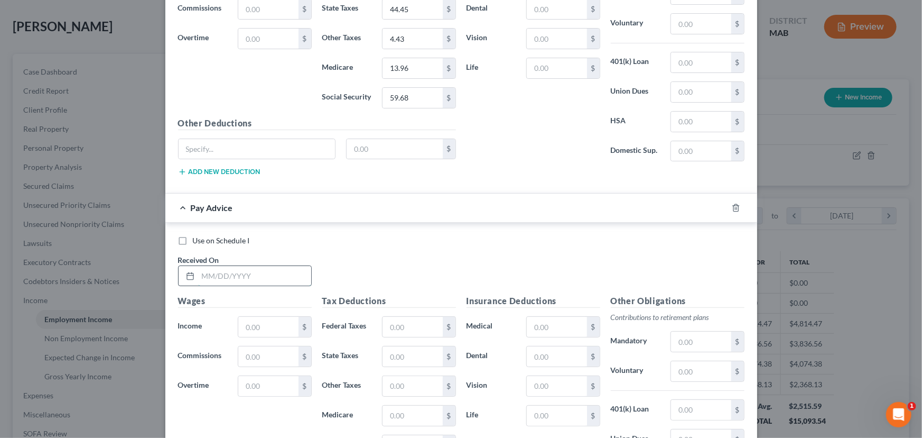
click at [206, 270] on input "text" at bounding box center [254, 276] width 113 height 20
type input "04/04/2025"
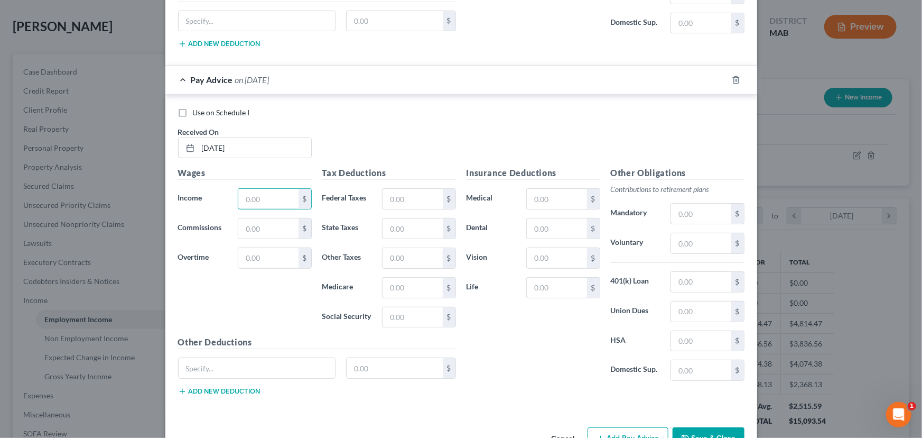
scroll to position [2128, 0]
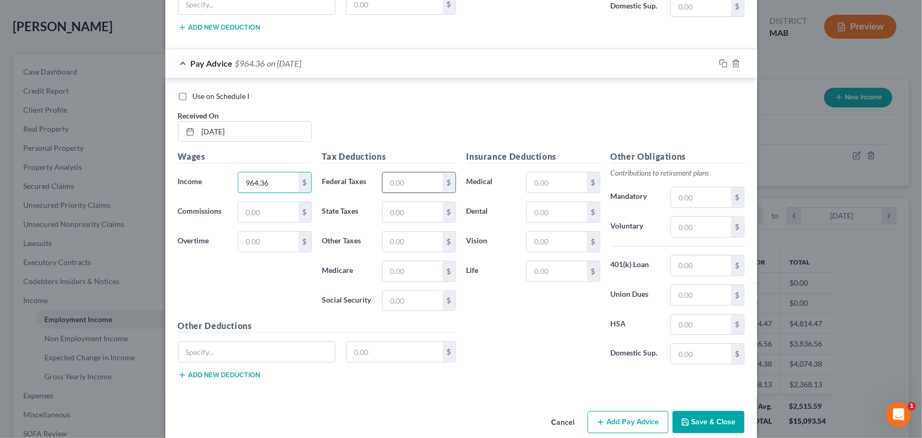
type input "964.36"
click at [387, 176] on input "text" at bounding box center [413, 182] width 60 height 20
type input "63.74"
click at [389, 202] on input "text" at bounding box center [413, 212] width 60 height 20
type input "44.53"
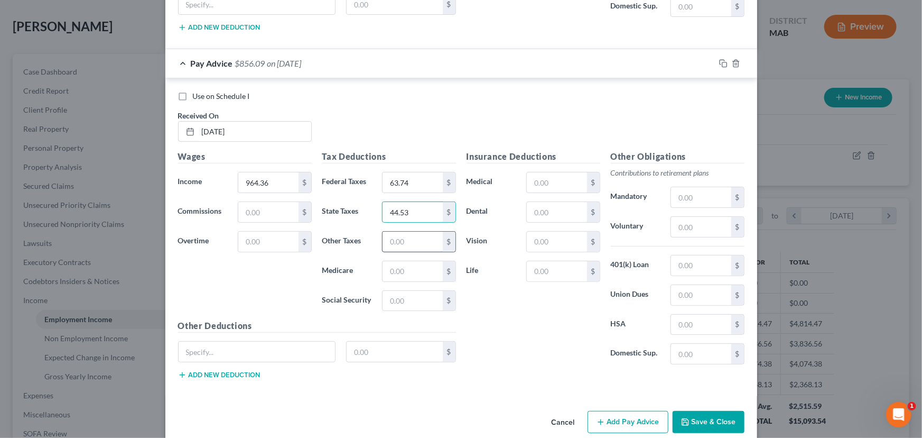
click at [394, 239] on input "text" at bounding box center [413, 242] width 60 height 20
type input "4.44"
click at [399, 266] on input "text" at bounding box center [413, 271] width 60 height 20
type input "13.98"
click at [390, 291] on input "text" at bounding box center [413, 301] width 60 height 20
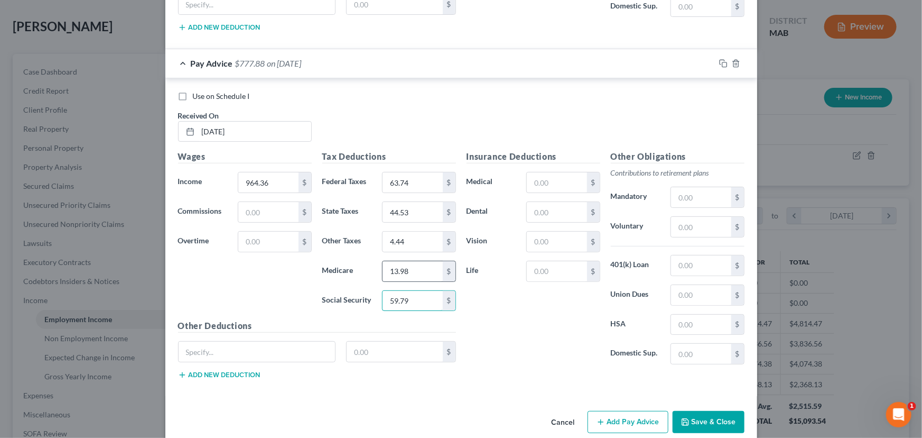
scroll to position [2138, 0]
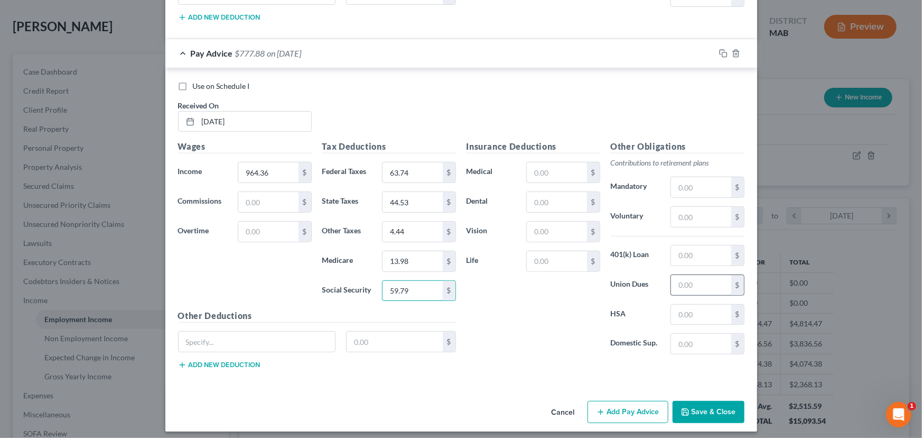
type input "59.79"
click at [682, 279] on input "text" at bounding box center [701, 285] width 60 height 20
type input "75"
click at [612, 406] on button "Add Pay Advice" at bounding box center [628, 412] width 81 height 22
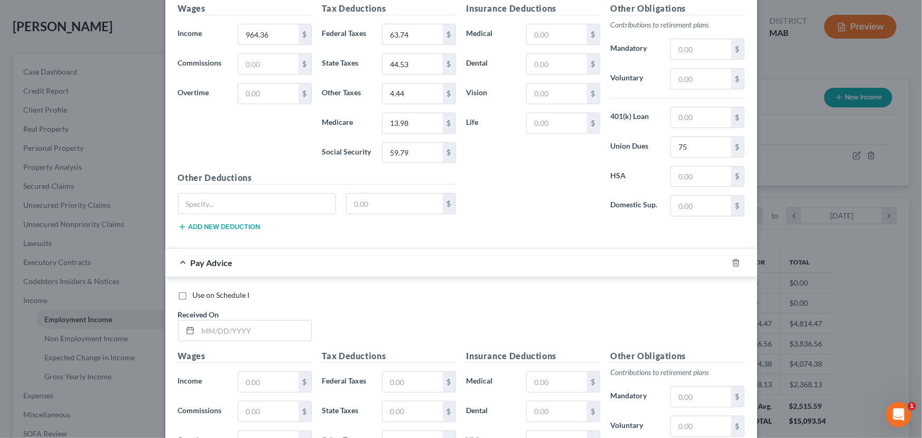
scroll to position [2282, 0]
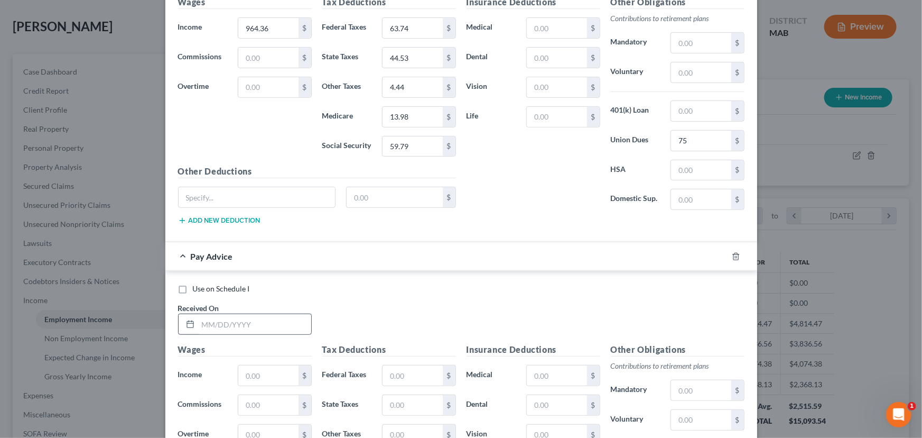
click at [192, 320] on div at bounding box center [189, 324] width 20 height 20
click at [198, 319] on input "text" at bounding box center [254, 324] width 113 height 20
type input "03/28/2025"
type input "968.55"
click at [387, 372] on input "text" at bounding box center [413, 375] width 60 height 20
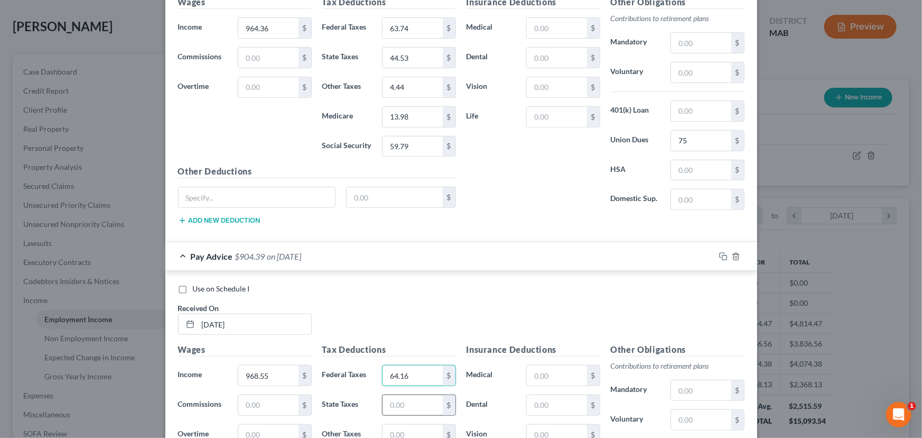
type input "64.16"
click at [391, 402] on input "text" at bounding box center [413, 405] width 60 height 20
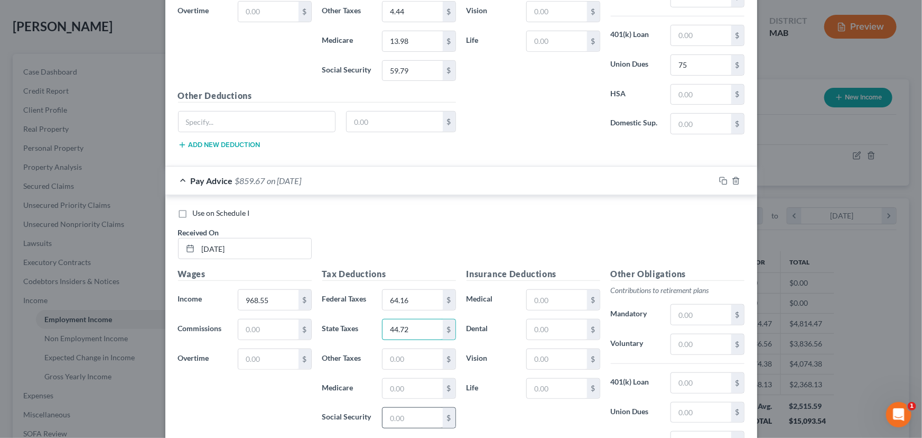
scroll to position [2378, 0]
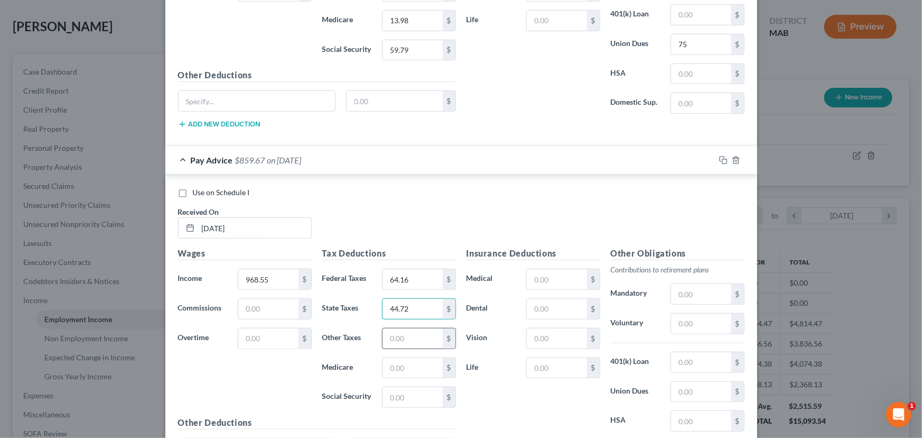
type input "44.72"
click at [393, 328] on input "text" at bounding box center [413, 338] width 60 height 20
type input "4.45"
click at [383, 358] on input "text" at bounding box center [413, 368] width 60 height 20
type input "14.05"
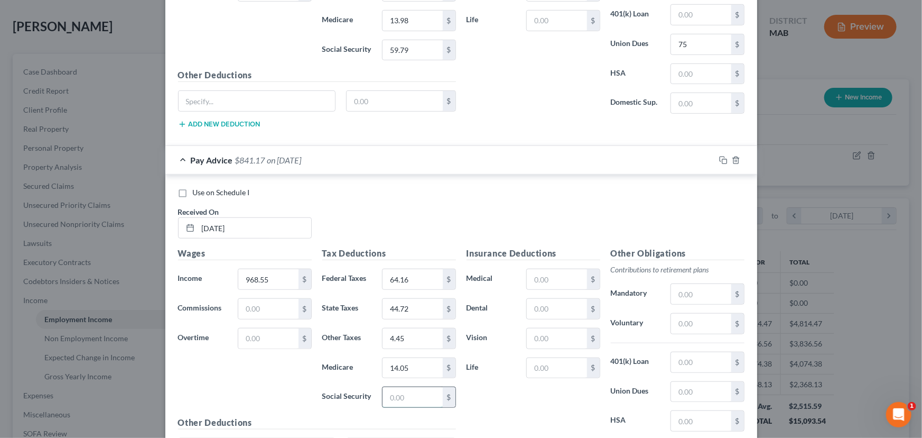
click at [387, 387] on input "text" at bounding box center [413, 397] width 60 height 20
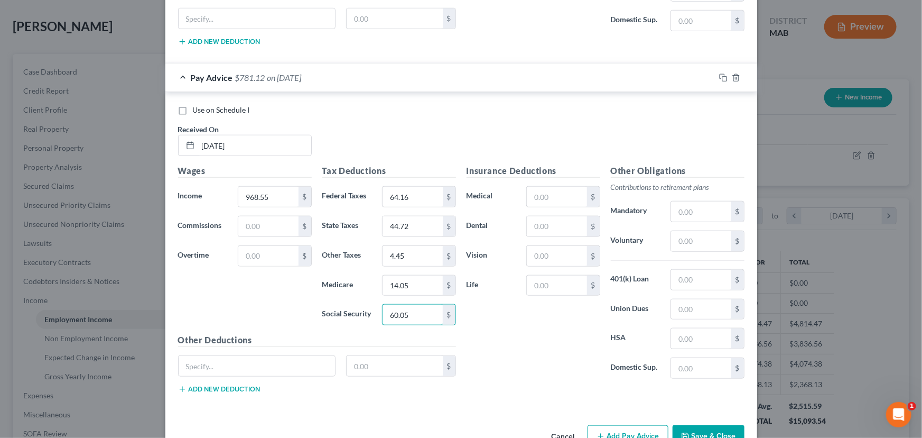
scroll to position [2474, 0]
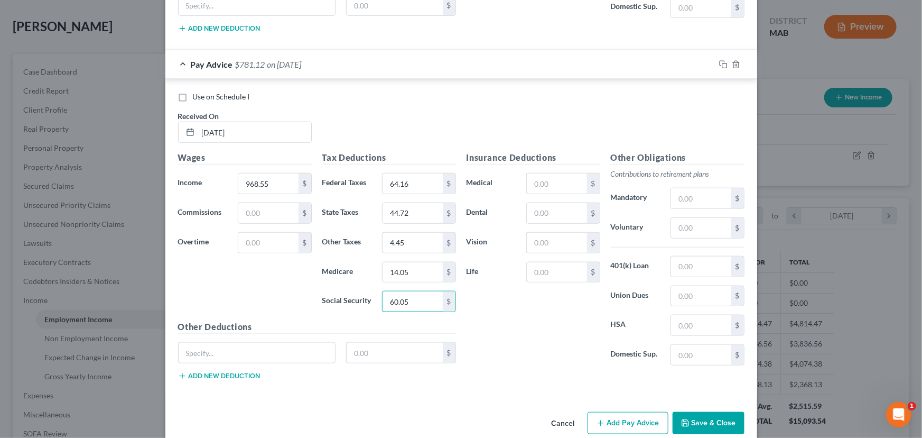
type input "60.05"
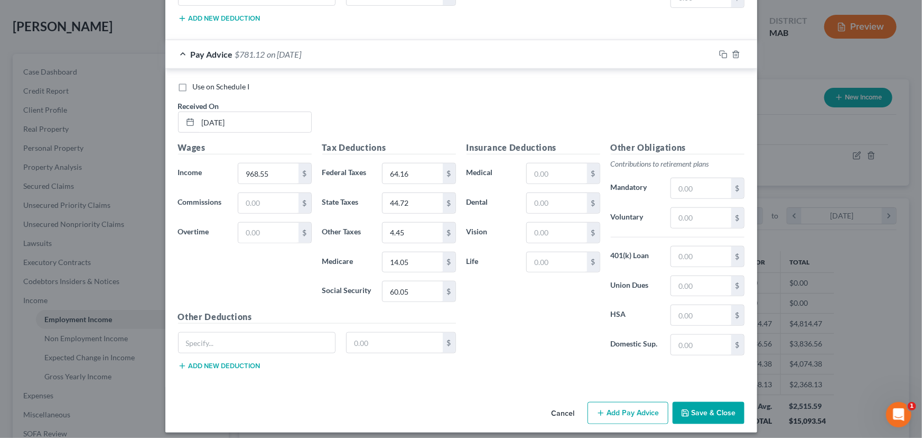
click at [615, 407] on button "Add Pay Advice" at bounding box center [628, 413] width 81 height 22
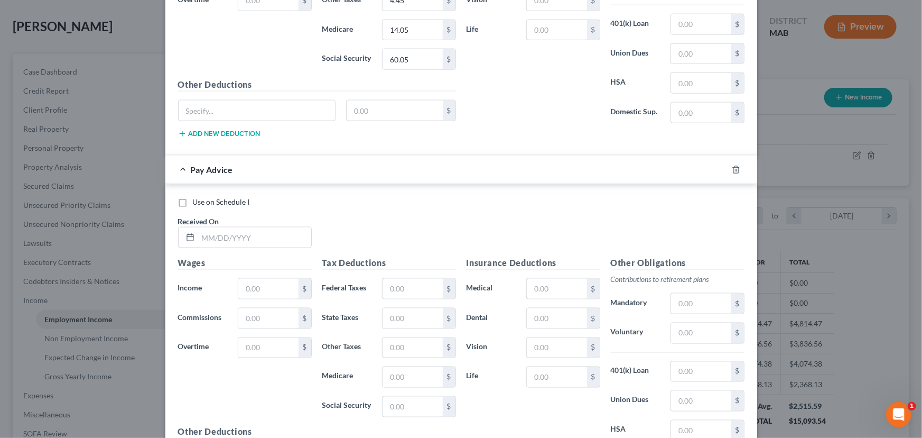
scroll to position [2724, 0]
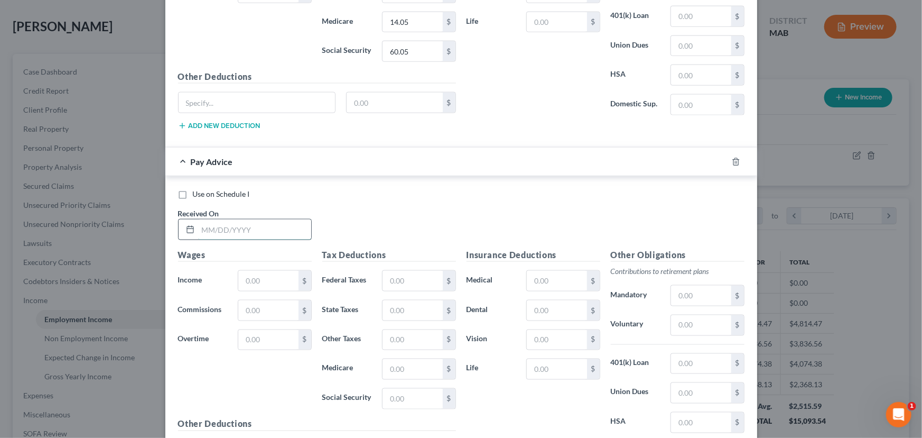
click at [199, 219] on input "text" at bounding box center [254, 229] width 113 height 20
type input "03/21/2025"
type input "958.40"
click at [383, 271] on input "text" at bounding box center [413, 281] width 60 height 20
type input "63.15"
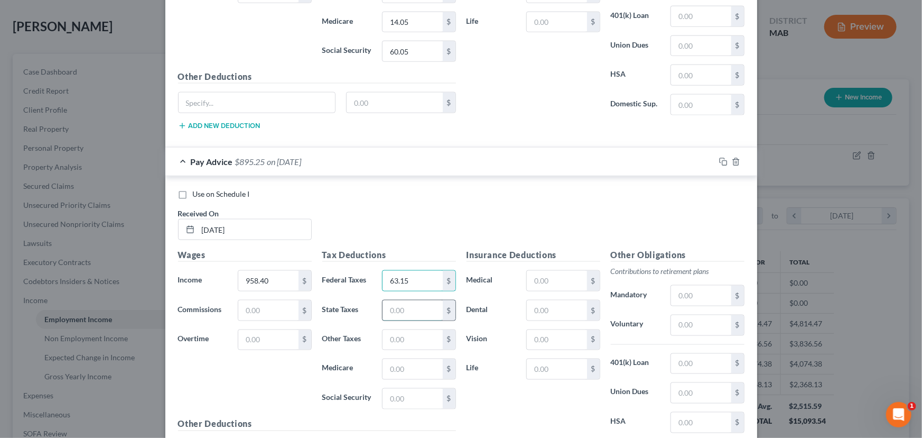
click at [385, 305] on input "text" at bounding box center [413, 310] width 60 height 20
type input "44.25"
click at [399, 330] on input "text" at bounding box center [413, 340] width 60 height 20
type input "4.41"
click at [403, 366] on input "text" at bounding box center [413, 369] width 60 height 20
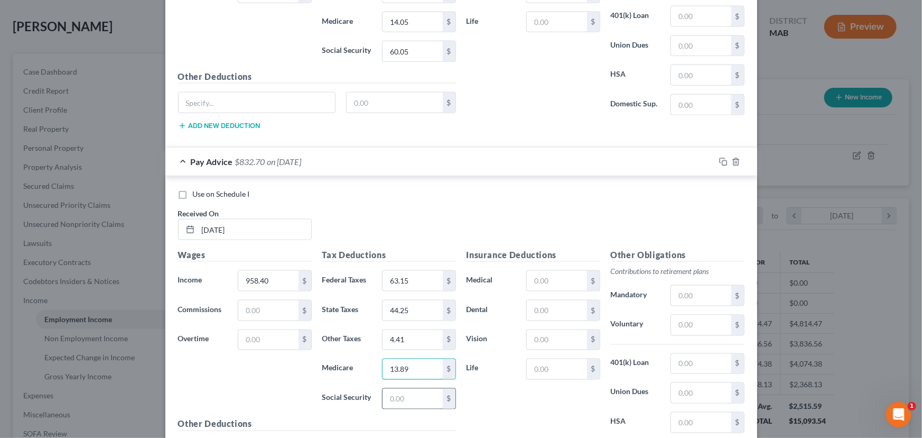
type input "13.89"
click at [395, 389] on input "text" at bounding box center [413, 399] width 60 height 20
type input "59.42"
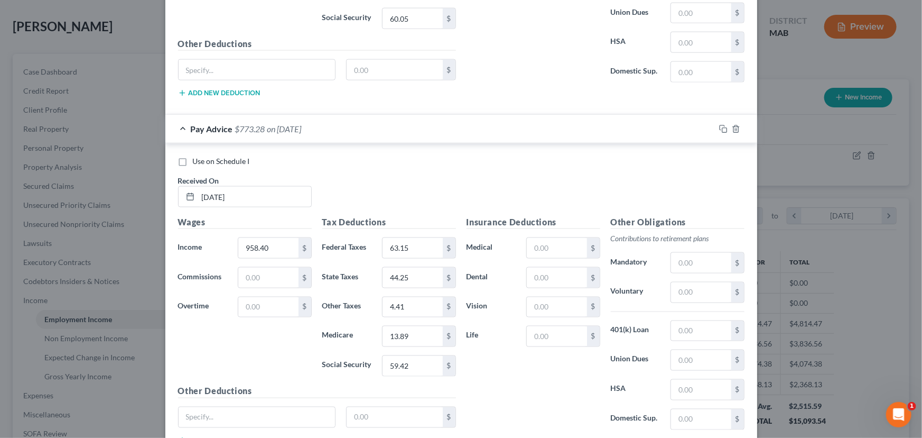
scroll to position [2830, 0]
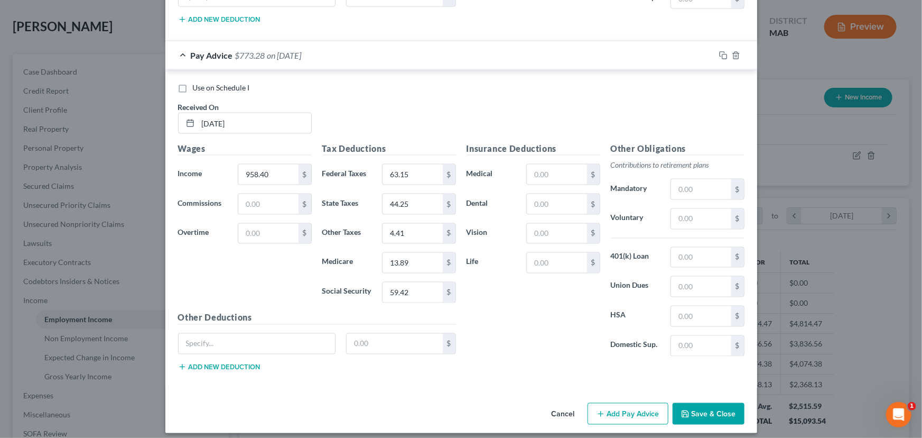
click at [607, 403] on button "Add Pay Advice" at bounding box center [628, 414] width 81 height 22
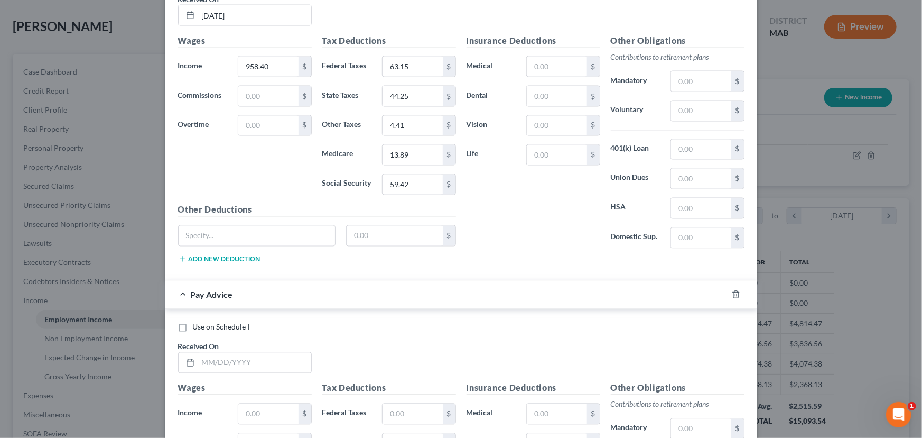
scroll to position [2974, 0]
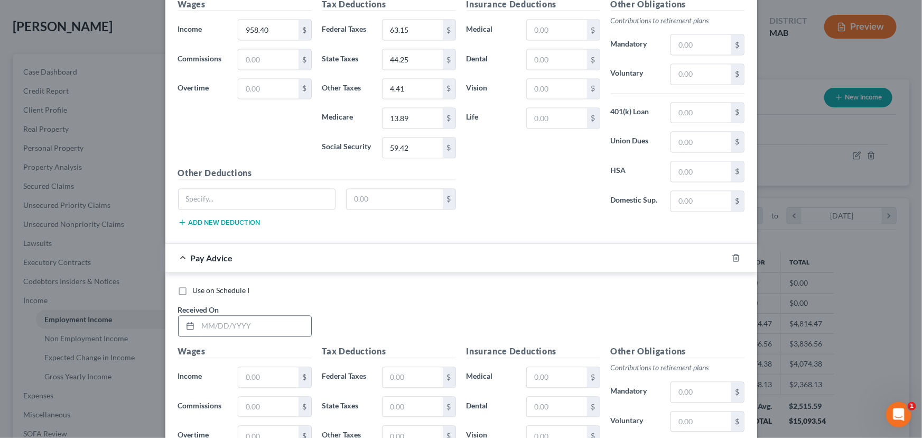
click at [192, 316] on div at bounding box center [189, 326] width 20 height 20
click at [199, 318] on input "text" at bounding box center [254, 326] width 113 height 20
type input "03/14/2025"
type input "970.34"
click at [398, 367] on input "text" at bounding box center [413, 377] width 60 height 20
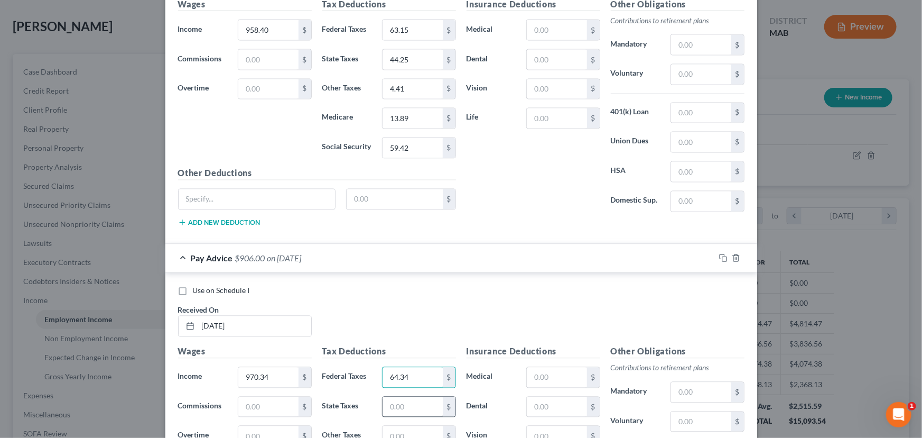
type input "64.34"
click at [398, 402] on input "text" at bounding box center [413, 407] width 60 height 20
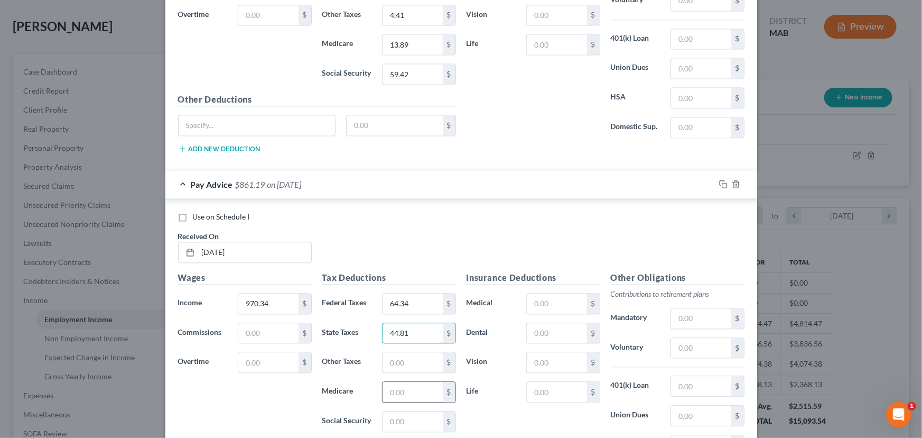
scroll to position [3070, 0]
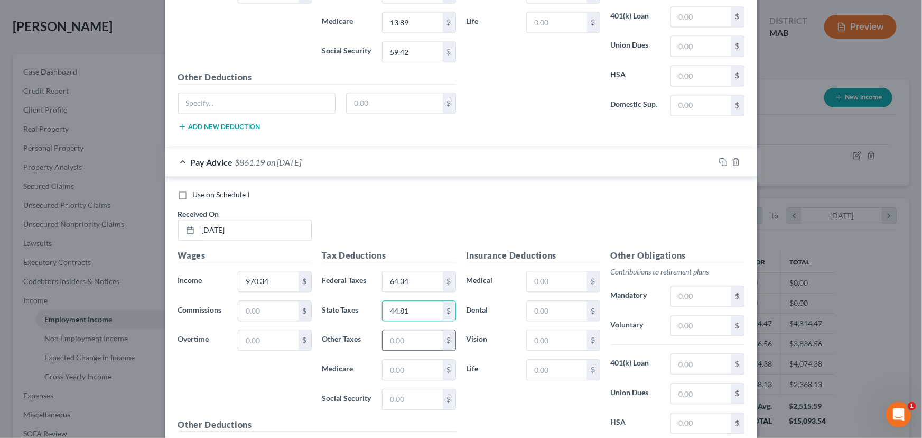
type input "44.81"
click at [392, 334] on input "text" at bounding box center [413, 340] width 60 height 20
type input "4.47"
click at [405, 359] on input "text" at bounding box center [413, 369] width 60 height 20
type input "14.07"
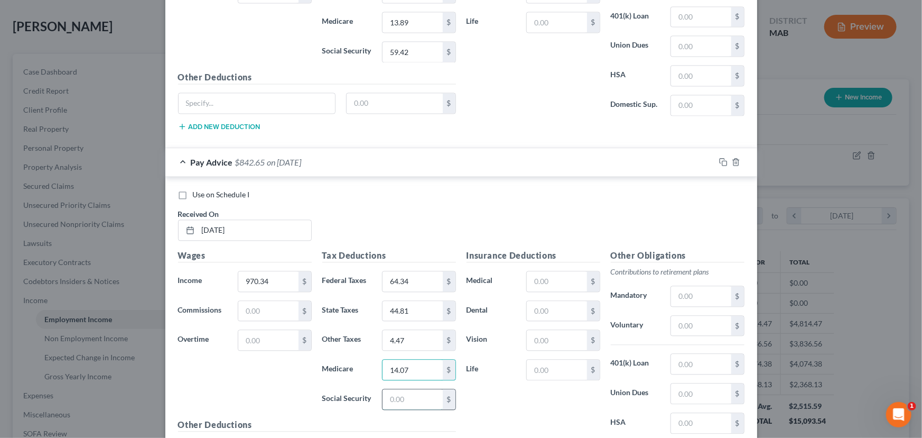
click at [397, 389] on input "text" at bounding box center [413, 399] width 60 height 20
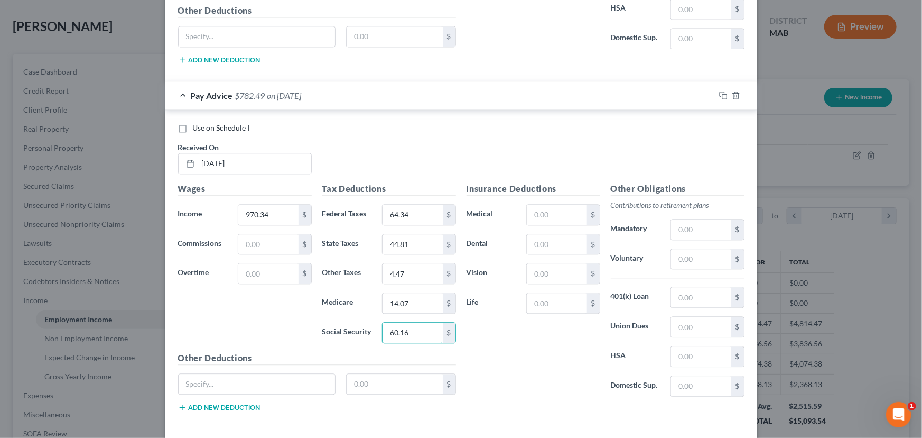
scroll to position [3166, 0]
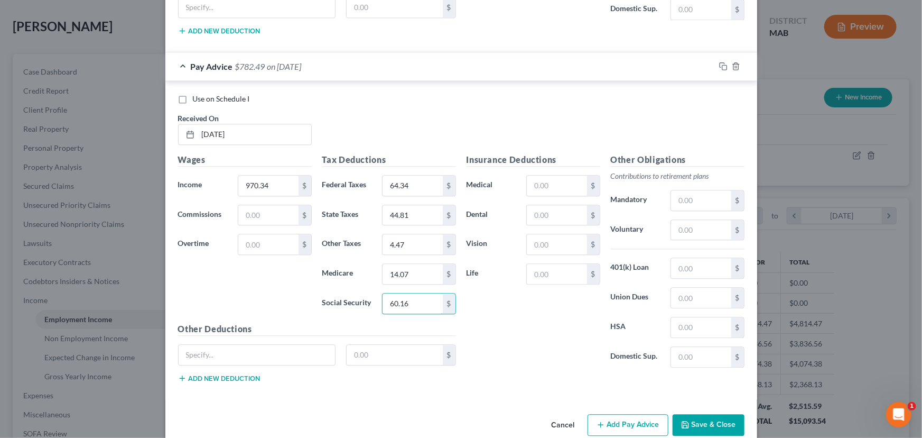
type input "60.16"
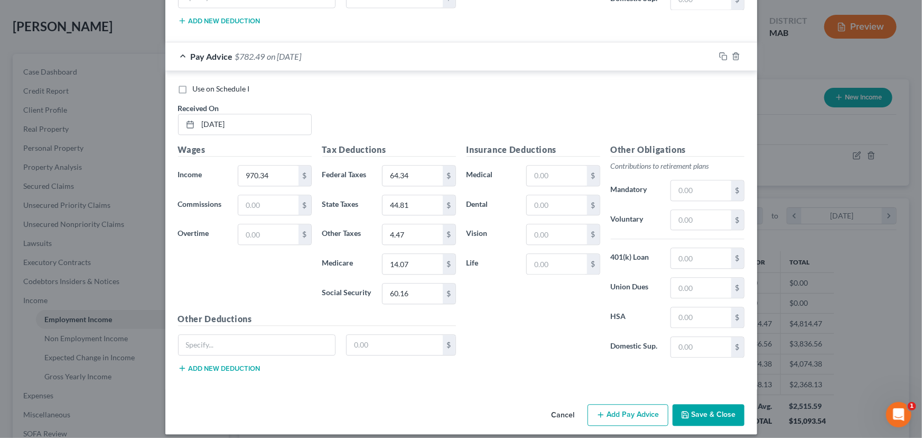
click at [622, 404] on button "Add Pay Advice" at bounding box center [628, 415] width 81 height 22
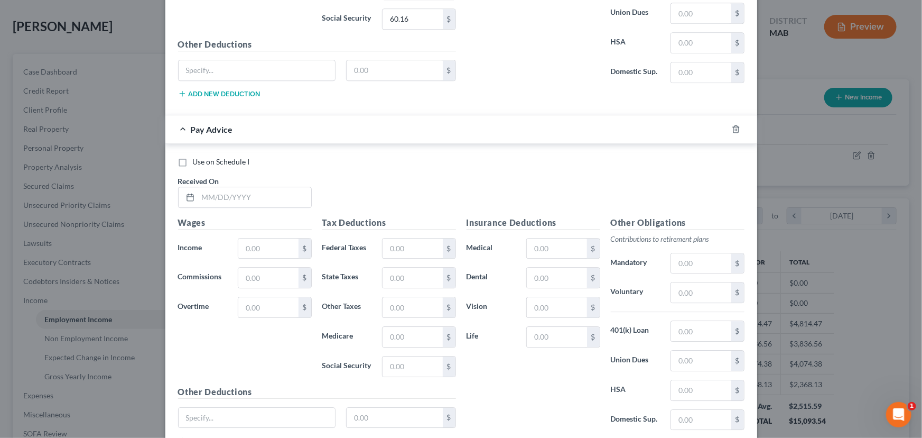
scroll to position [3464, 0]
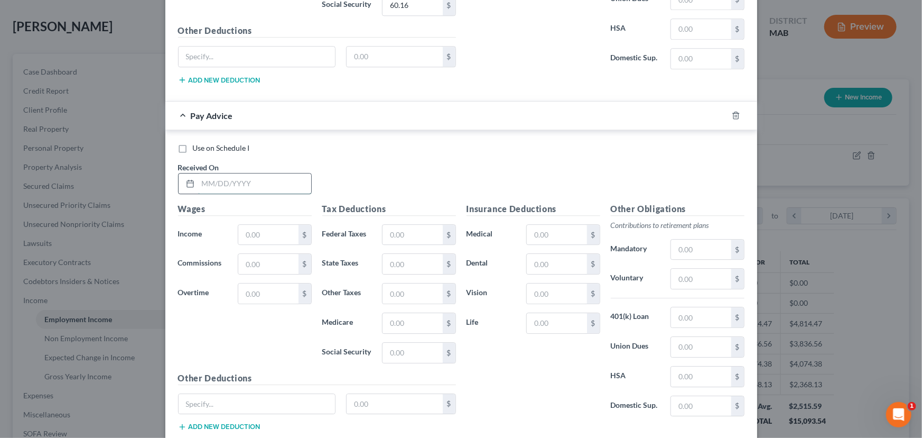
click at [206, 173] on input "text" at bounding box center [254, 183] width 113 height 20
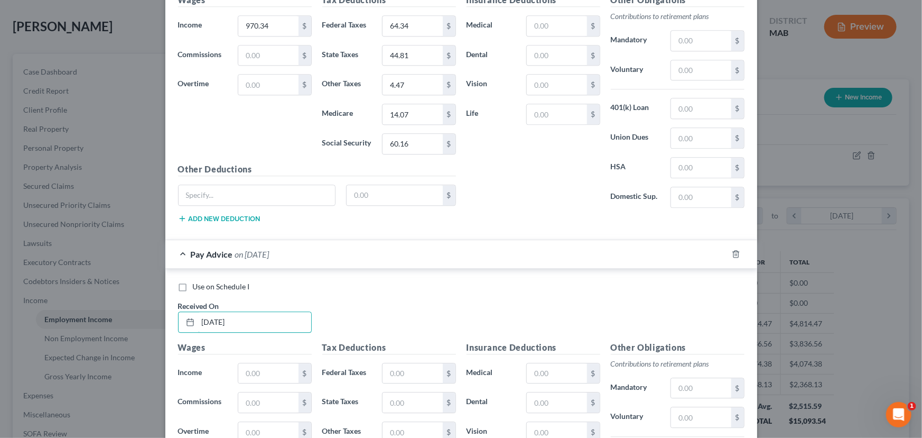
scroll to position [3368, 0]
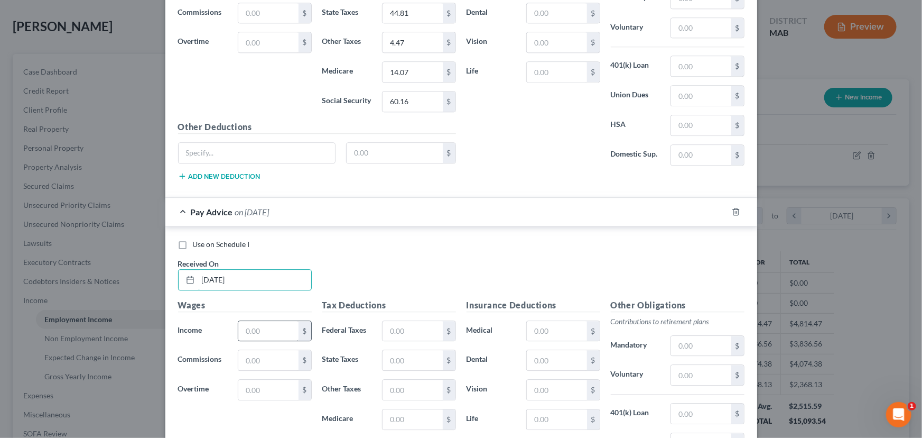
type input "03/07/2025"
click at [243, 321] on input "text" at bounding box center [268, 331] width 60 height 20
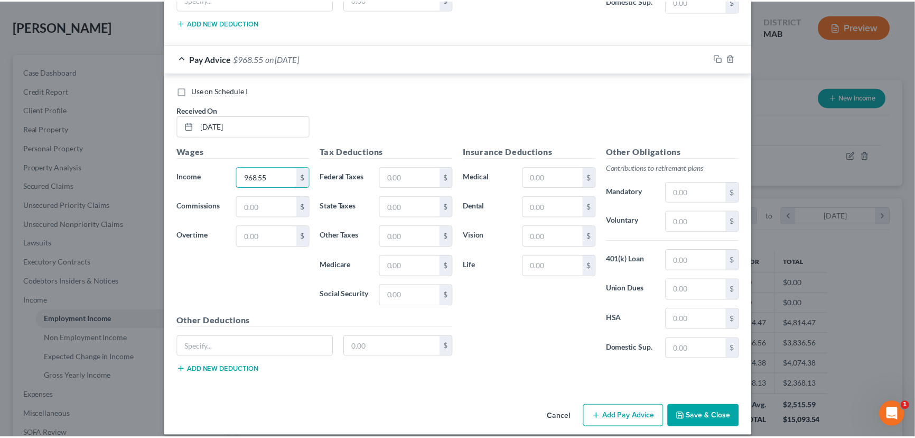
scroll to position [3522, 0]
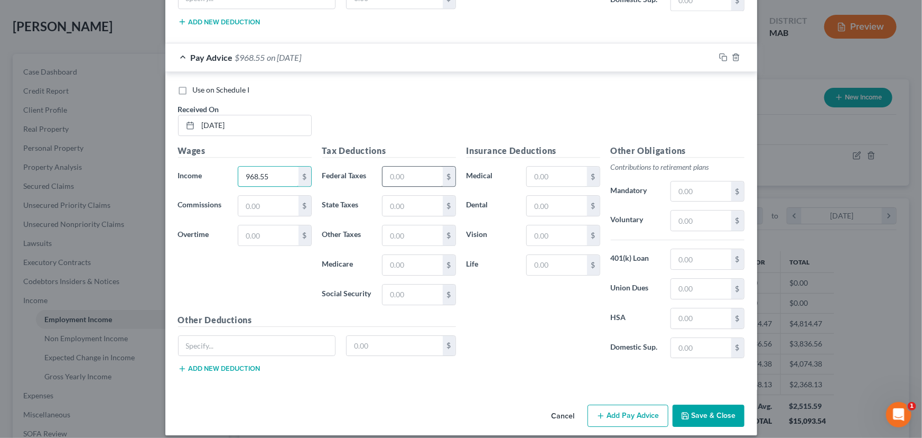
type input "968.55"
click at [393, 167] on input "text" at bounding box center [413, 177] width 60 height 20
type input "64.16"
click at [393, 196] on input "text" at bounding box center [413, 206] width 60 height 20
type input "44.72"
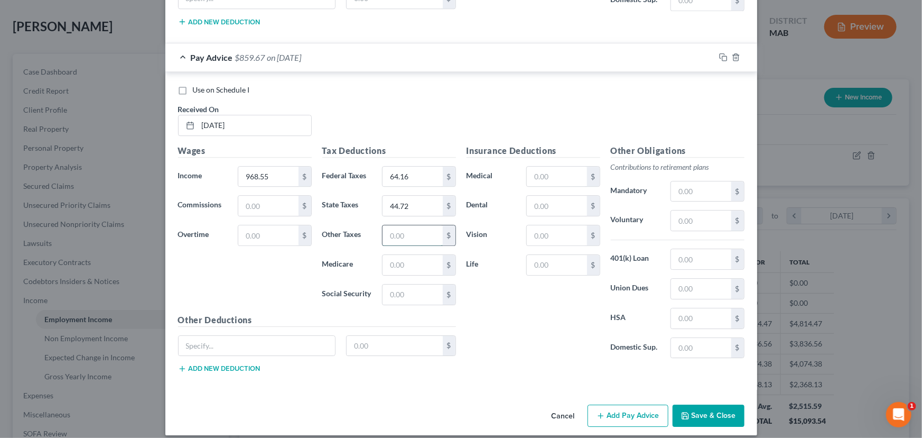
click at [407, 225] on input "text" at bounding box center [413, 235] width 60 height 20
type input "4.45"
click at [409, 255] on input "text" at bounding box center [413, 265] width 60 height 20
type input "14.05"
click at [401, 284] on input "text" at bounding box center [413, 294] width 60 height 20
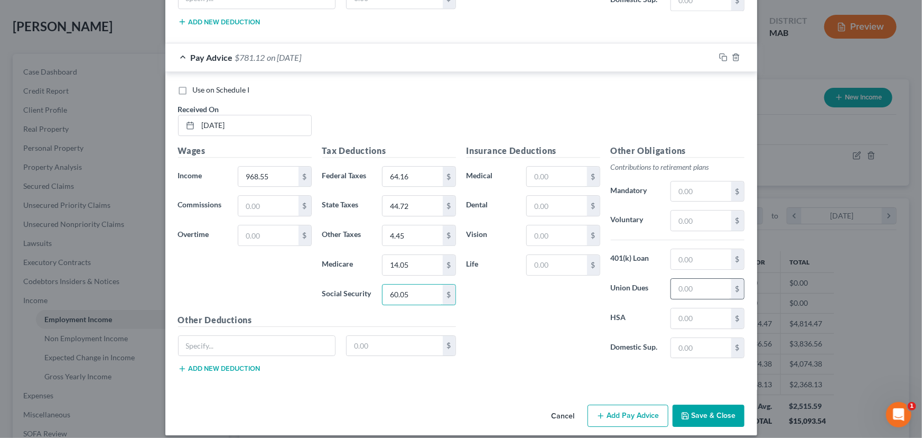
type input "60.05"
click at [712, 280] on input "text" at bounding box center [701, 289] width 60 height 20
type input "75.00"
click at [711, 409] on button "Save & Close" at bounding box center [709, 415] width 72 height 22
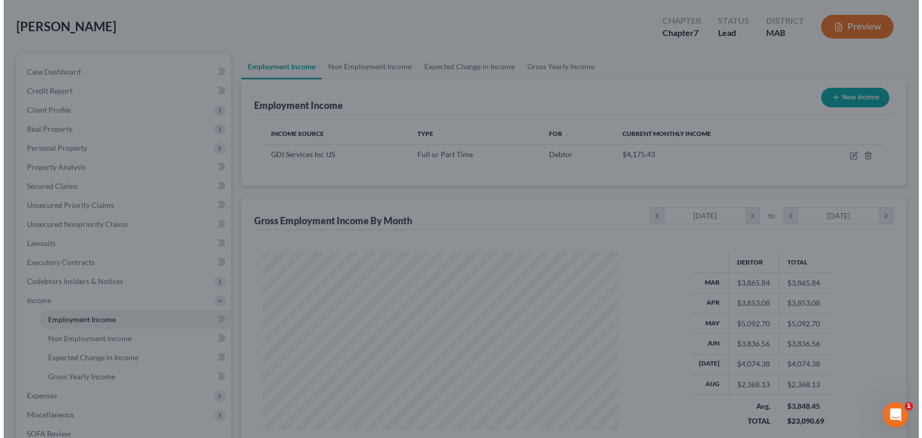
scroll to position [528387, 528201]
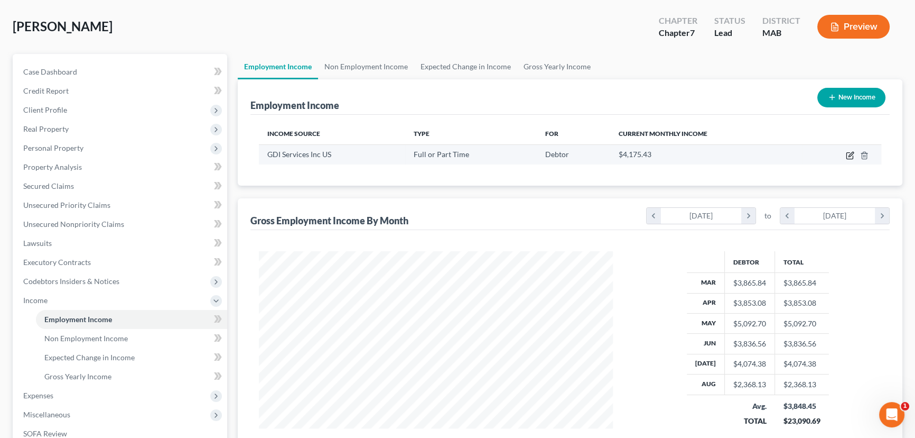
click at [847, 155] on icon "button" at bounding box center [850, 156] width 6 height 6
select select "0"
select select "23"
select select "3"
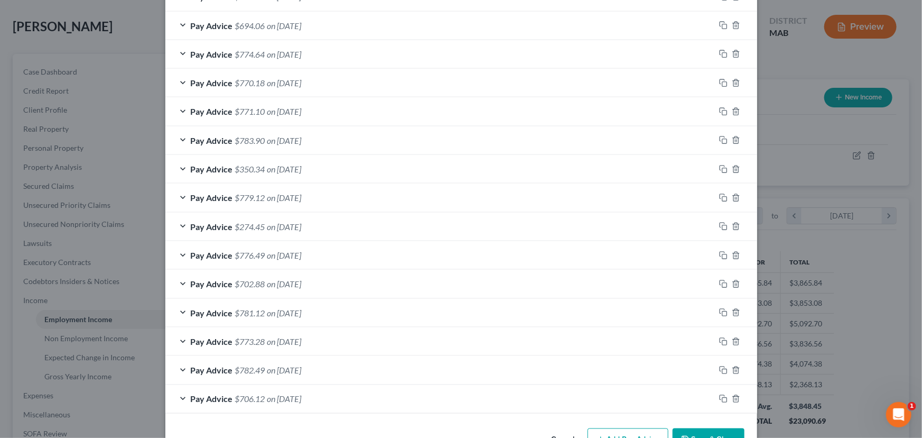
scroll to position [665, 0]
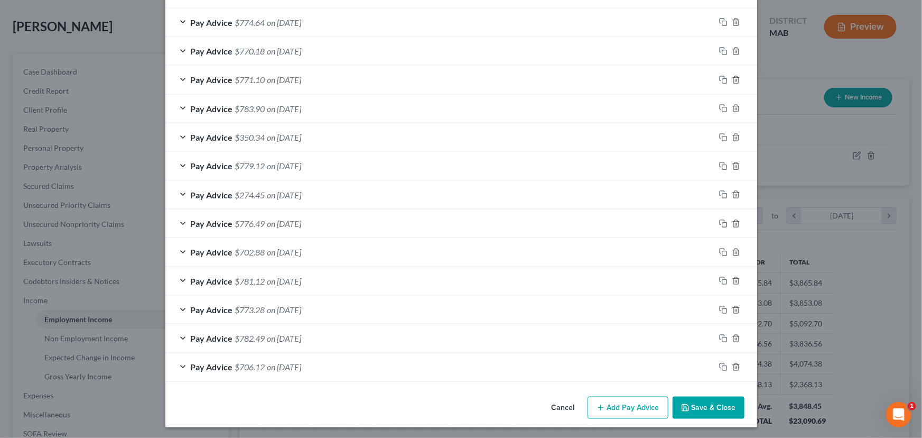
click at [180, 248] on div "Pay Advice $702.88 on 04/04/2025" at bounding box center [440, 252] width 550 height 28
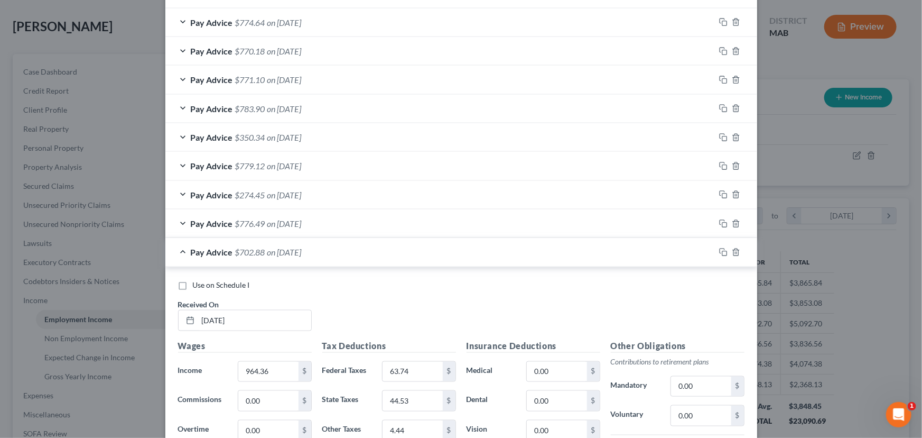
click at [180, 248] on div "Pay Advice $702.88 on 04/04/2025" at bounding box center [440, 252] width 550 height 28
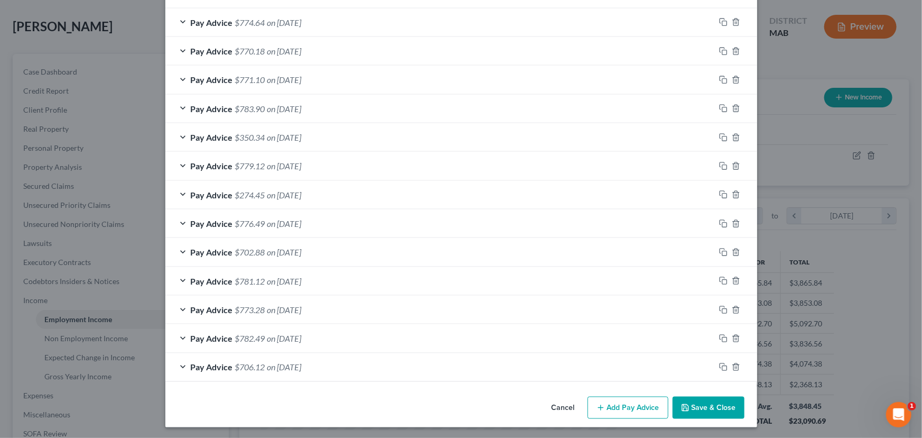
click at [177, 134] on div "Pay Advice $350.34 on 05/02/2025" at bounding box center [440, 137] width 550 height 28
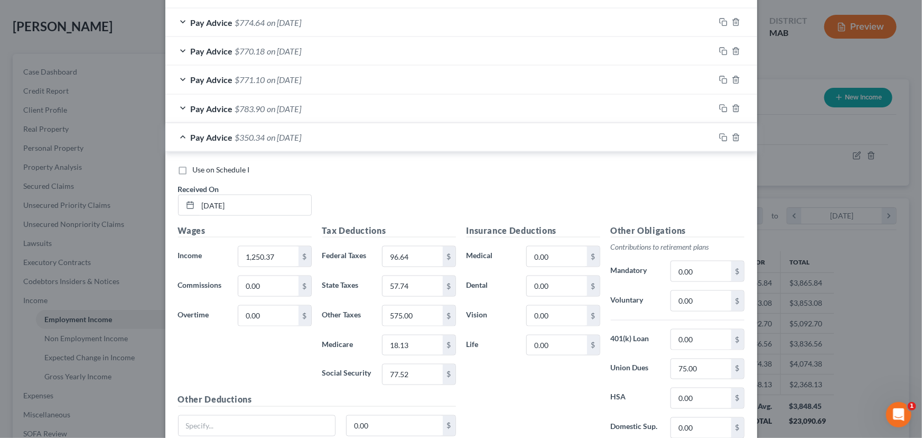
click at [181, 133] on div "Pay Advice $350.34 on 05/02/2025" at bounding box center [440, 137] width 550 height 28
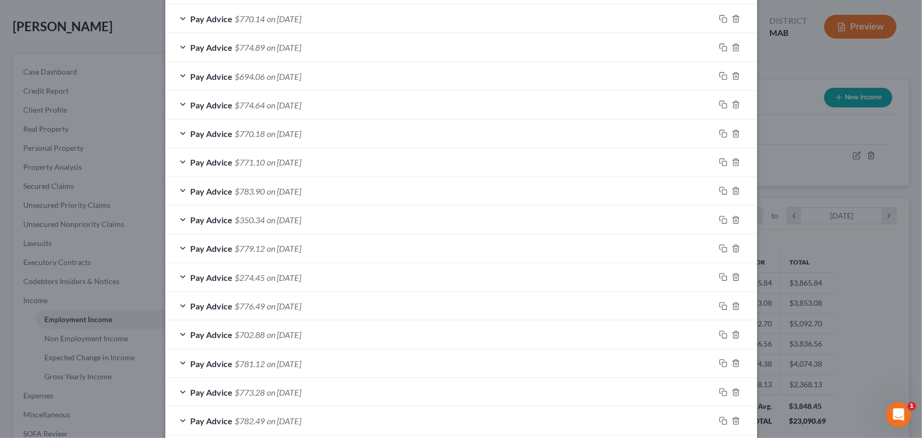
scroll to position [569, 0]
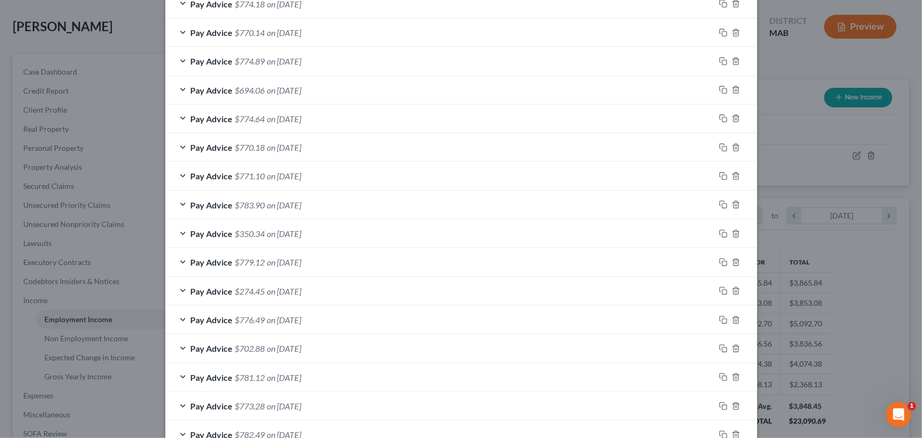
click at [181, 90] on div "Pay Advice $694.06 on 06/06/2025" at bounding box center [440, 90] width 550 height 28
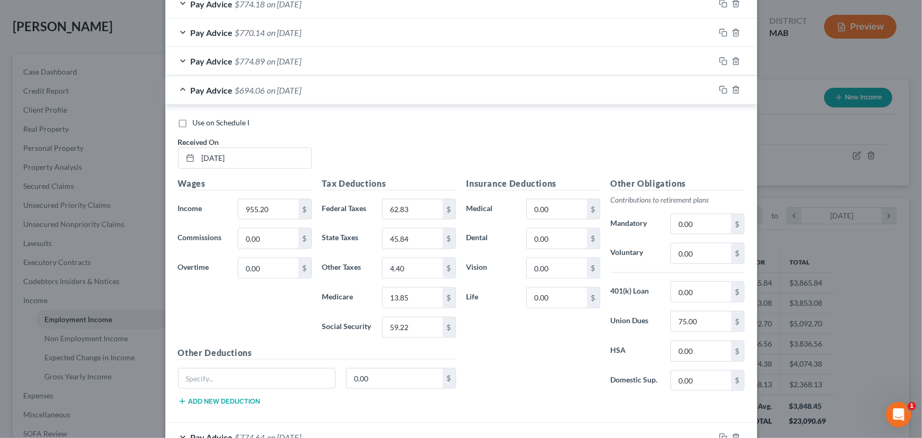
click at [181, 90] on div "Pay Advice $694.06 on 06/06/2025" at bounding box center [440, 90] width 550 height 28
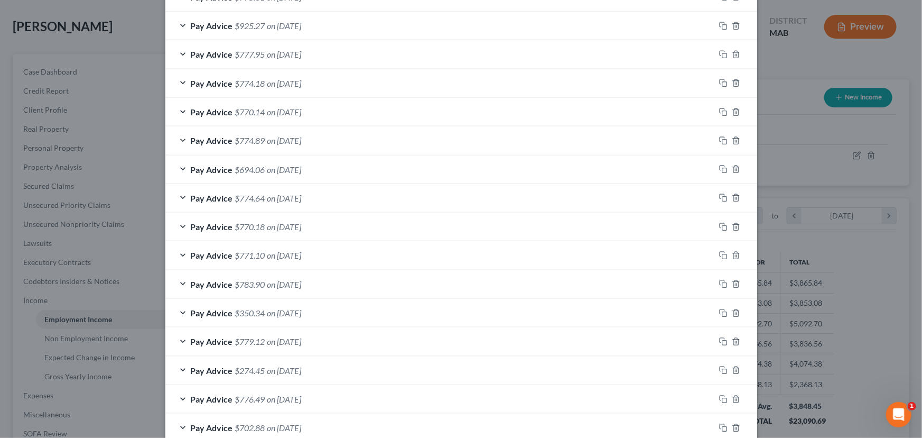
scroll to position [473, 0]
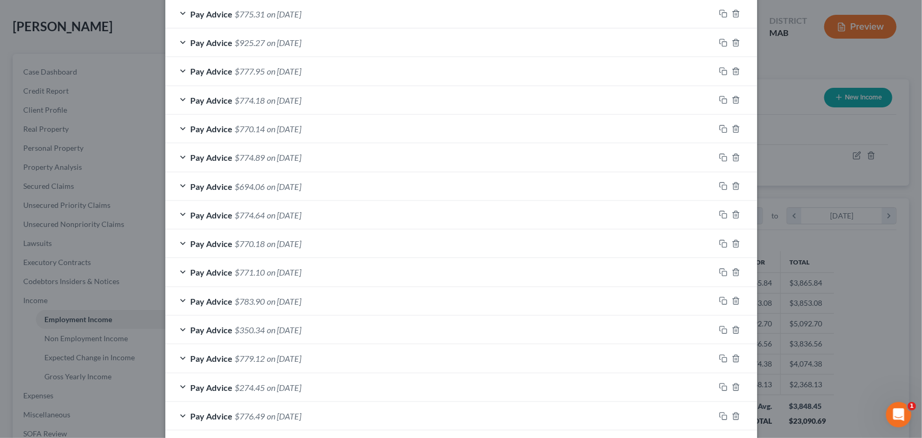
click at [183, 69] on div "Pay Advice $777.95 on 07/03/2025" at bounding box center [440, 71] width 550 height 28
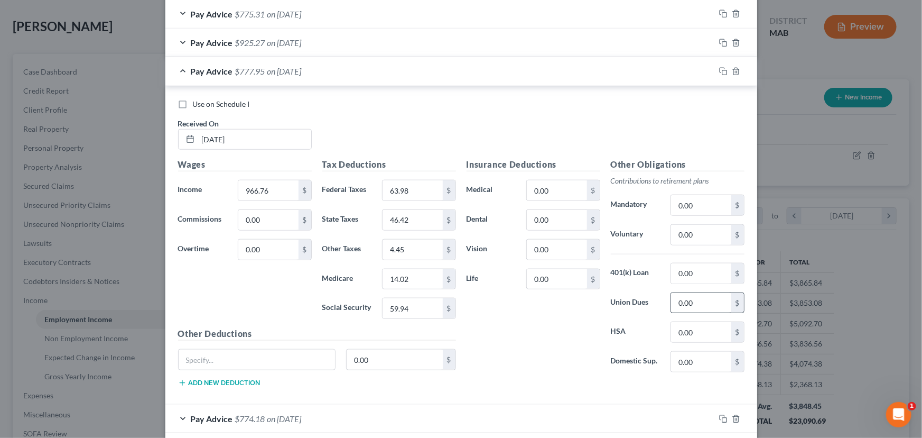
click at [671, 299] on div "0.00 $" at bounding box center [707, 302] width 73 height 21
click at [674, 300] on input "0.00" at bounding box center [701, 303] width 60 height 20
type input "75.00"
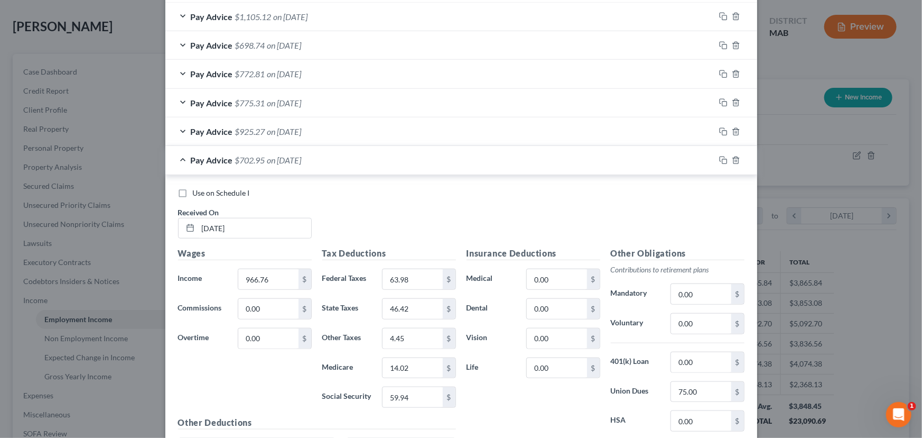
scroll to position [376, 0]
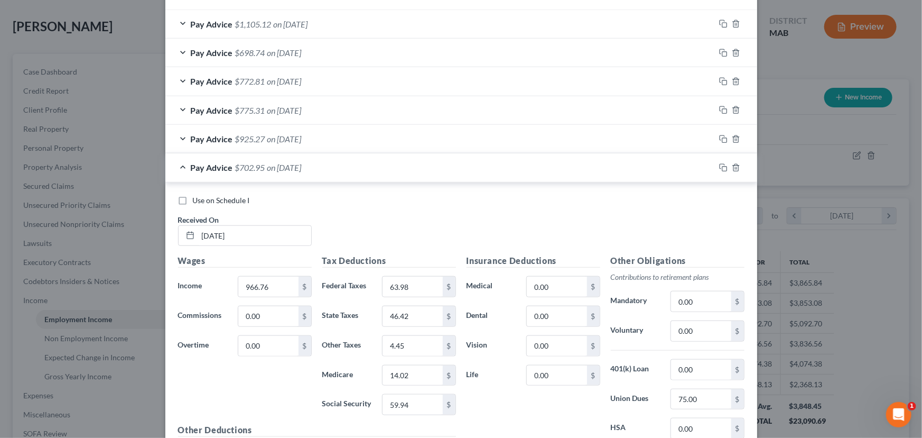
click at [181, 164] on div "Pay Advice $702.95 on 07/03/2025" at bounding box center [440, 167] width 550 height 28
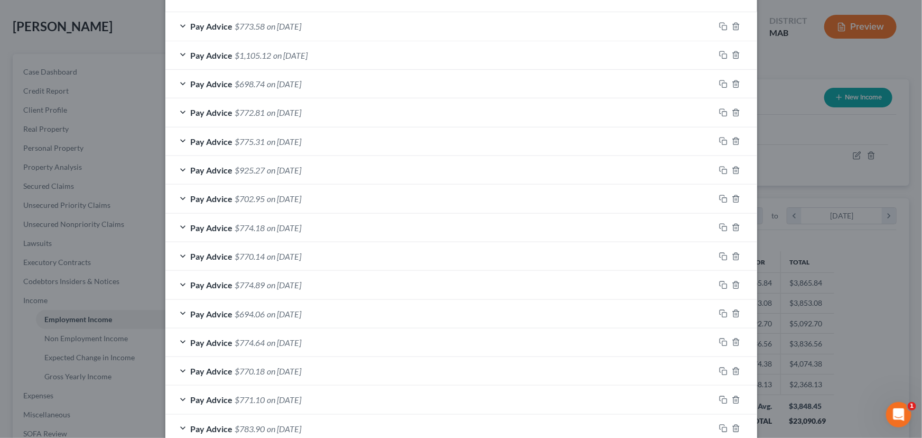
scroll to position [328, 0]
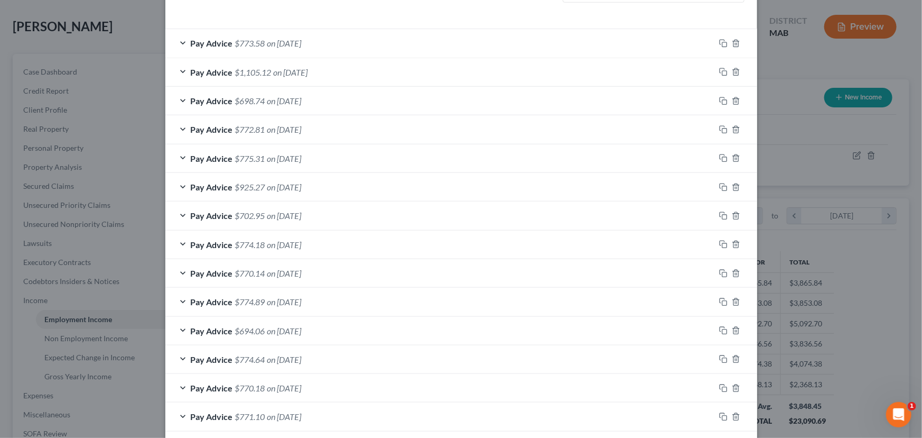
click at [177, 98] on div "Pay Advice $698.74 on 08/01/2025" at bounding box center [440, 101] width 550 height 28
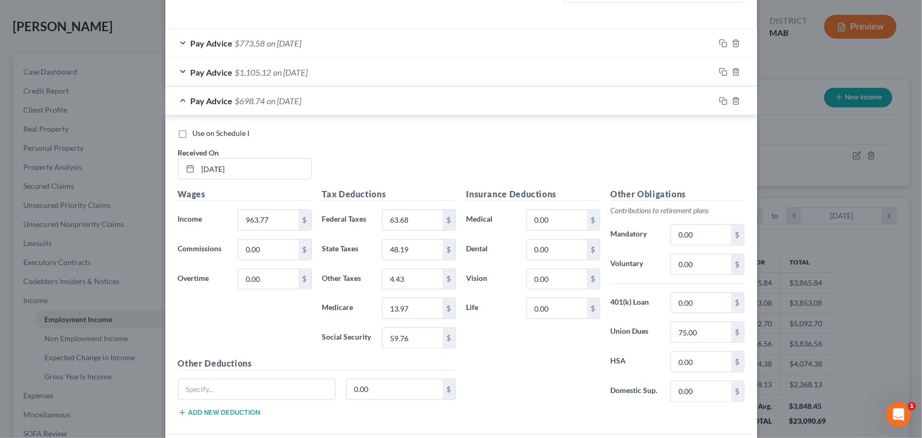
click at [177, 98] on div "Pay Advice $698.74 on 08/01/2025" at bounding box center [440, 101] width 550 height 28
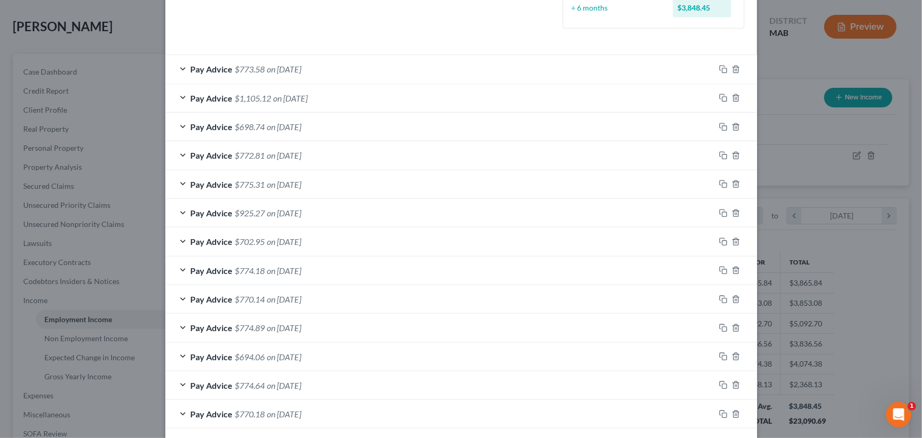
scroll to position [280, 0]
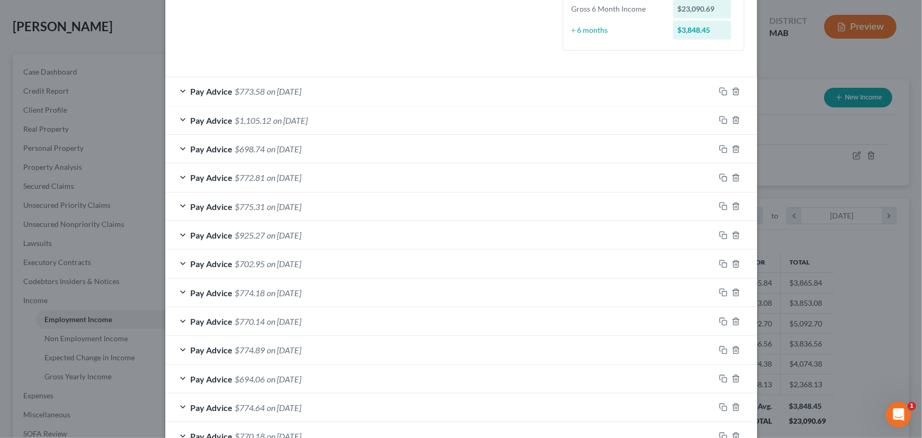
click at [183, 90] on div "Pay Advice $773.58 on 09/12/2025" at bounding box center [440, 91] width 550 height 28
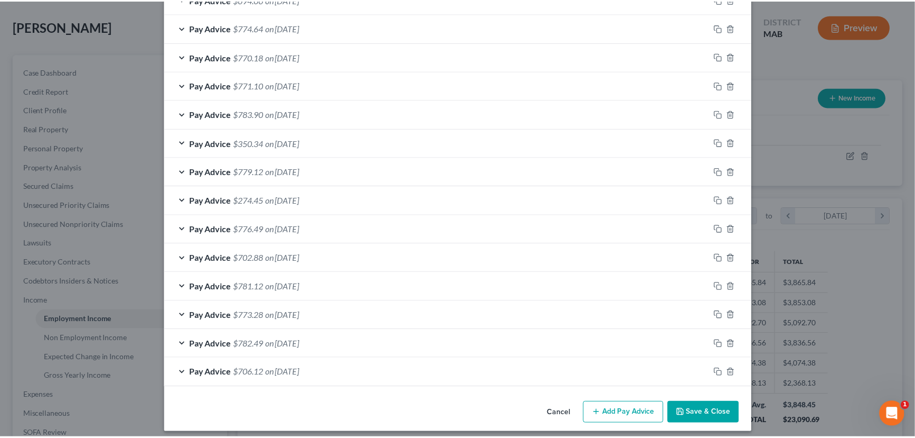
scroll to position [983, 0]
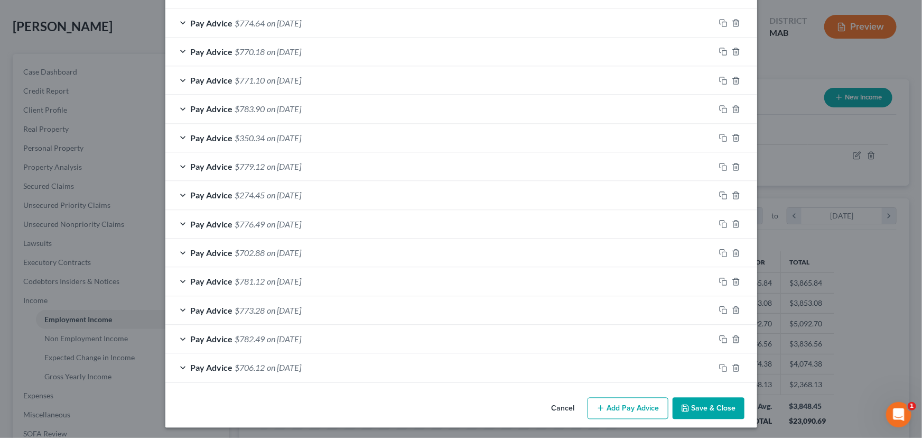
click at [708, 407] on button "Save & Close" at bounding box center [709, 408] width 72 height 22
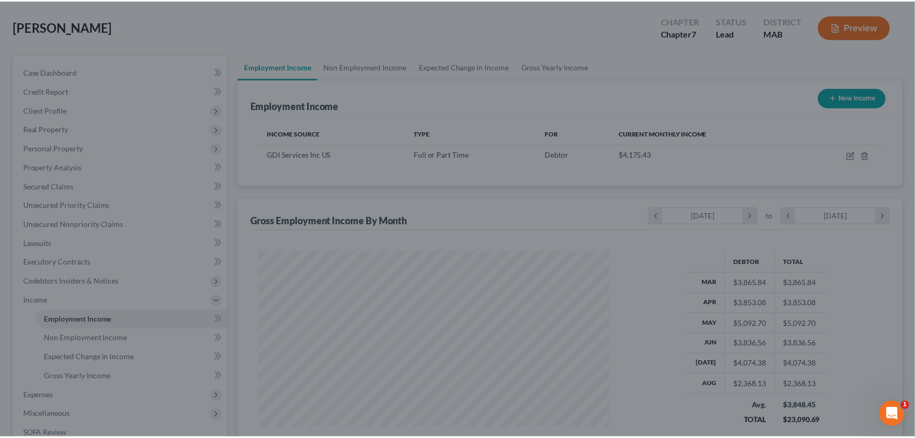
scroll to position [528387, 528201]
